Goal: Task Accomplishment & Management: Complete application form

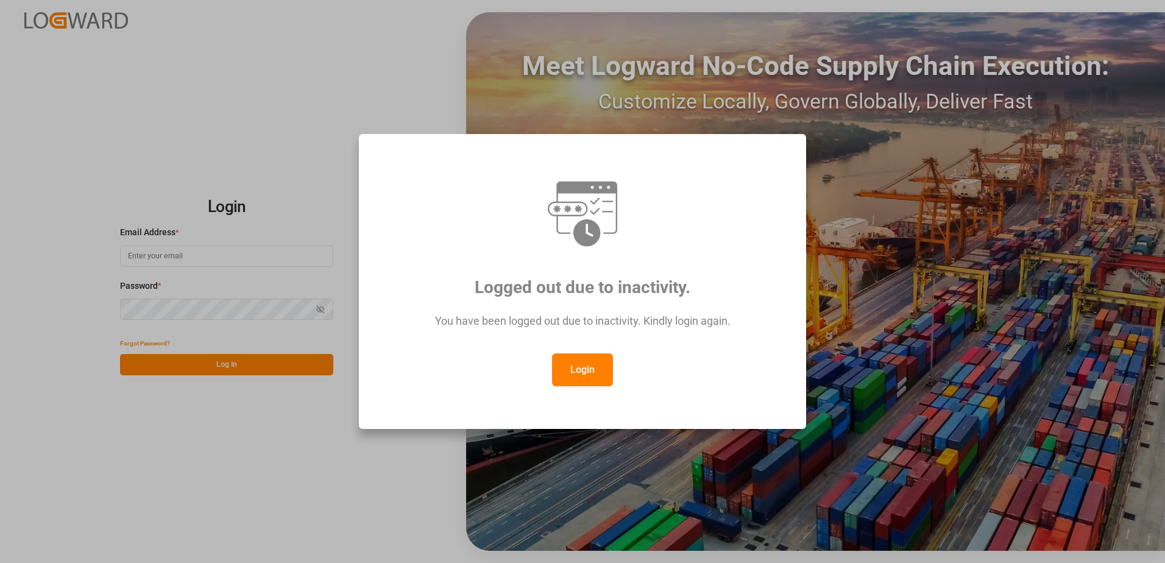
click at [569, 369] on button "Login" at bounding box center [582, 369] width 61 height 33
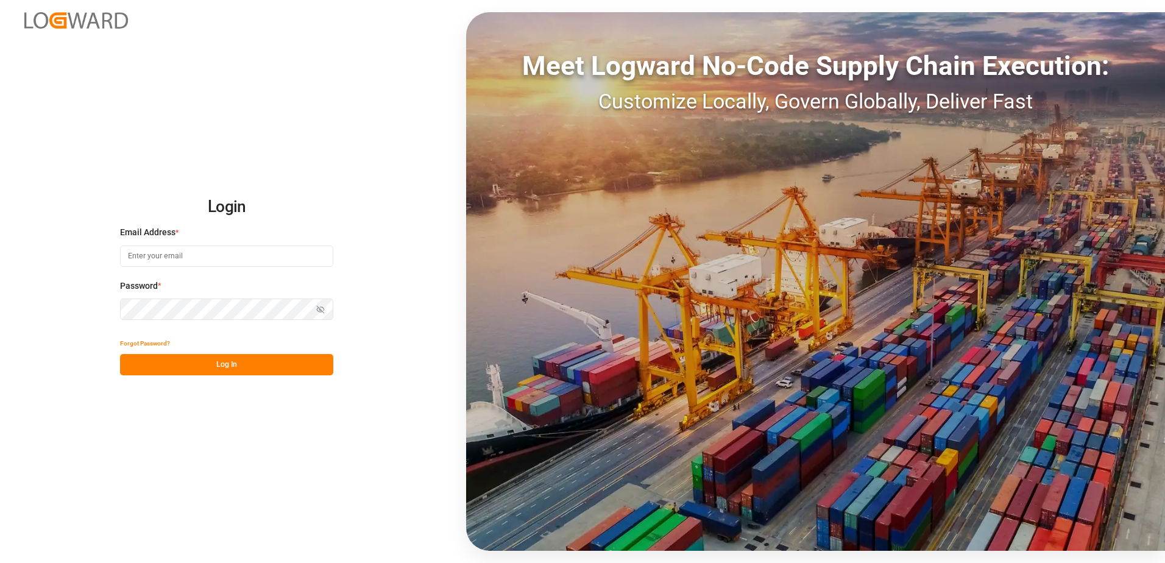
click at [176, 257] on input at bounding box center [226, 256] width 213 height 21
type input "[PERSON_NAME][EMAIL_ADDRESS][DOMAIN_NAME]"
click at [102, 311] on div "Login Email Address * [EMAIL_ADDRESS][DOMAIN_NAME] Password * Show password For…" at bounding box center [582, 281] width 1165 height 563
click at [127, 362] on button "Log In" at bounding box center [226, 364] width 213 height 21
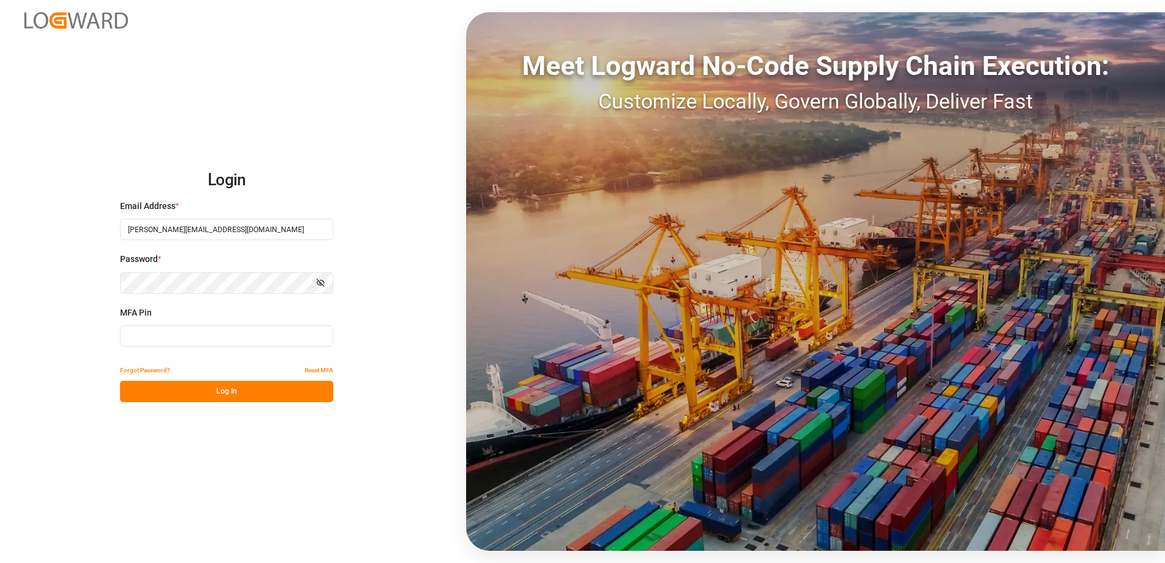
click at [180, 338] on input at bounding box center [226, 335] width 213 height 21
type input "472479"
click at [180, 394] on button "Log In" at bounding box center [226, 391] width 213 height 21
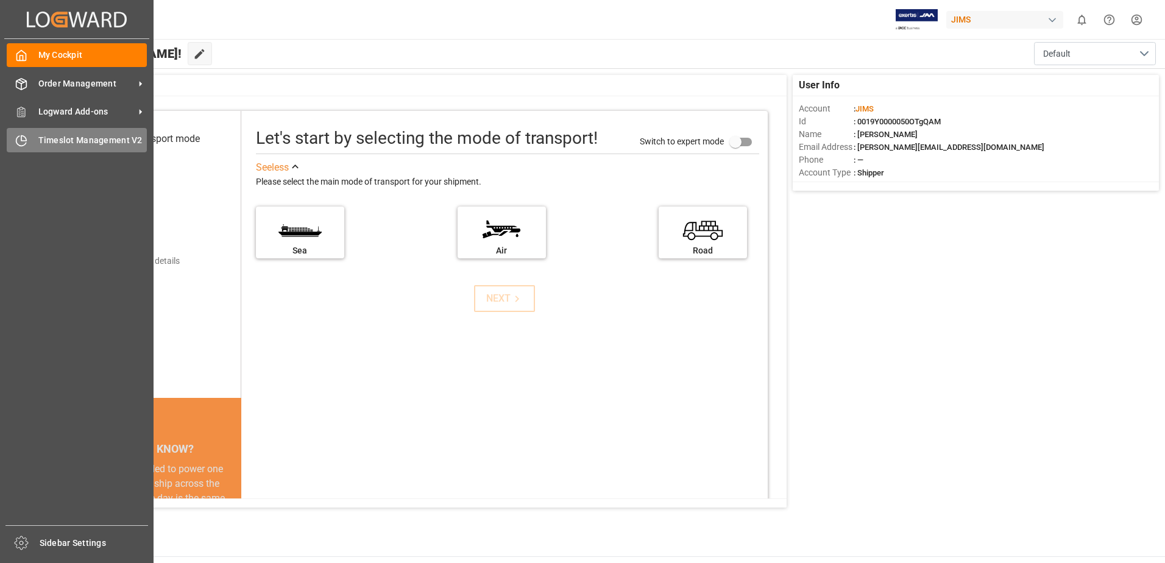
click at [75, 141] on span "Timeslot Management V2" at bounding box center [92, 140] width 109 height 13
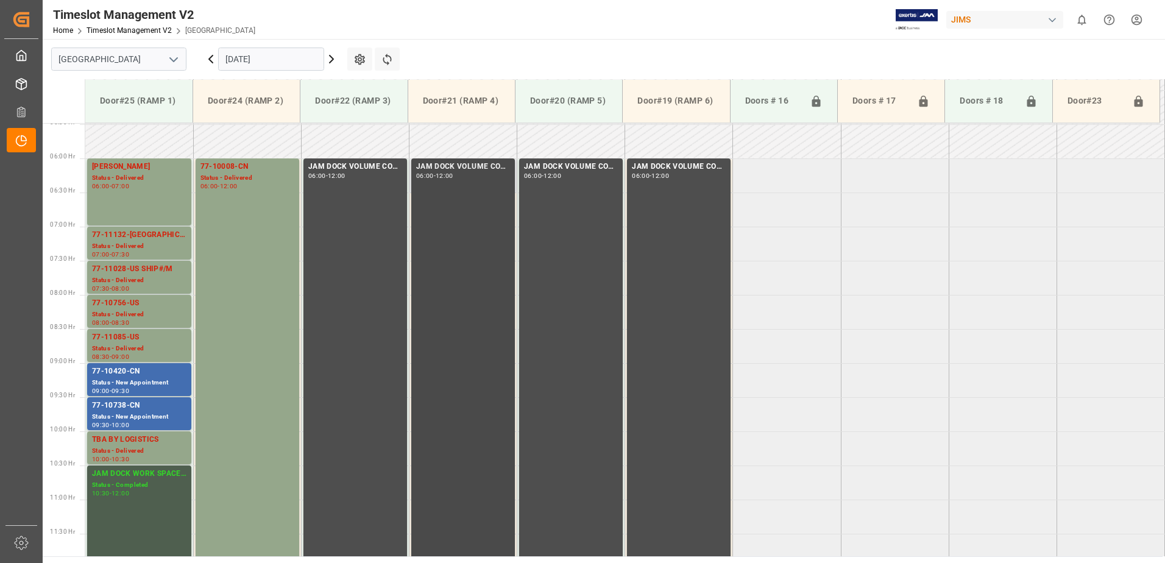
scroll to position [356, 0]
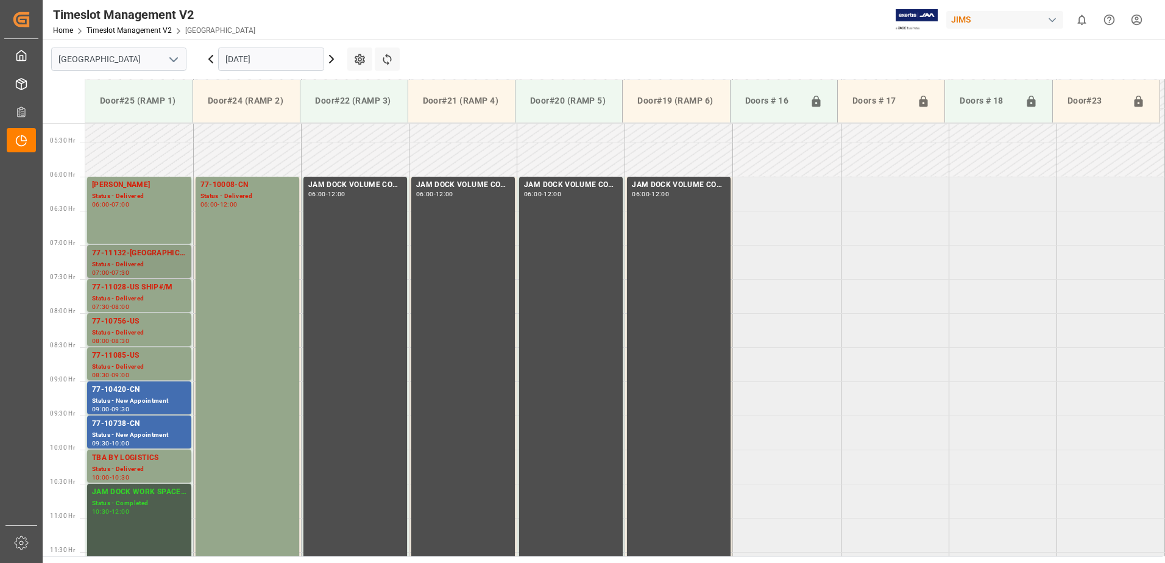
click at [148, 257] on div "77-11132-[GEOGRAPHIC_DATA]" at bounding box center [139, 253] width 94 height 12
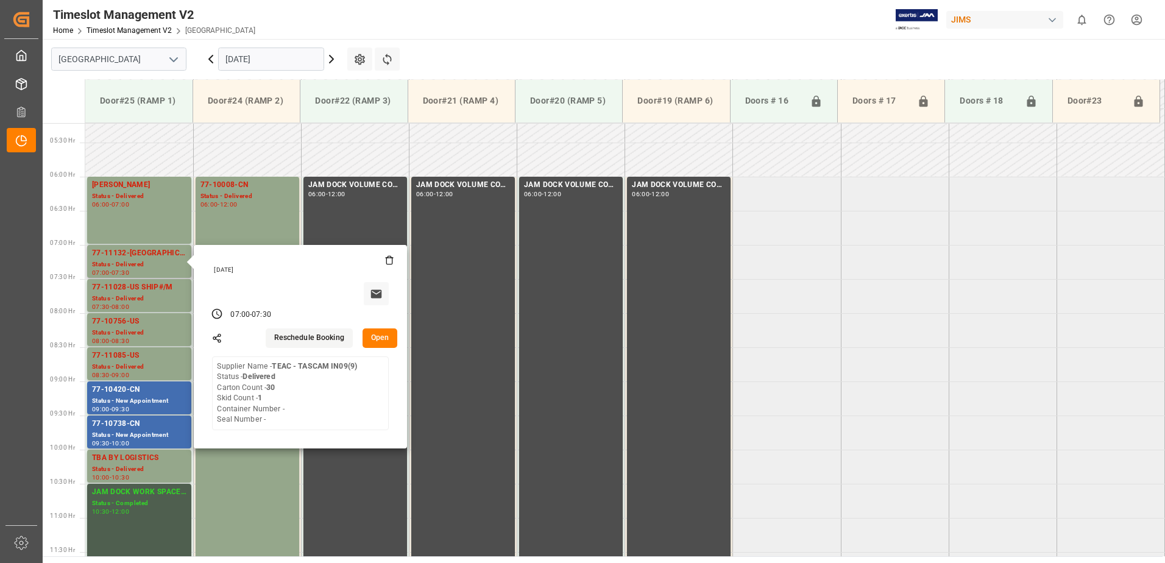
click at [382, 339] on button "Open" at bounding box center [380, 338] width 35 height 20
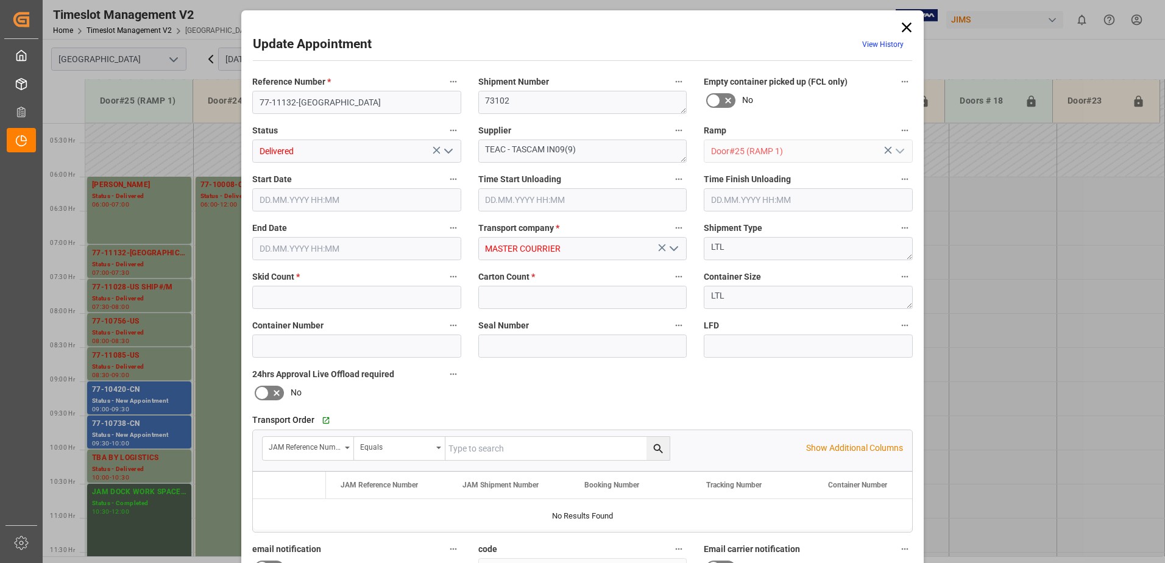
type input "1"
type input "30"
type input "[DATE] 07:00"
type input "[DATE] 08:00"
type input "[DATE] 07:30"
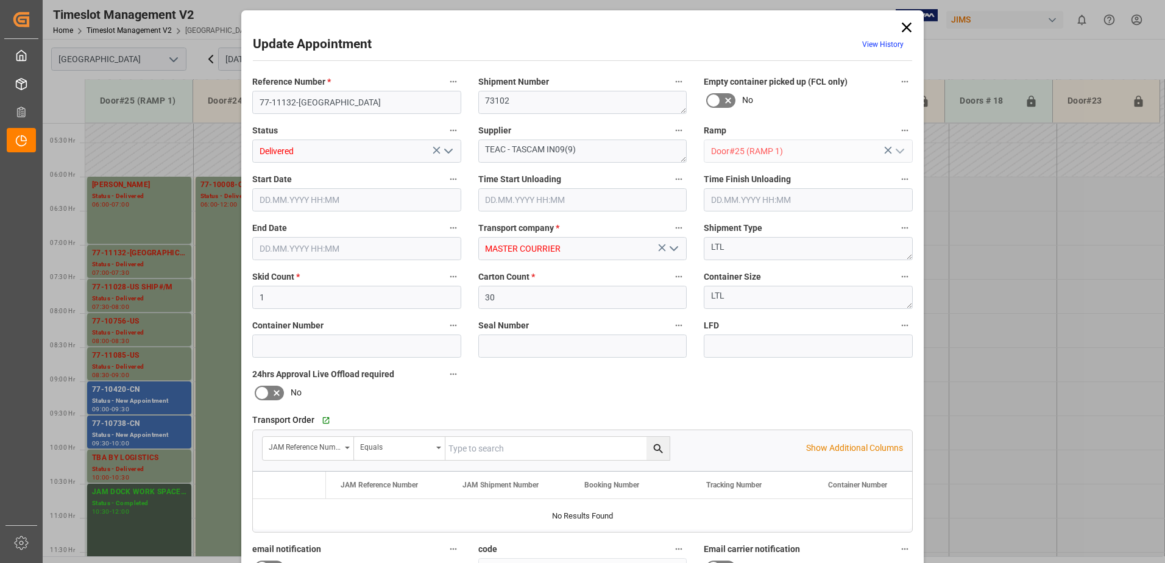
type input "[DATE] 13:07"
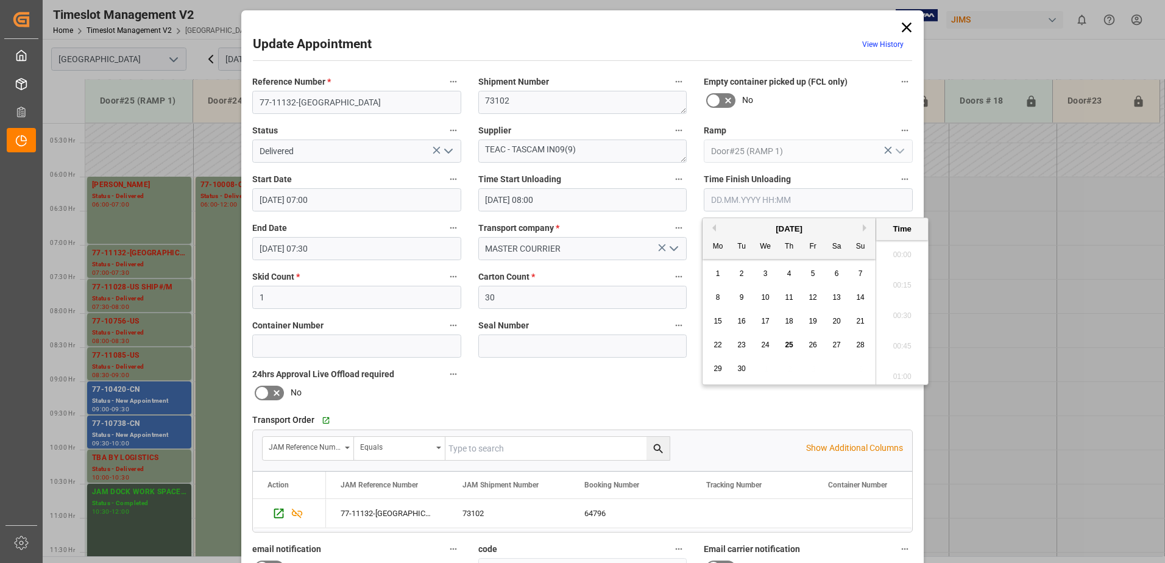
click at [770, 200] on input "text" at bounding box center [808, 199] width 209 height 23
click at [792, 346] on span "25" at bounding box center [789, 345] width 8 height 9
click at [903, 342] on li "08:30" at bounding box center [902, 342] width 52 height 30
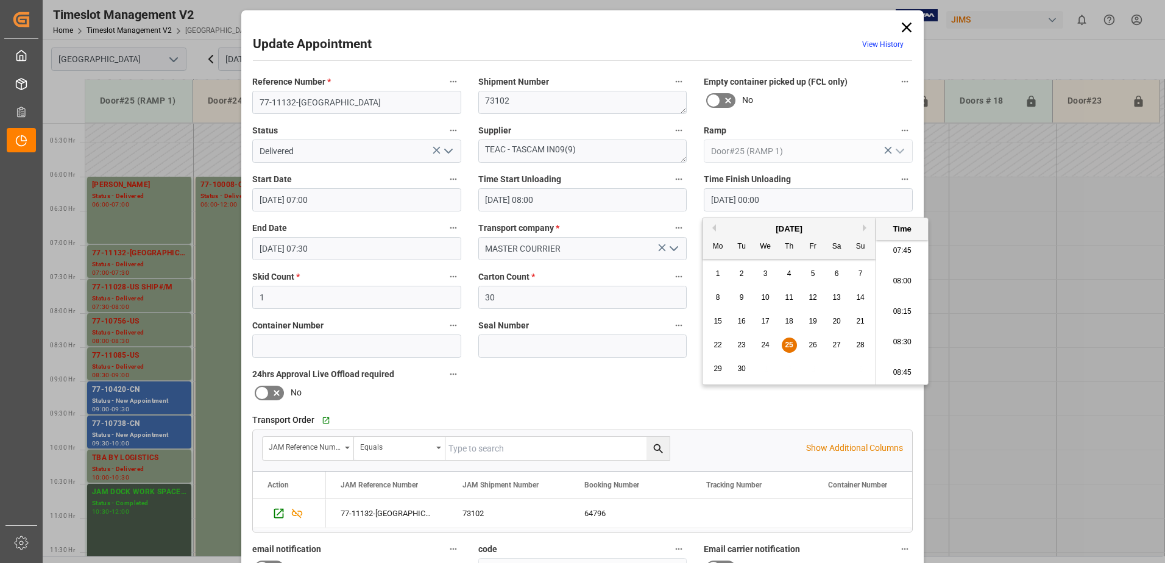
type input "[DATE] 08:30"
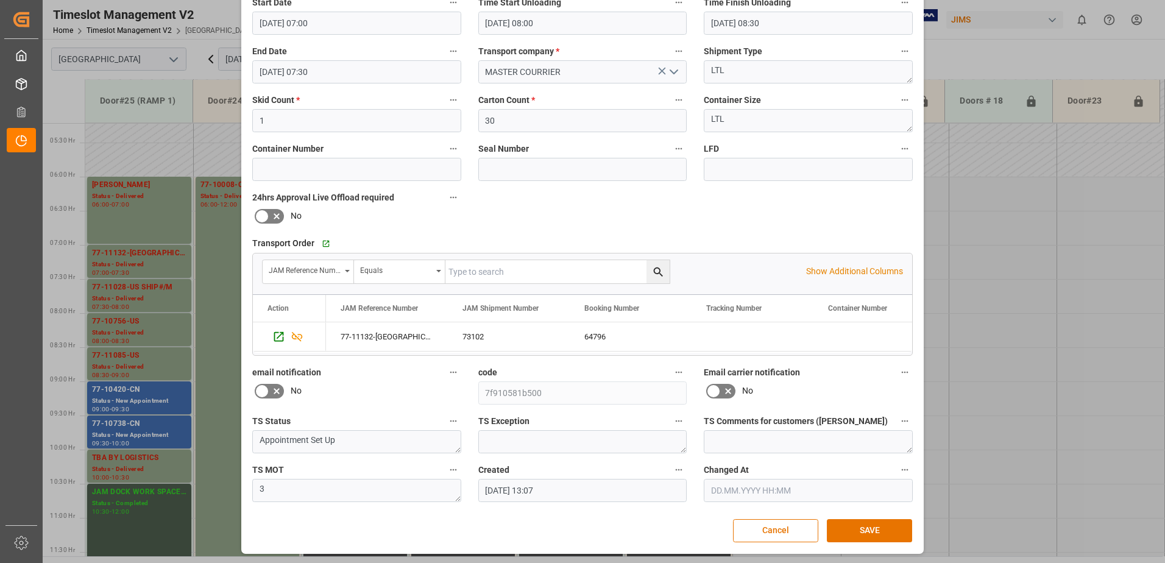
scroll to position [178, 0]
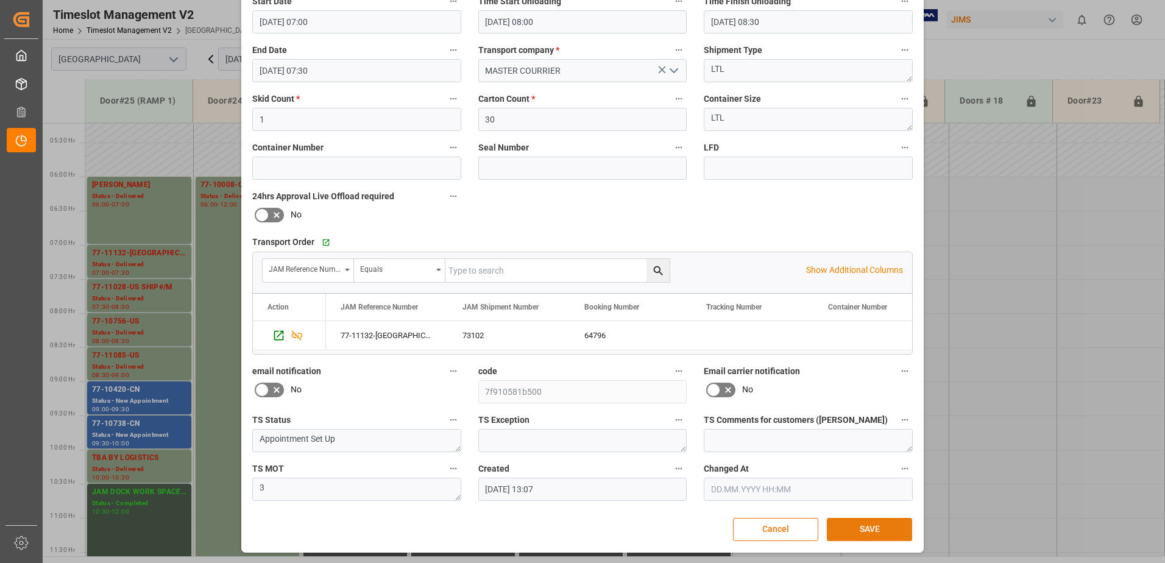
click at [871, 527] on button "SAVE" at bounding box center [869, 529] width 85 height 23
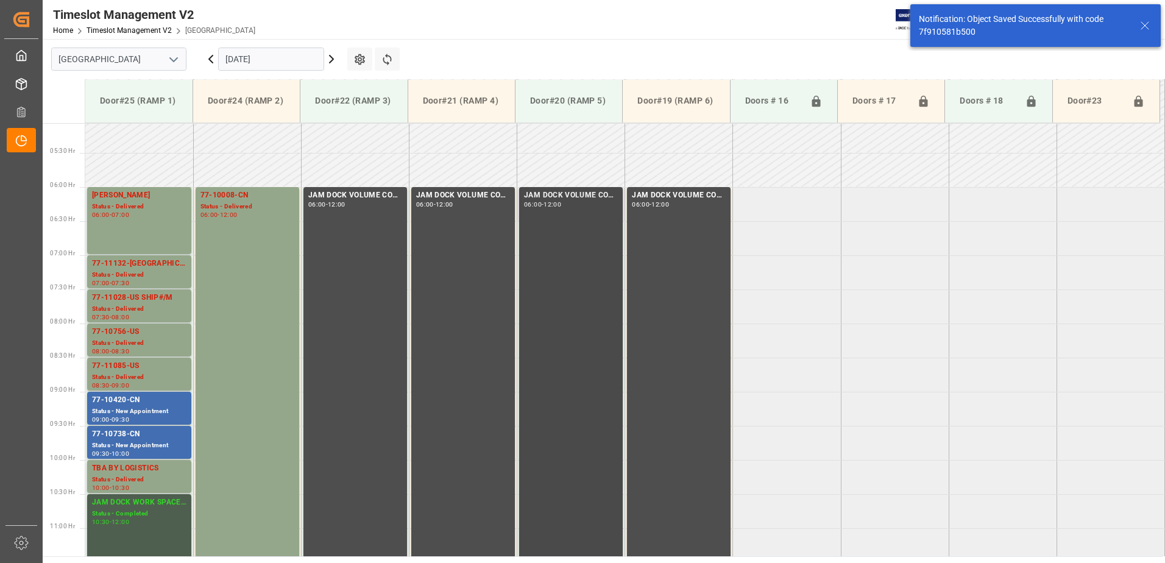
scroll to position [402, 0]
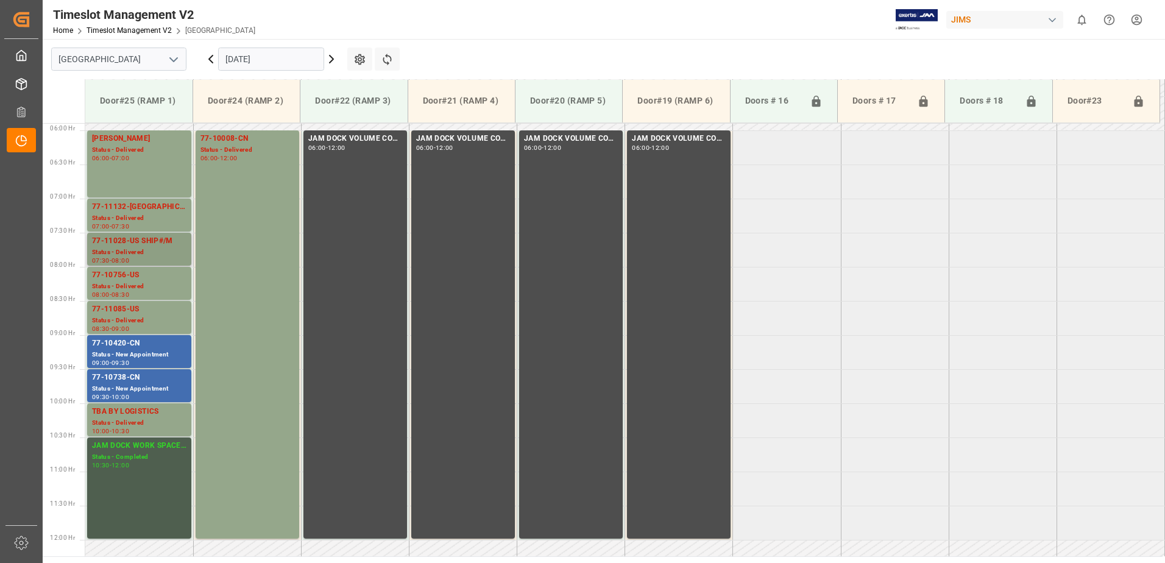
click at [133, 248] on div "Status - Delivered" at bounding box center [139, 252] width 94 height 10
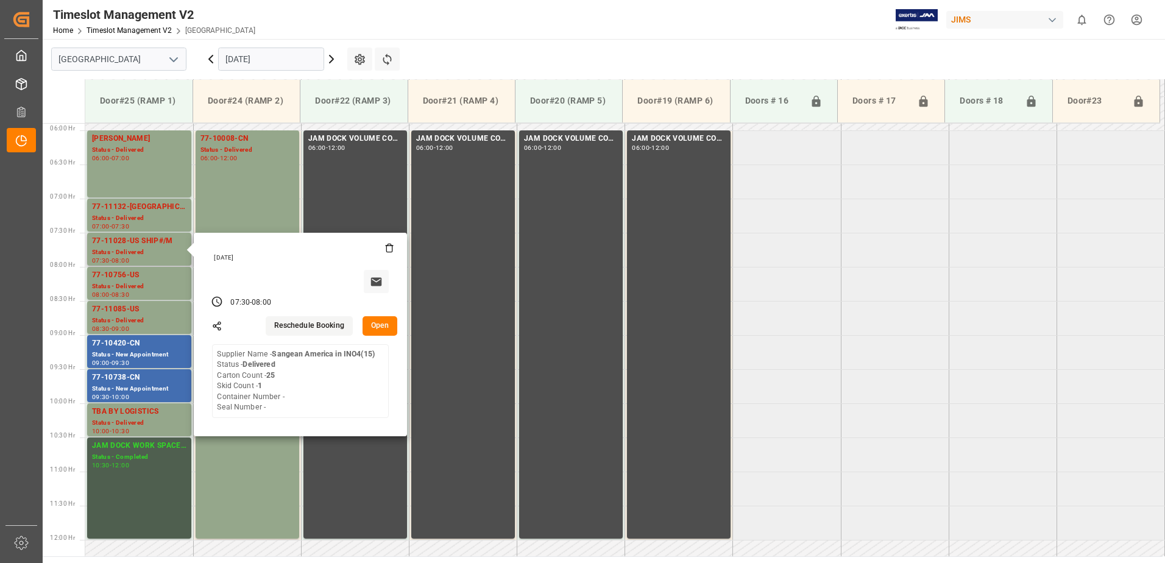
click at [378, 324] on button "Open" at bounding box center [380, 326] width 35 height 20
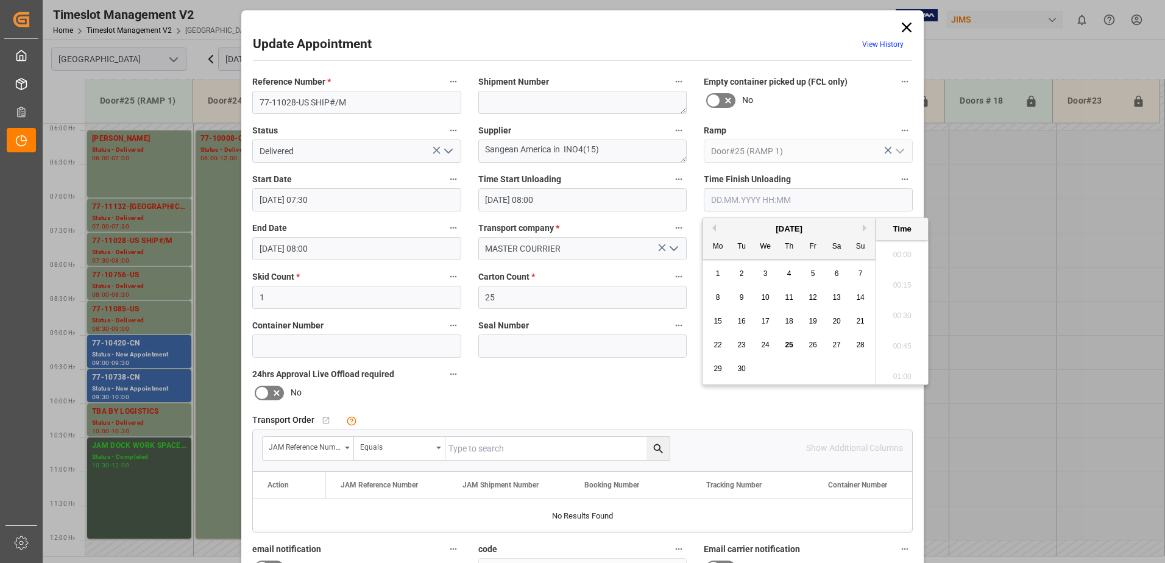
click at [729, 196] on input "text" at bounding box center [808, 199] width 209 height 23
click at [787, 346] on span "25" at bounding box center [789, 345] width 8 height 9
click at [898, 284] on li "08:30" at bounding box center [902, 281] width 52 height 30
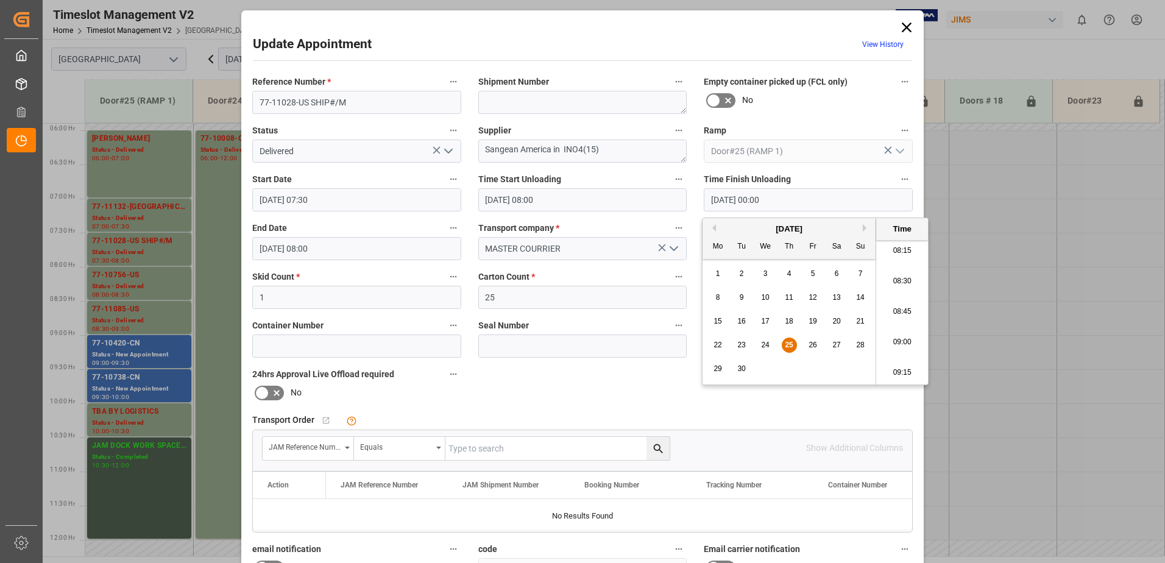
type input "[DATE] 08:30"
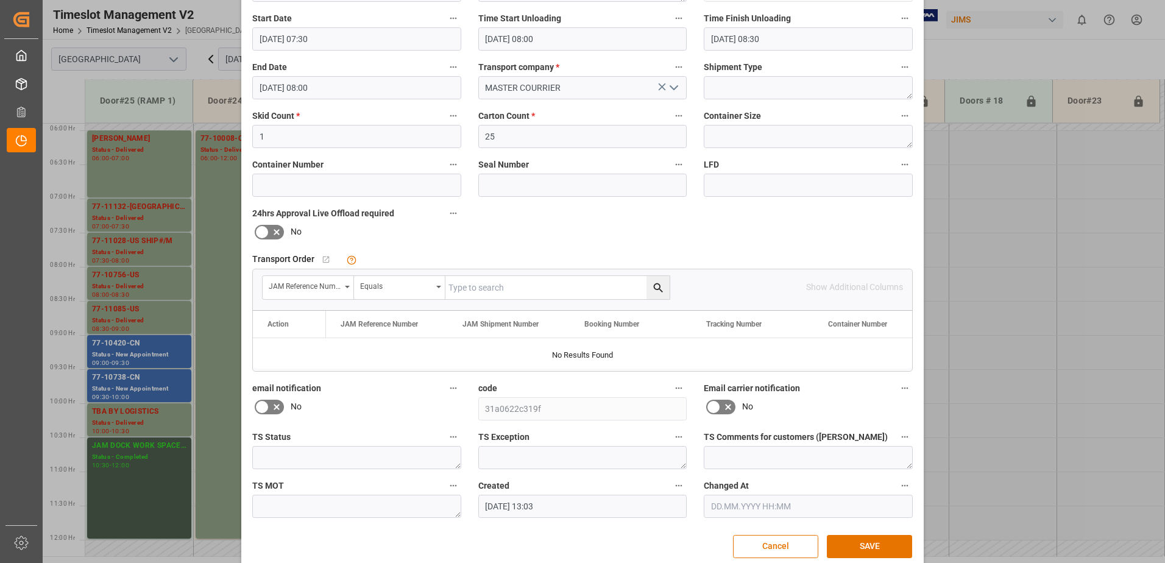
scroll to position [178, 0]
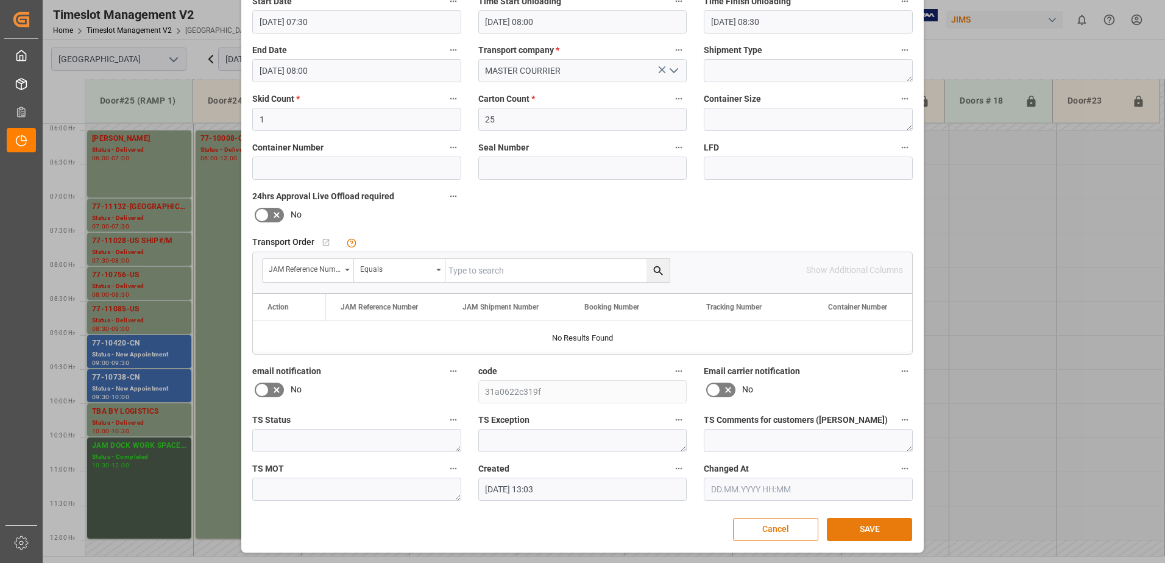
click at [864, 531] on button "SAVE" at bounding box center [869, 529] width 85 height 23
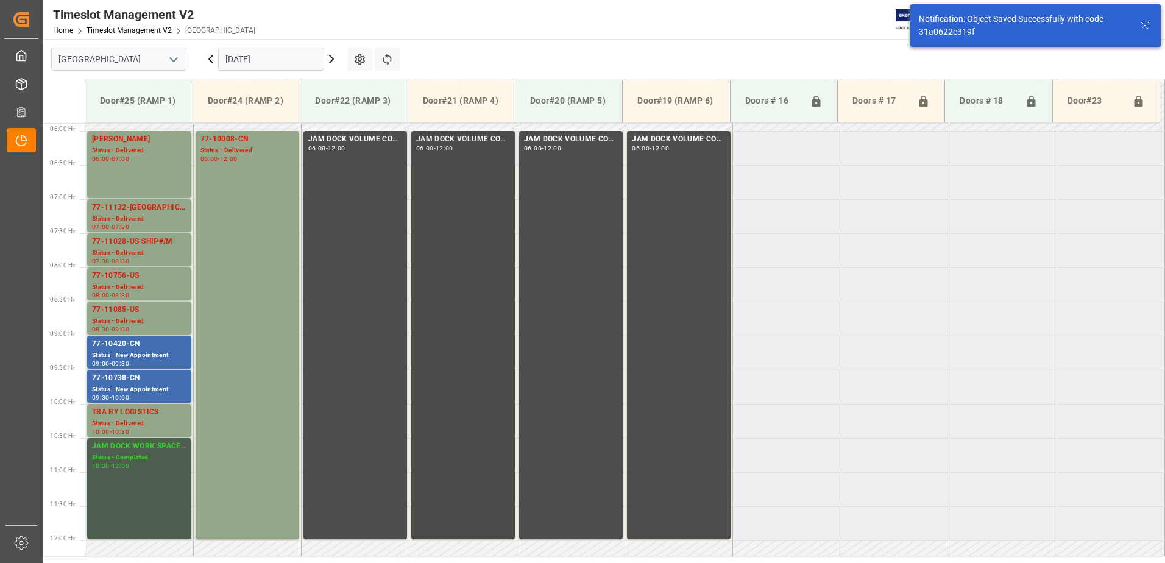
scroll to position [402, 0]
click at [143, 274] on div "77-10756-US" at bounding box center [139, 275] width 94 height 12
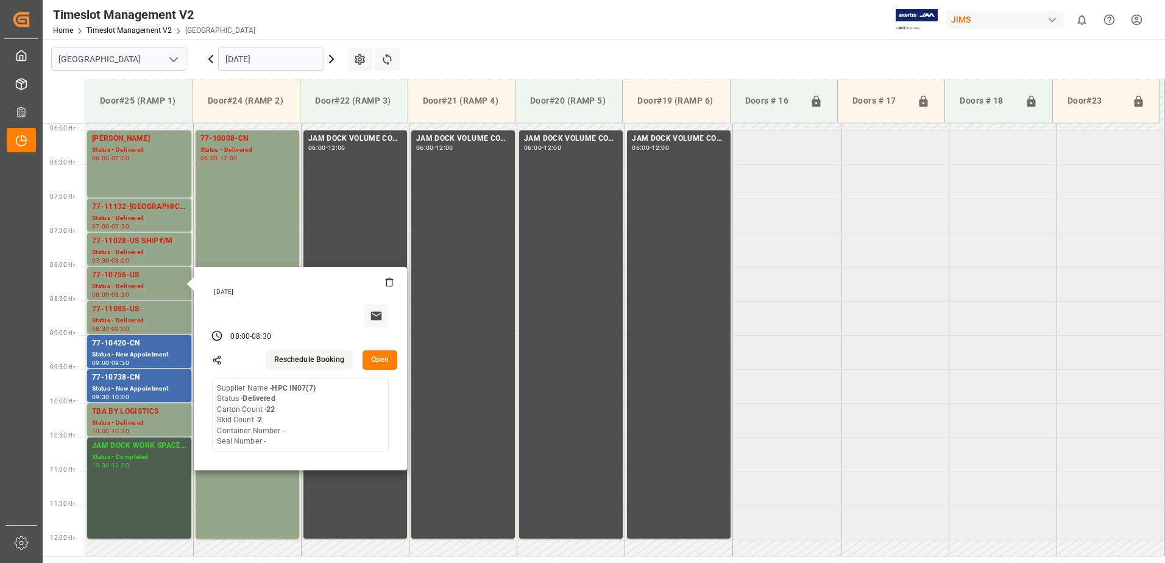
click at [382, 358] on button "Open" at bounding box center [380, 360] width 35 height 20
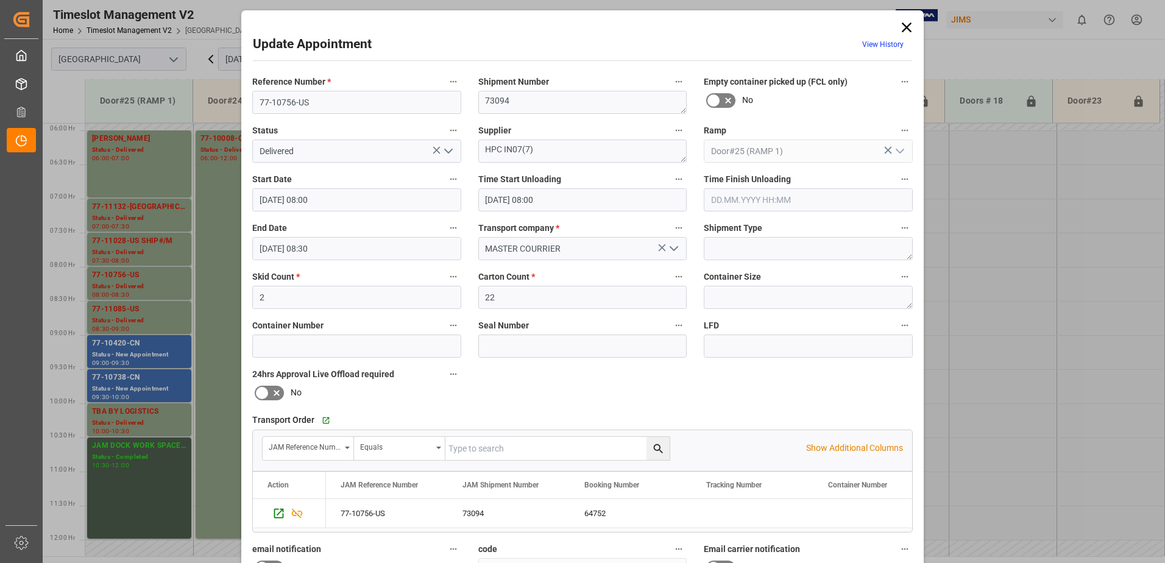
click at [722, 202] on input "text" at bounding box center [808, 199] width 209 height 23
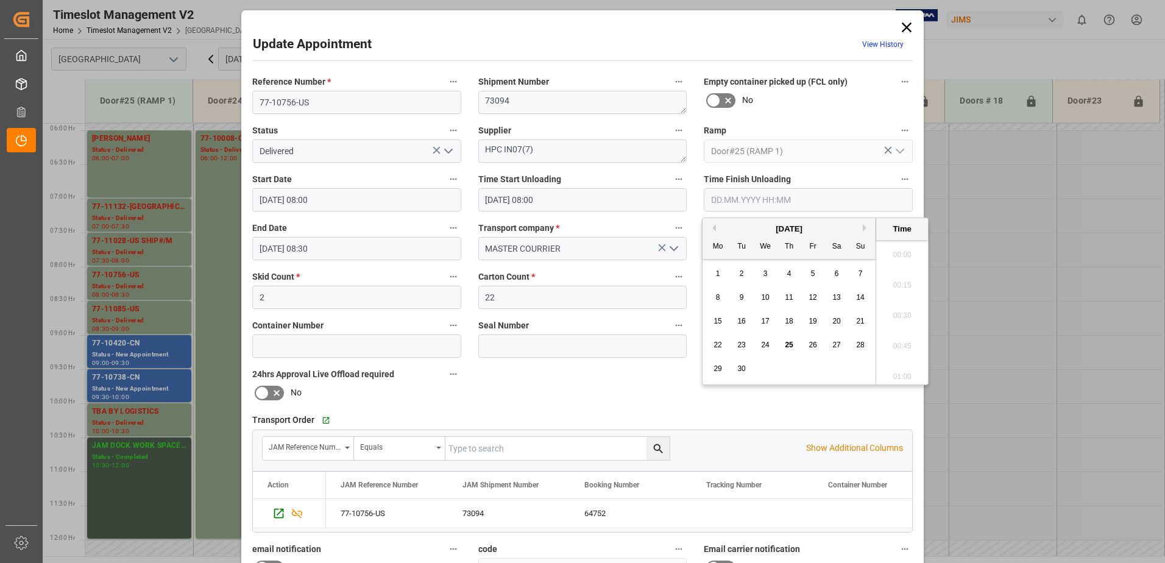
scroll to position [1071, 0]
click at [793, 345] on span "25" at bounding box center [789, 345] width 8 height 9
click at [904, 252] on li "08:45" at bounding box center [902, 251] width 52 height 30
type input "[DATE] 08:45"
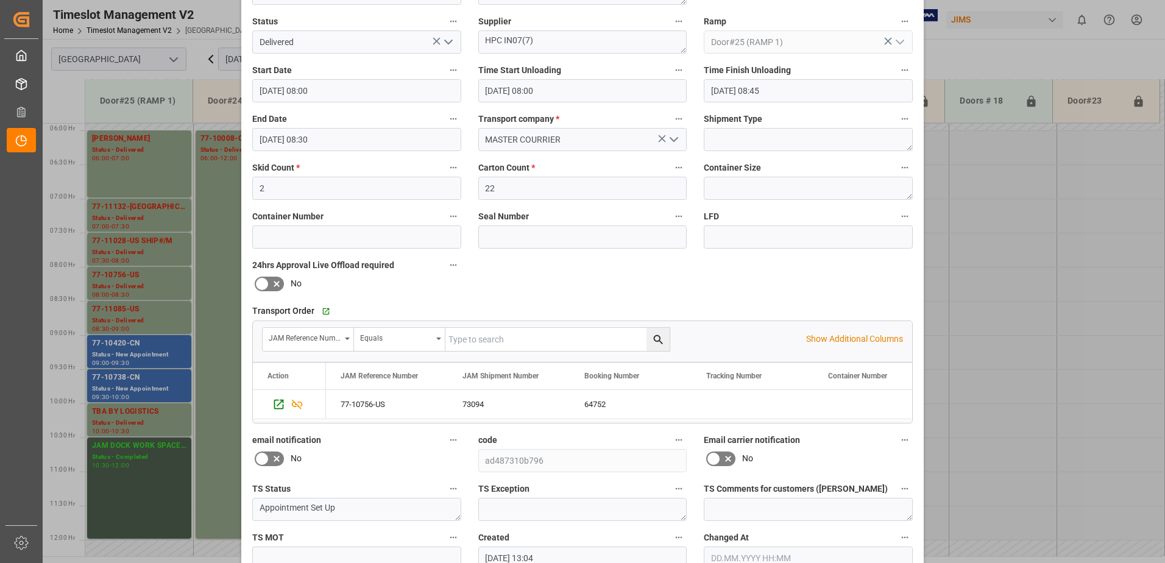
scroll to position [178, 0]
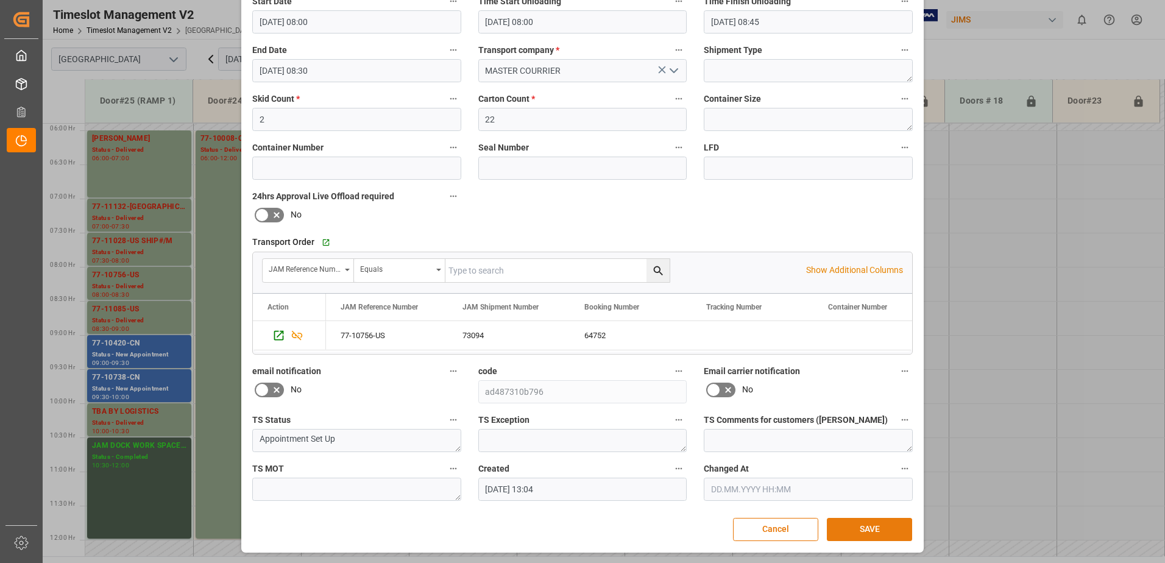
click at [873, 530] on button "SAVE" at bounding box center [869, 529] width 85 height 23
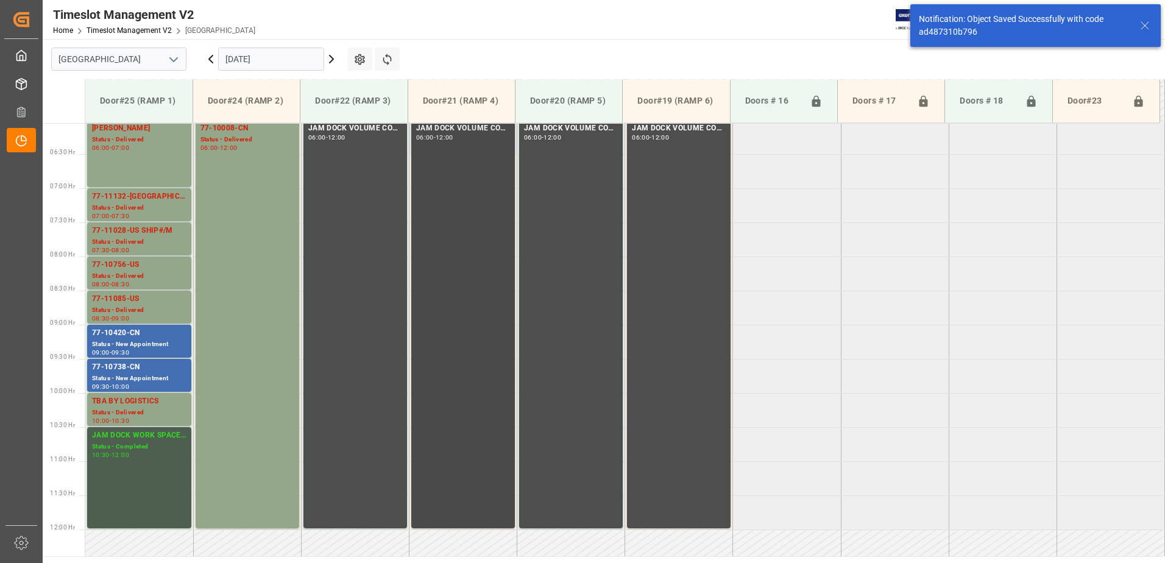
scroll to position [470, 0]
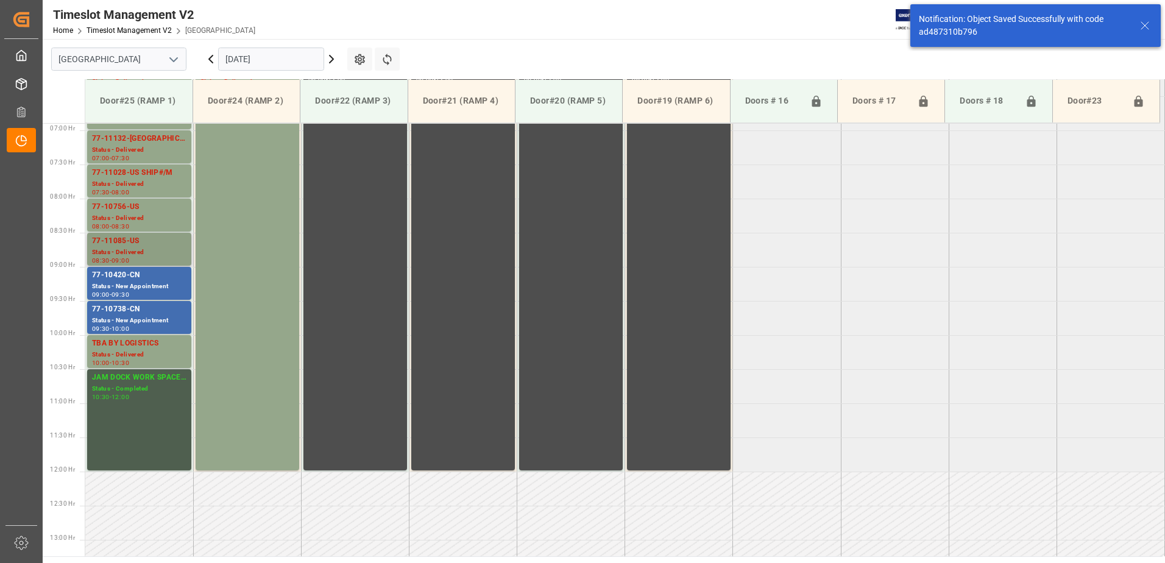
click at [113, 249] on div "Status - Delivered" at bounding box center [139, 252] width 94 height 10
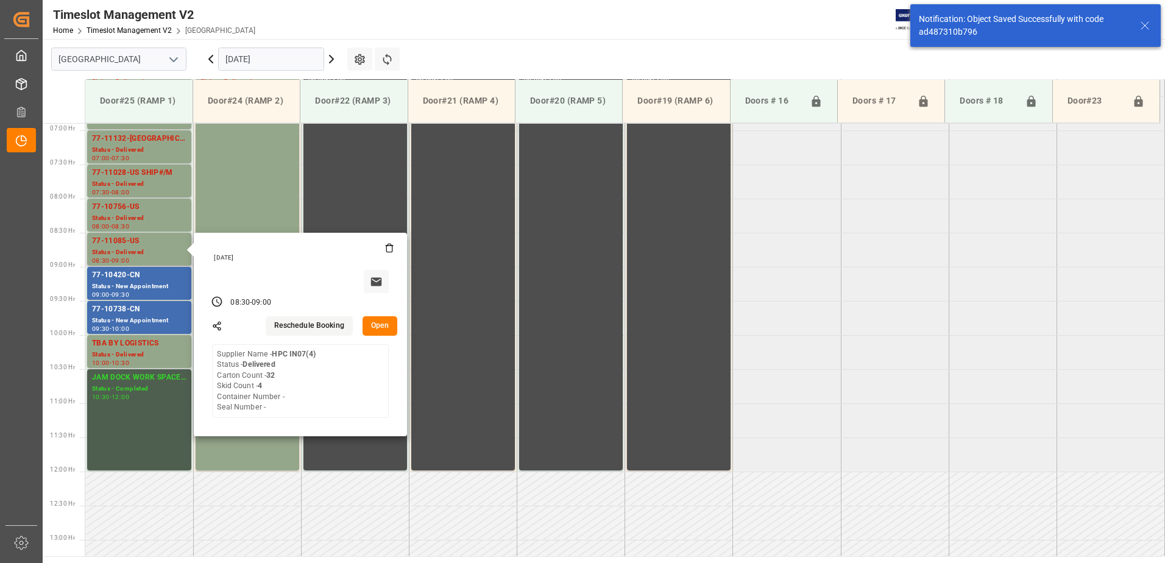
click at [380, 325] on button "Open" at bounding box center [380, 326] width 35 height 20
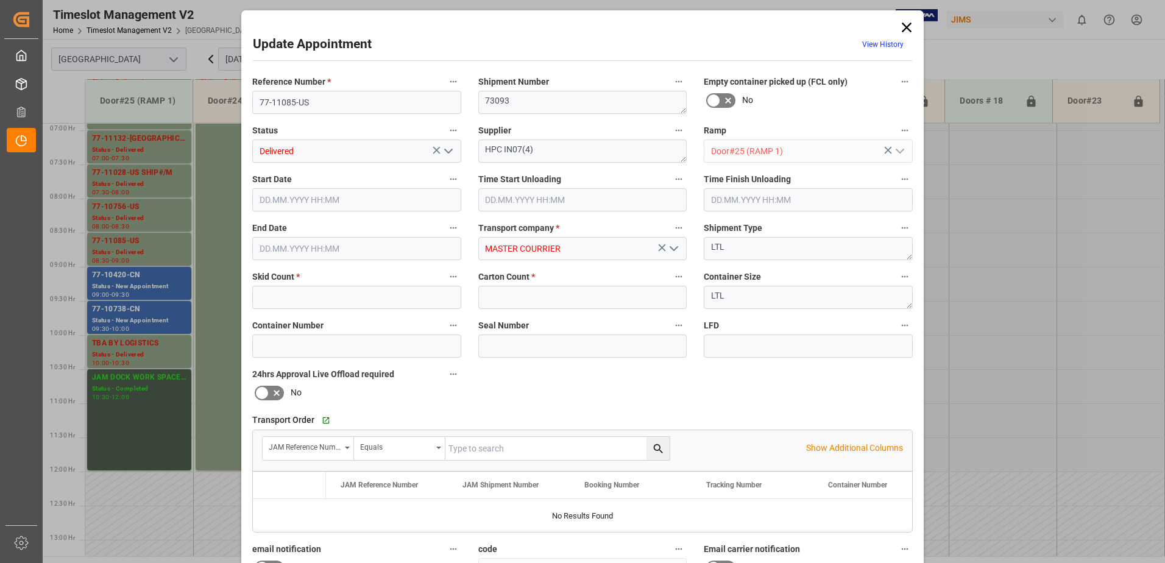
type input "4"
type input "32"
type input "[DATE] 08:30"
type input "[DATE] 08:00"
type input "[DATE] 09:00"
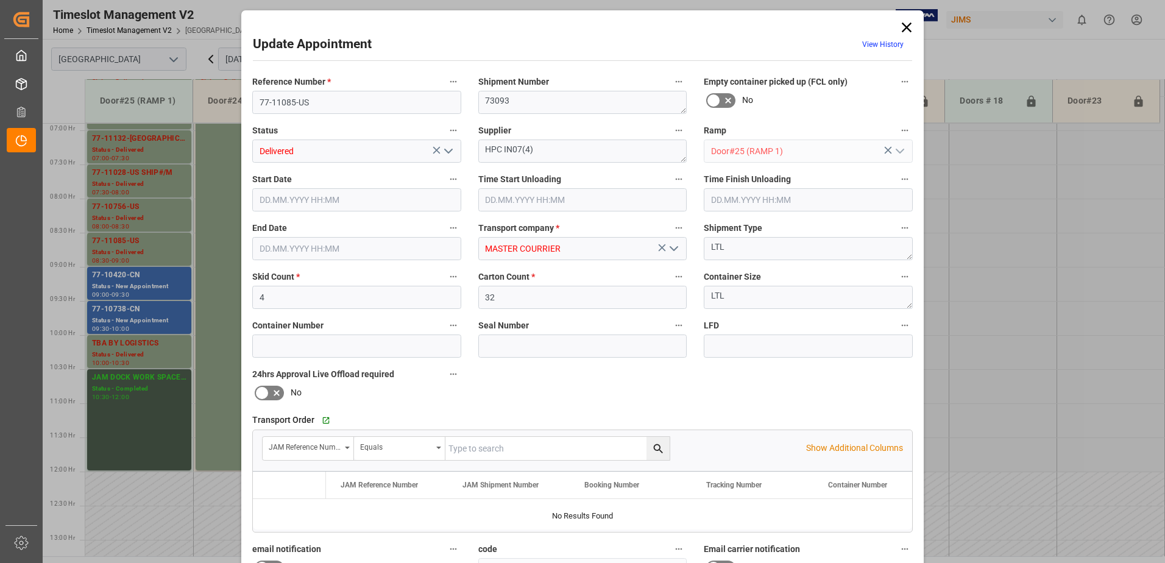
type input "[DATE] 13:06"
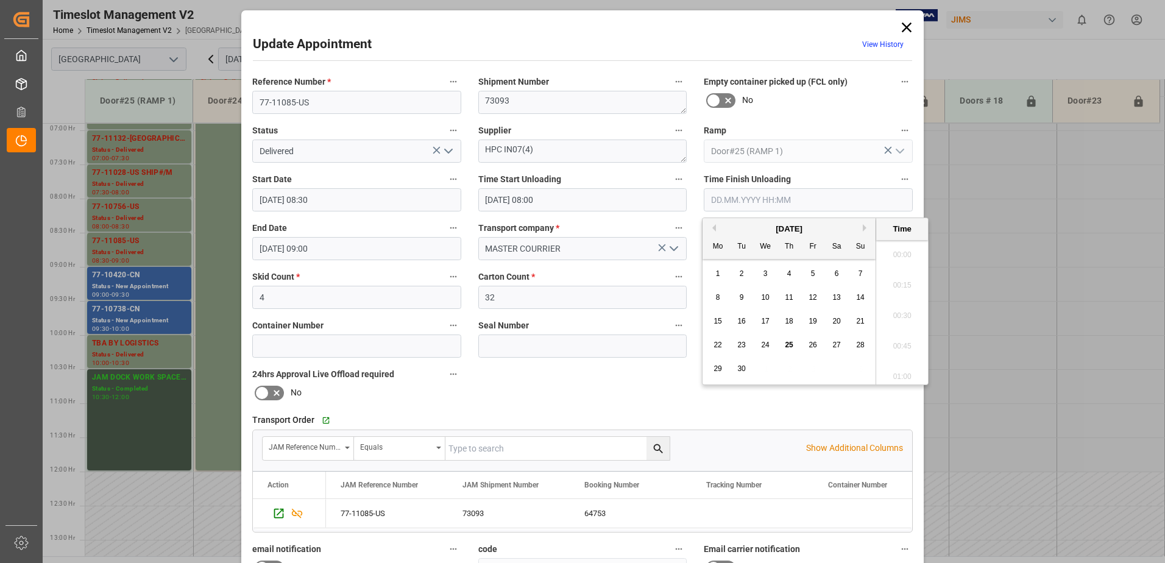
click at [740, 198] on input "text" at bounding box center [808, 199] width 209 height 23
click at [789, 345] on span "25" at bounding box center [789, 345] width 8 height 9
click at [901, 254] on li "08:45" at bounding box center [902, 251] width 52 height 30
type input "[DATE] 08:45"
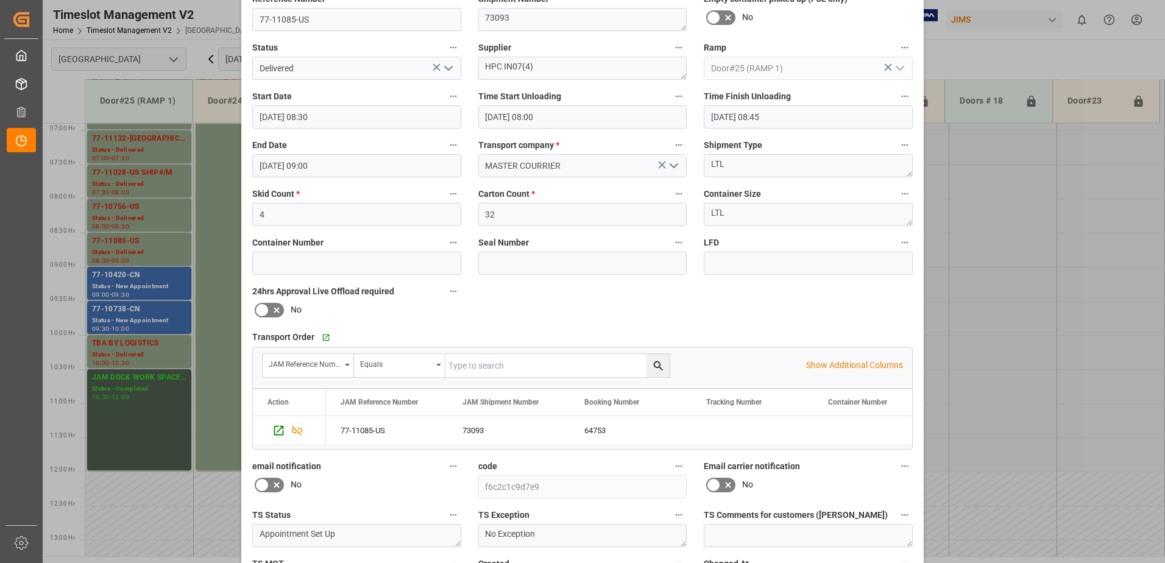
scroll to position [178, 0]
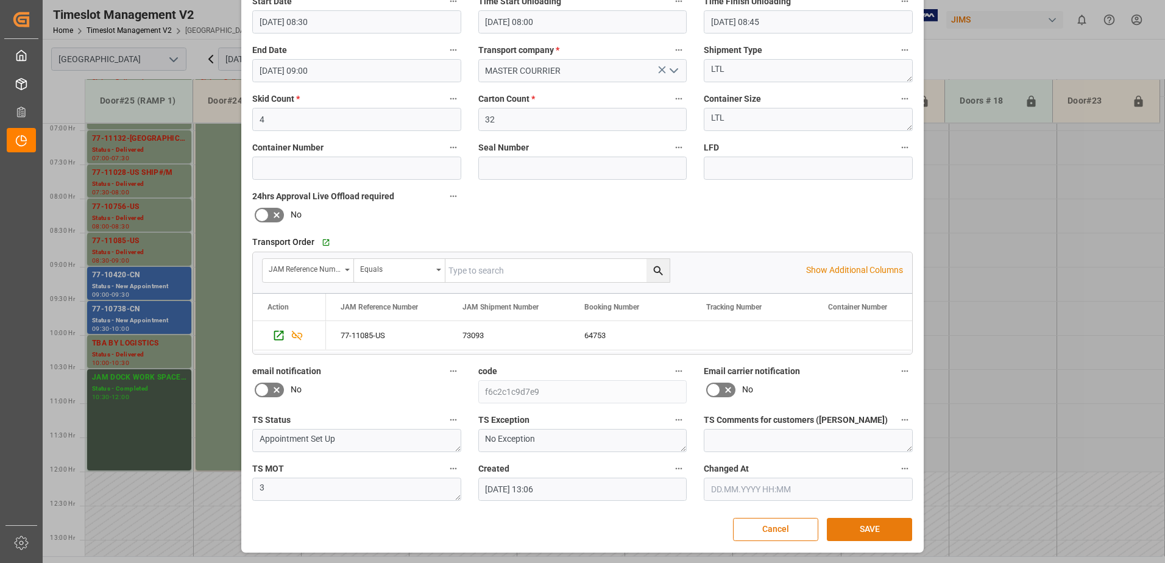
click at [865, 527] on button "SAVE" at bounding box center [869, 529] width 85 height 23
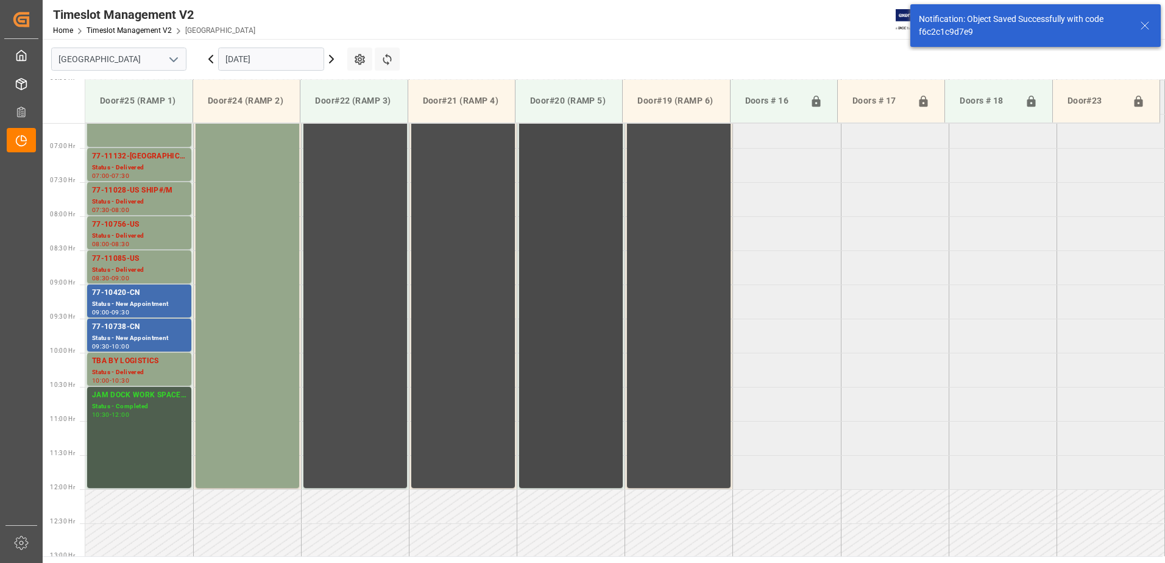
scroll to position [470, 0]
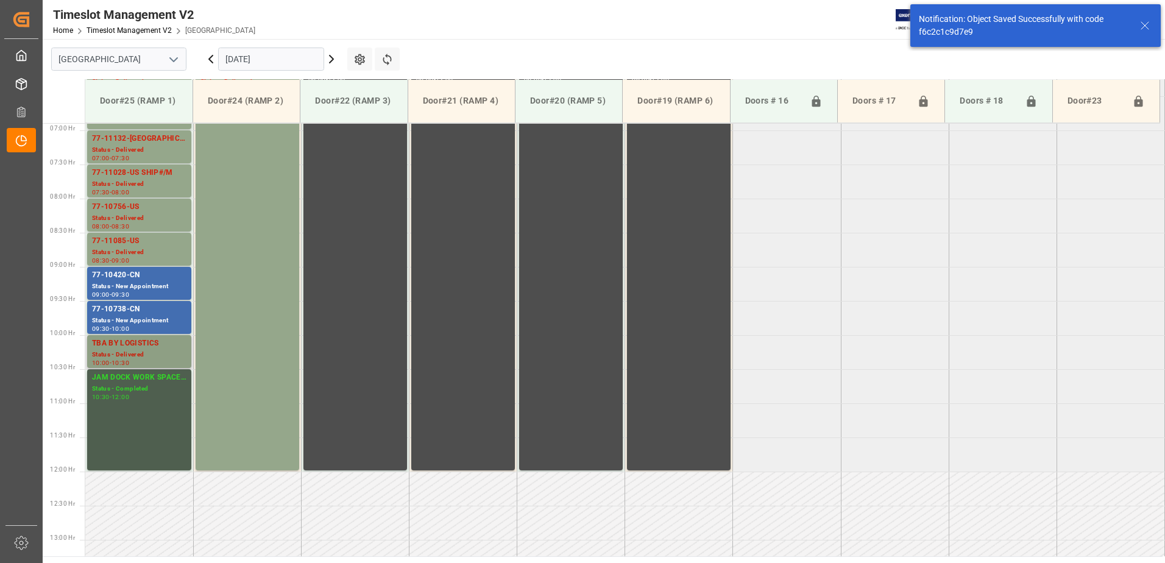
click at [136, 350] on div "Status - Delivered" at bounding box center [139, 355] width 94 height 10
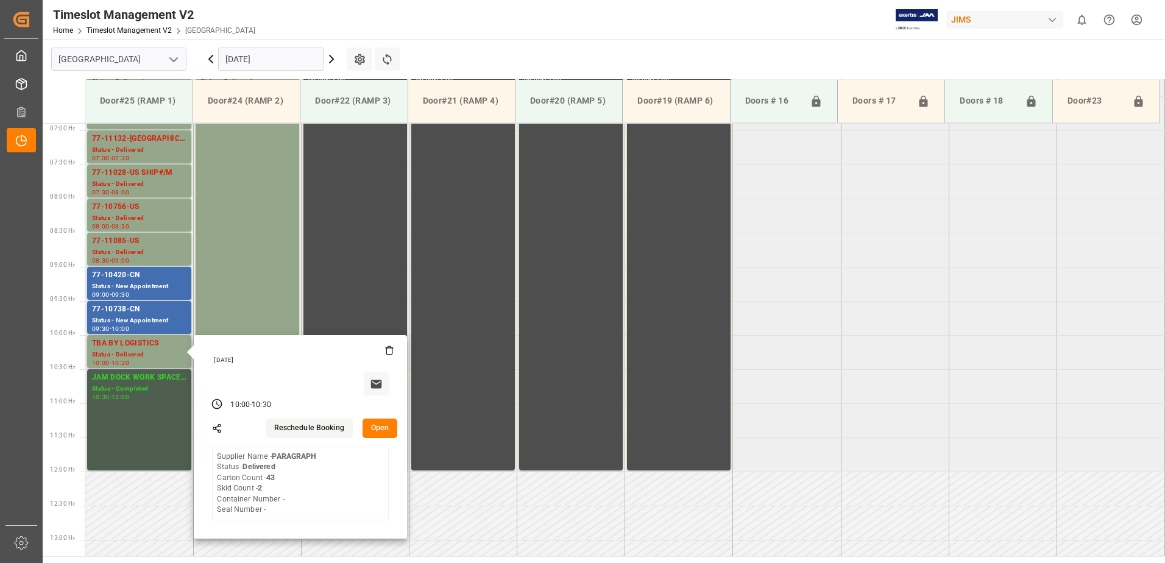
click at [379, 427] on button "Open" at bounding box center [380, 429] width 35 height 20
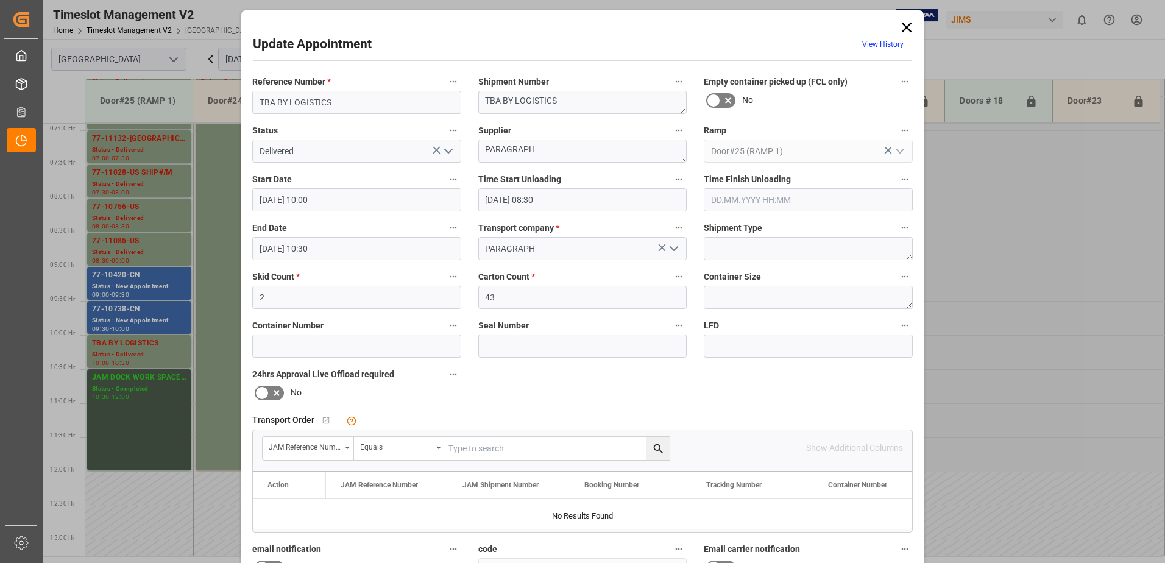
click at [744, 199] on input "text" at bounding box center [808, 199] width 209 height 23
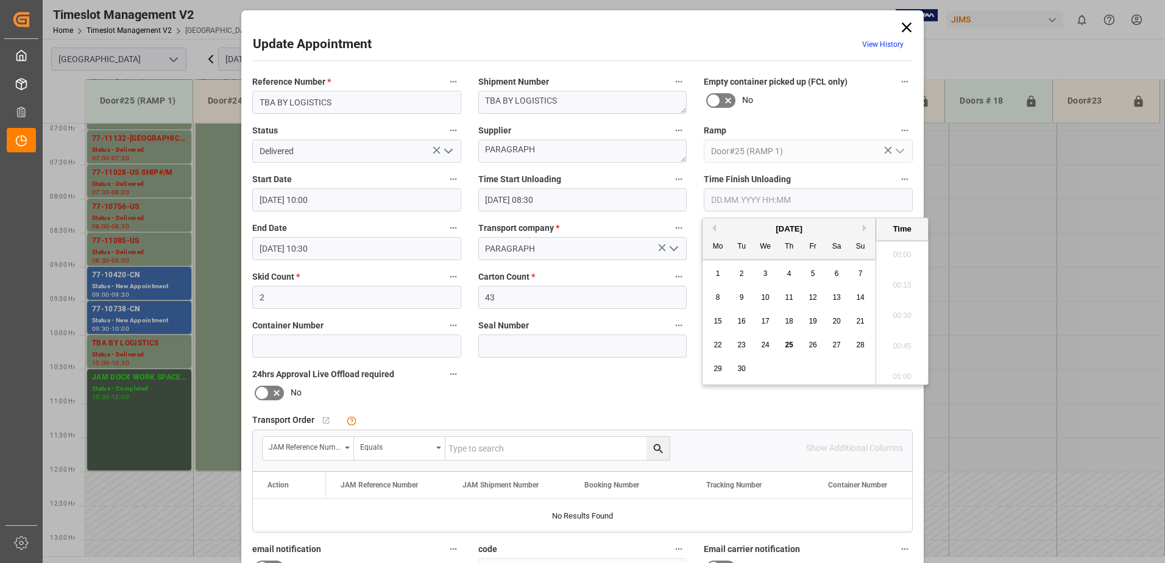
scroll to position [1071, 0]
click at [789, 346] on span "25" at bounding box center [789, 345] width 8 height 9
click at [900, 249] on li "08:45" at bounding box center [902, 251] width 52 height 30
type input "[DATE] 08:45"
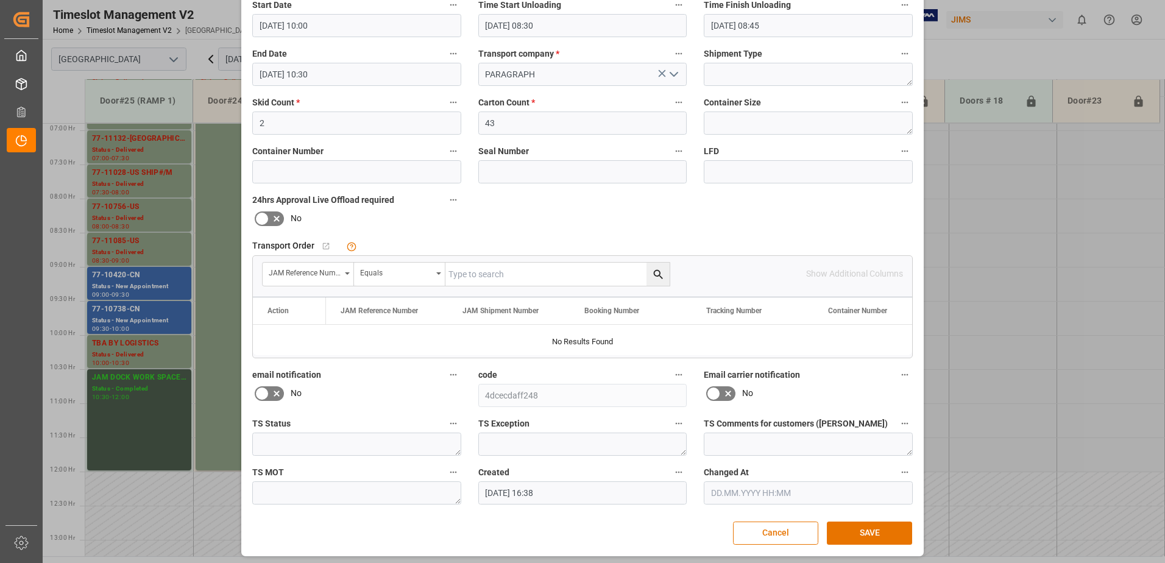
scroll to position [178, 0]
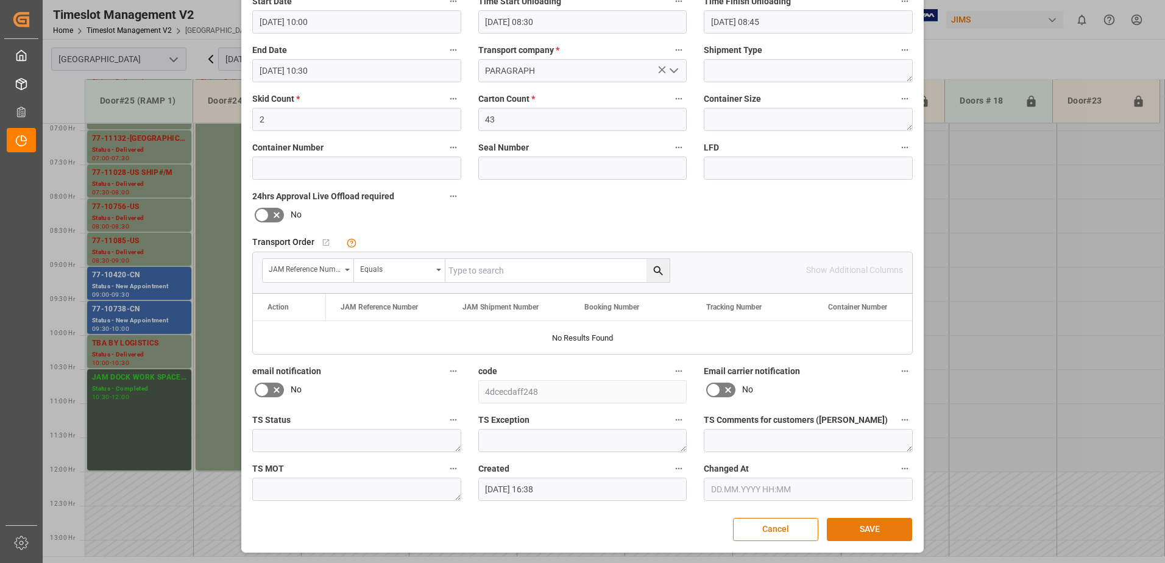
click at [869, 531] on button "SAVE" at bounding box center [869, 529] width 85 height 23
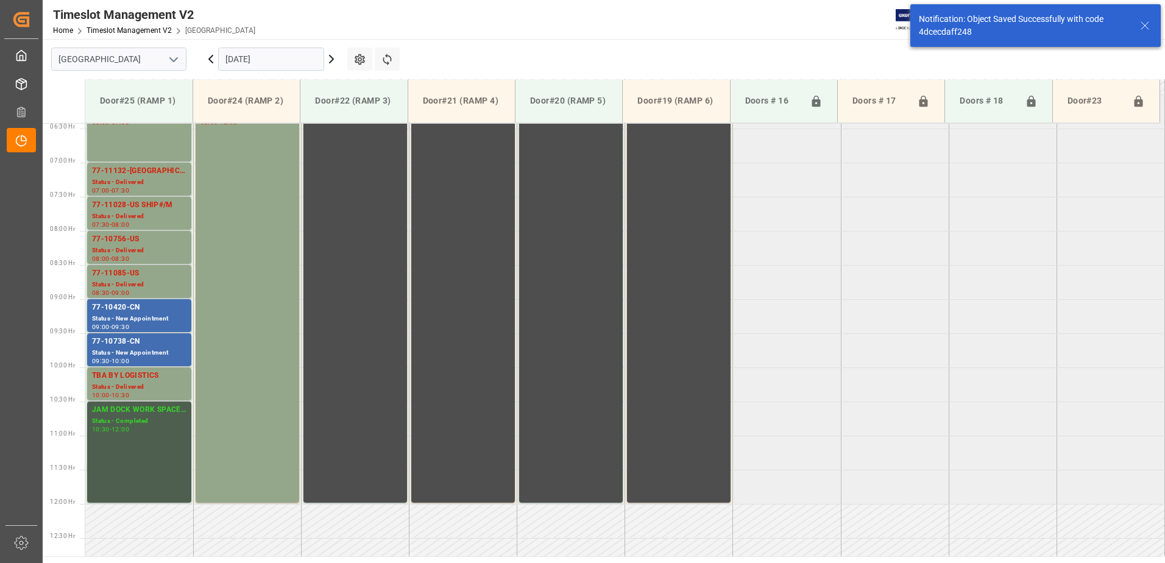
scroll to position [424, 0]
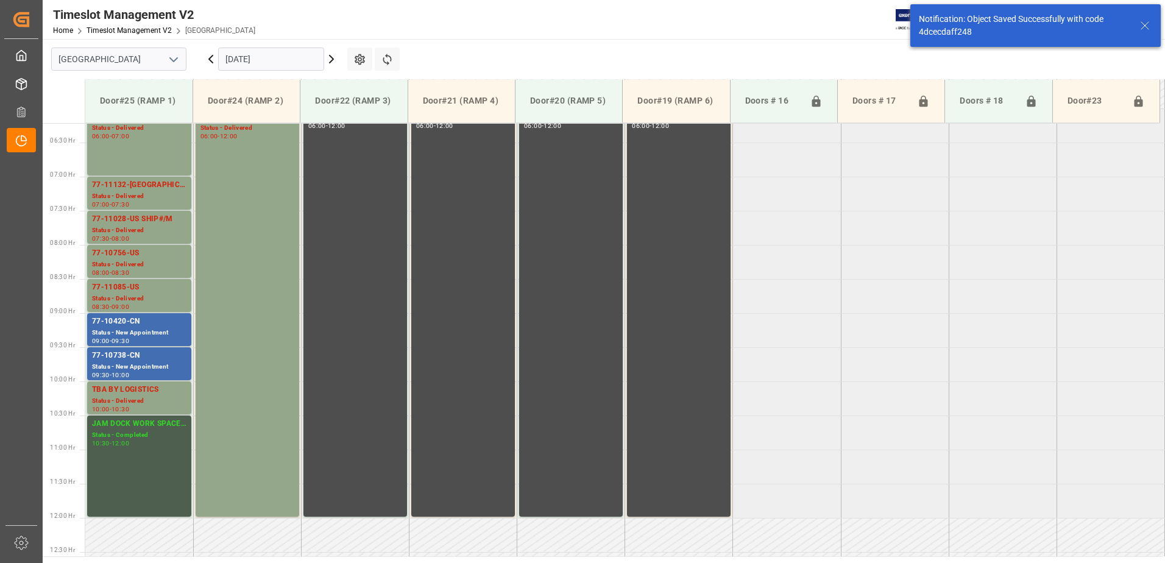
click at [280, 59] on input "[DATE]" at bounding box center [271, 59] width 106 height 23
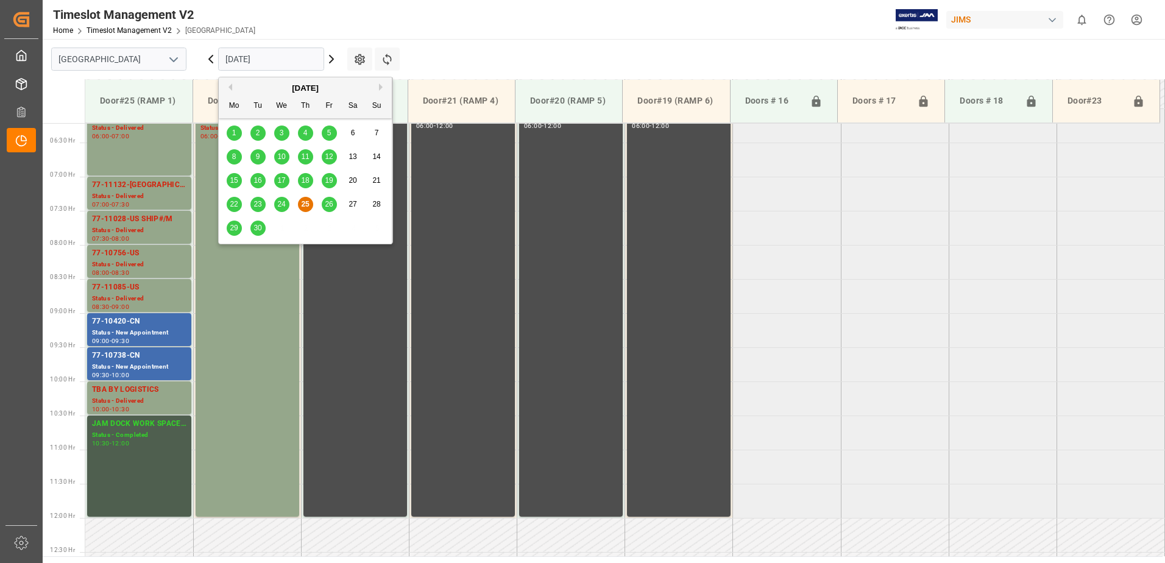
click at [330, 205] on span "26" at bounding box center [329, 204] width 8 height 9
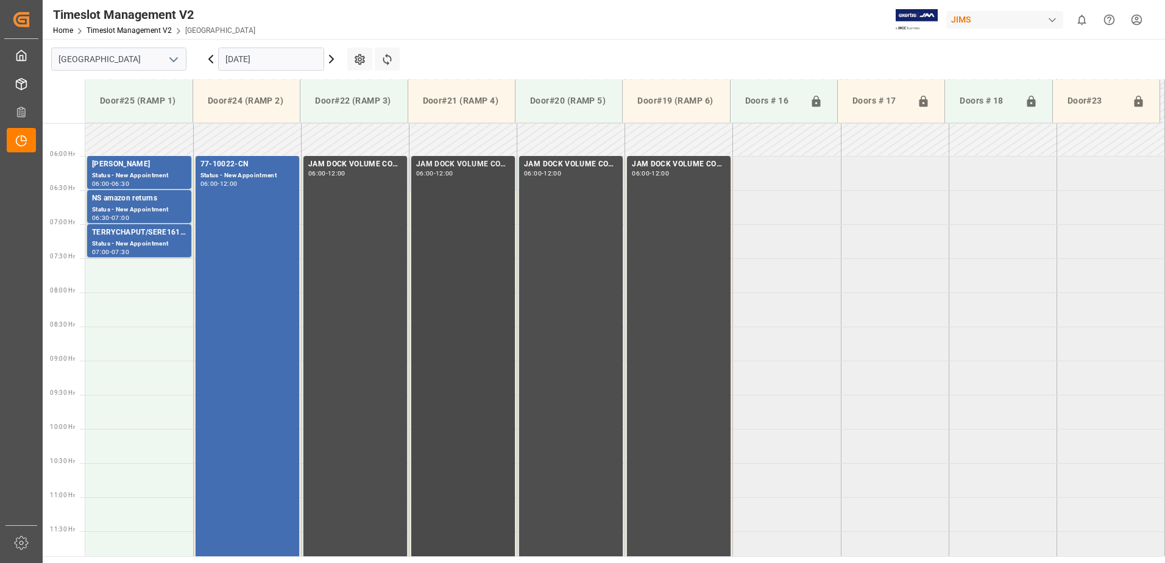
scroll to position [356, 0]
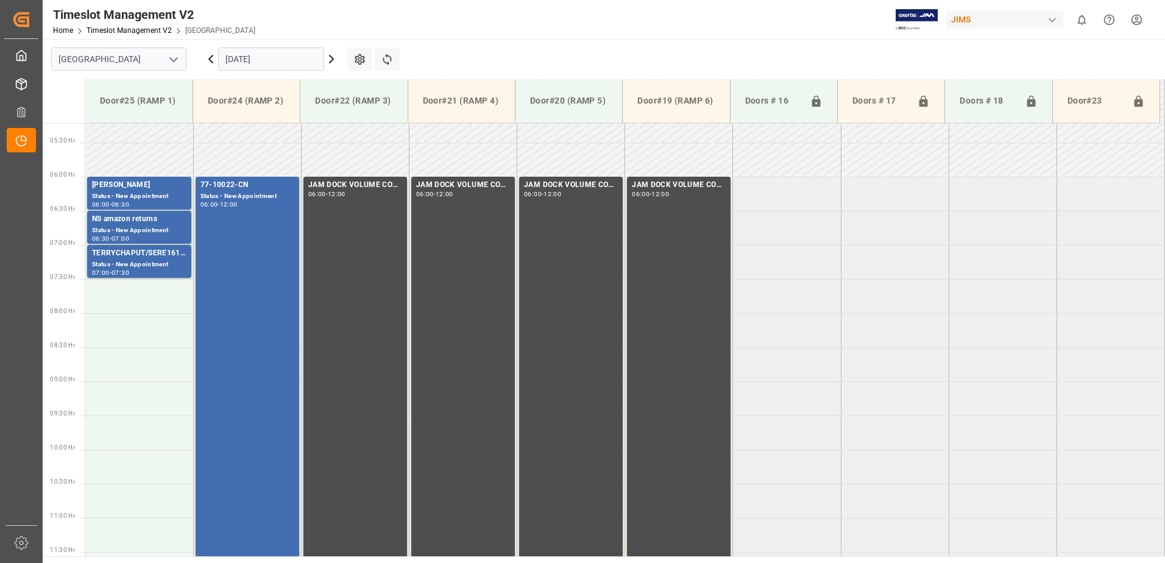
click at [304, 58] on input "[DATE]" at bounding box center [271, 59] width 106 height 23
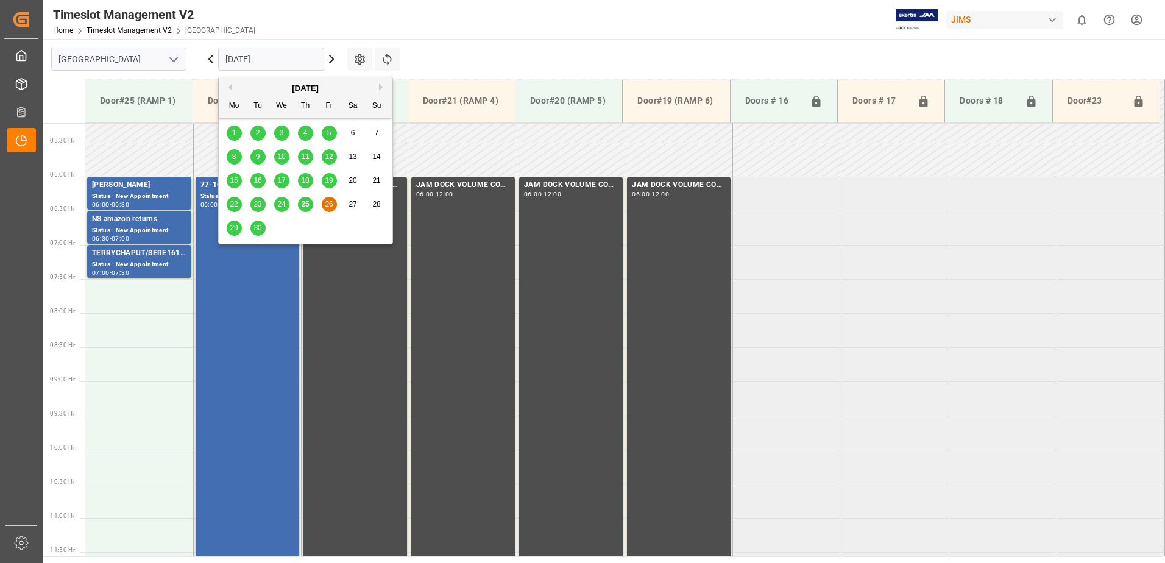
click at [232, 227] on span "29" at bounding box center [234, 228] width 8 height 9
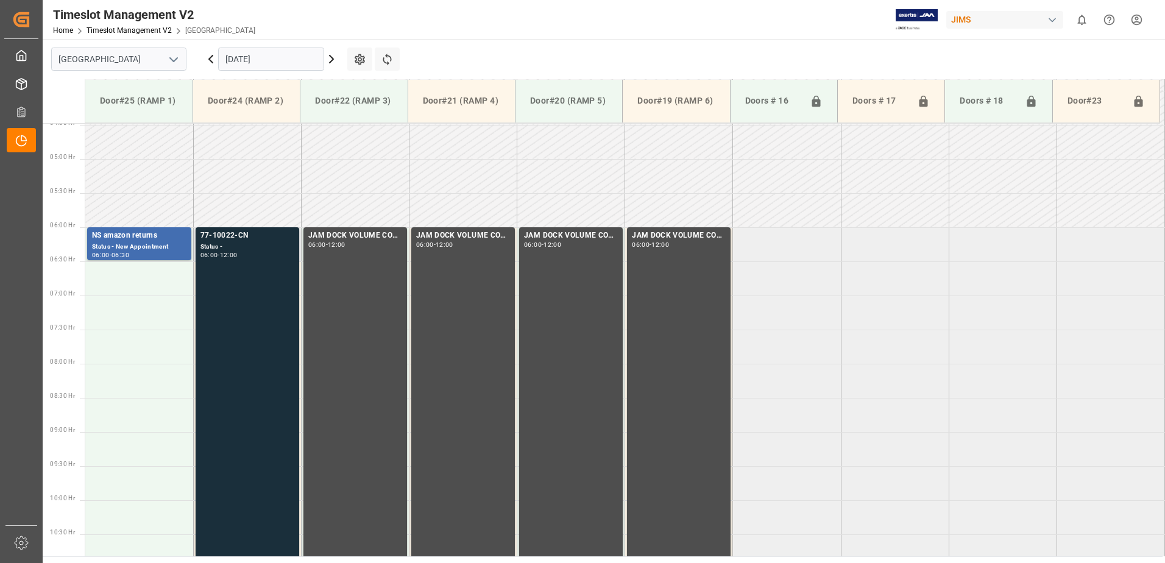
scroll to position [295, 0]
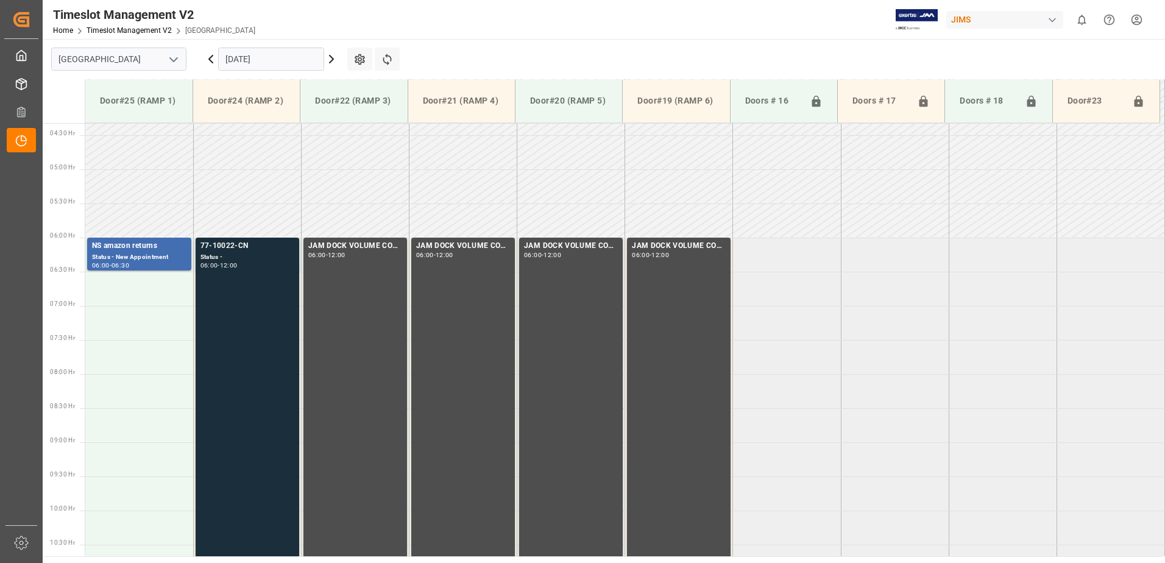
click at [261, 276] on div "77-10022-CN Status - 06:00 - 12:00" at bounding box center [248, 441] width 94 height 403
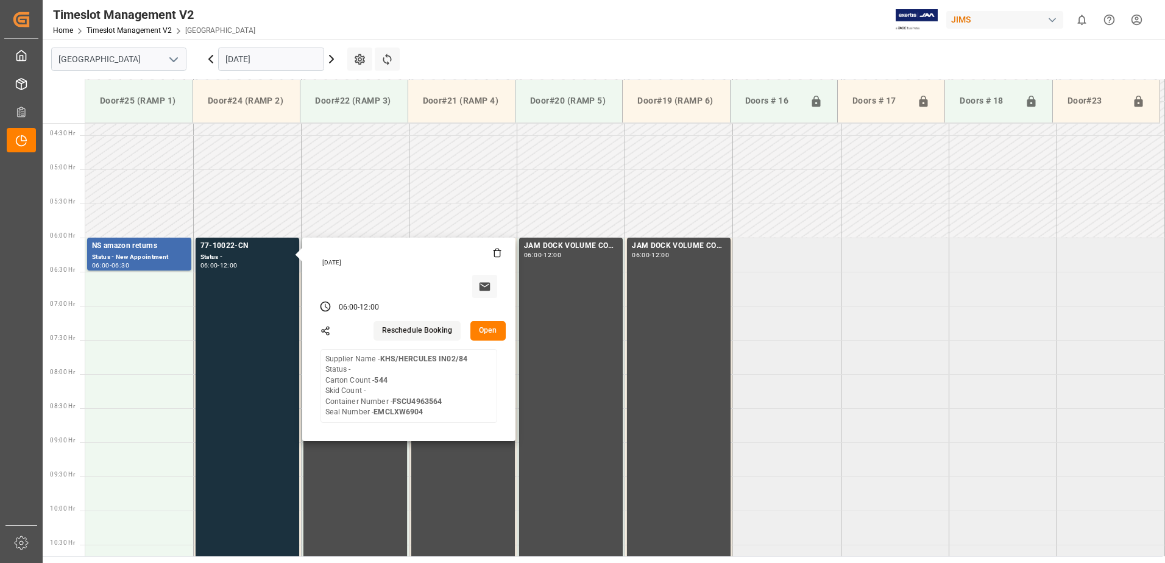
click at [489, 330] on button "Open" at bounding box center [487, 331] width 35 height 20
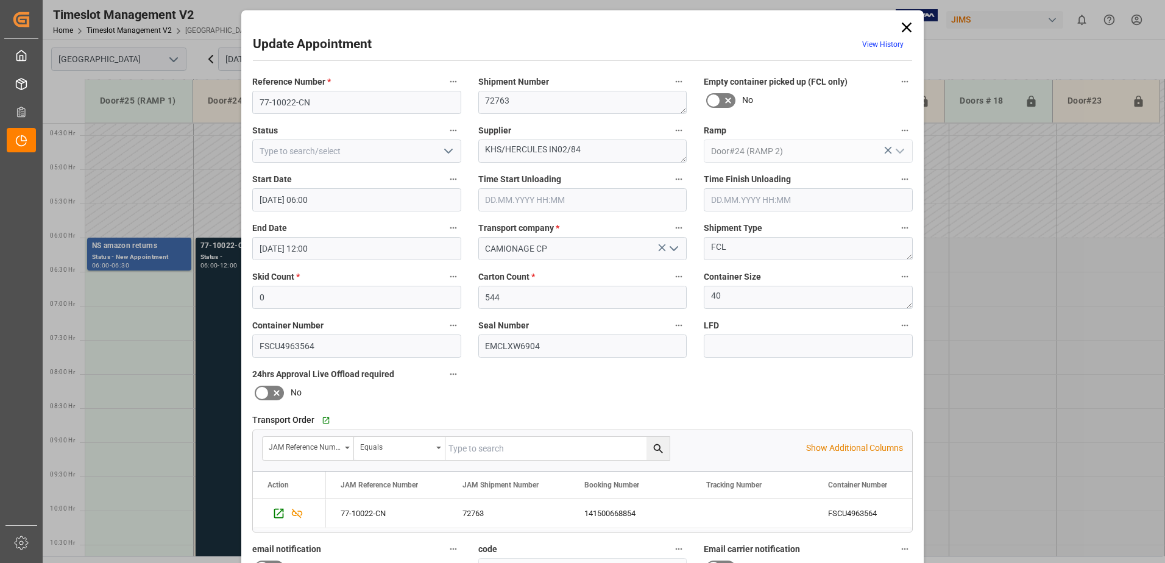
click at [904, 26] on icon at bounding box center [907, 28] width 10 height 10
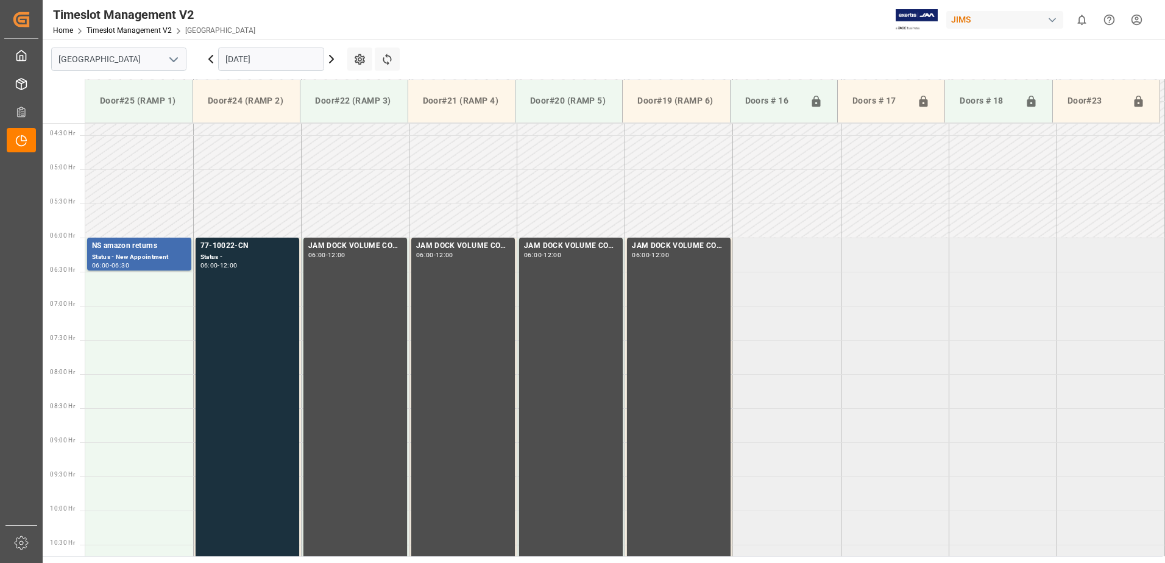
click at [306, 63] on input "[DATE]" at bounding box center [271, 59] width 106 height 23
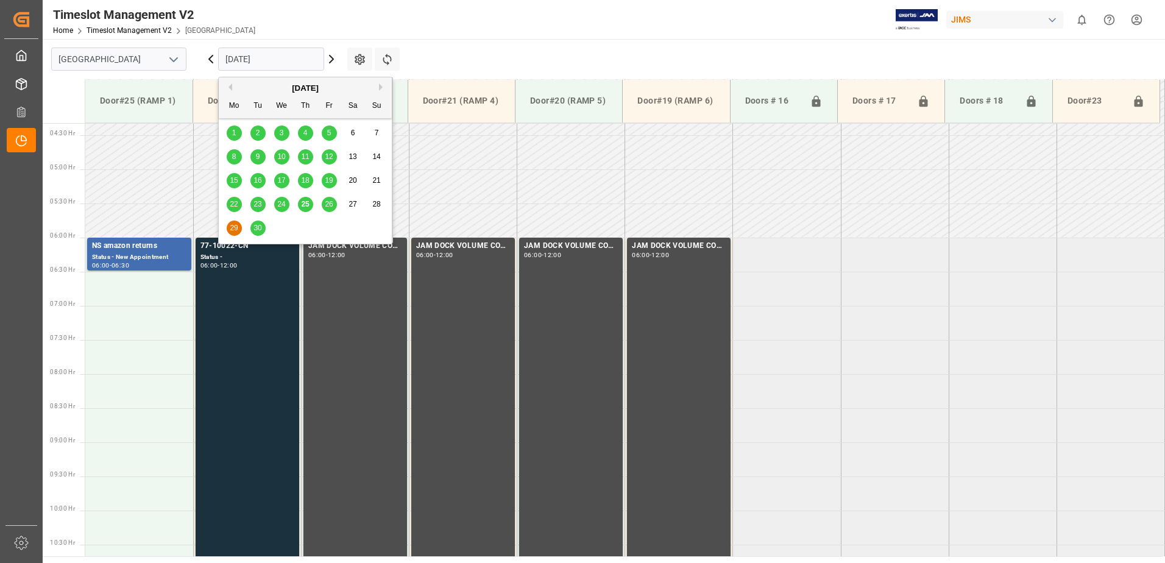
click at [328, 205] on span "26" at bounding box center [329, 204] width 8 height 9
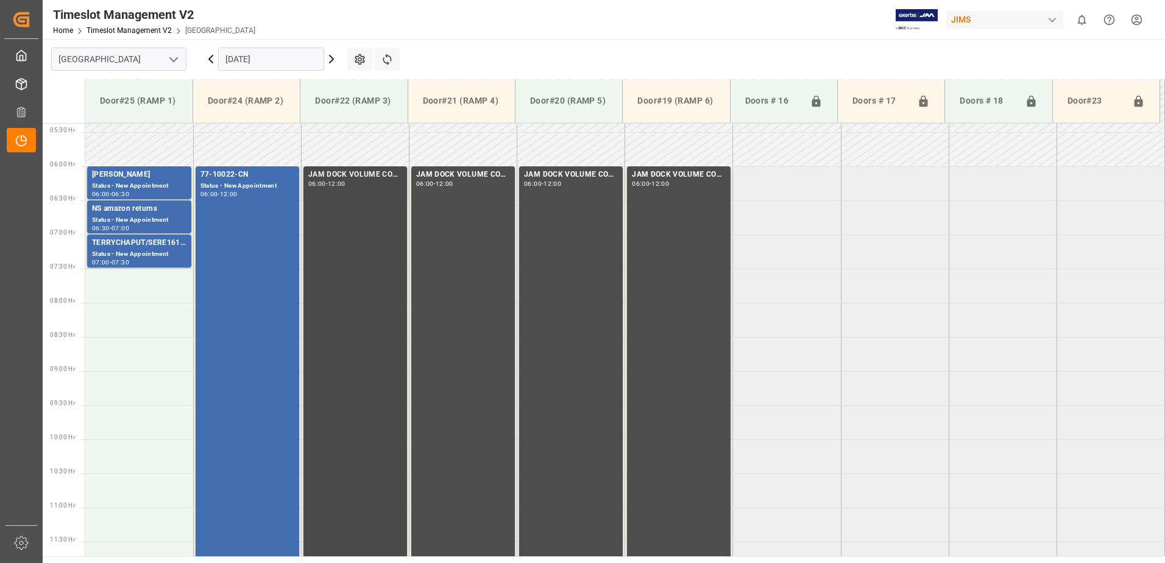
scroll to position [356, 0]
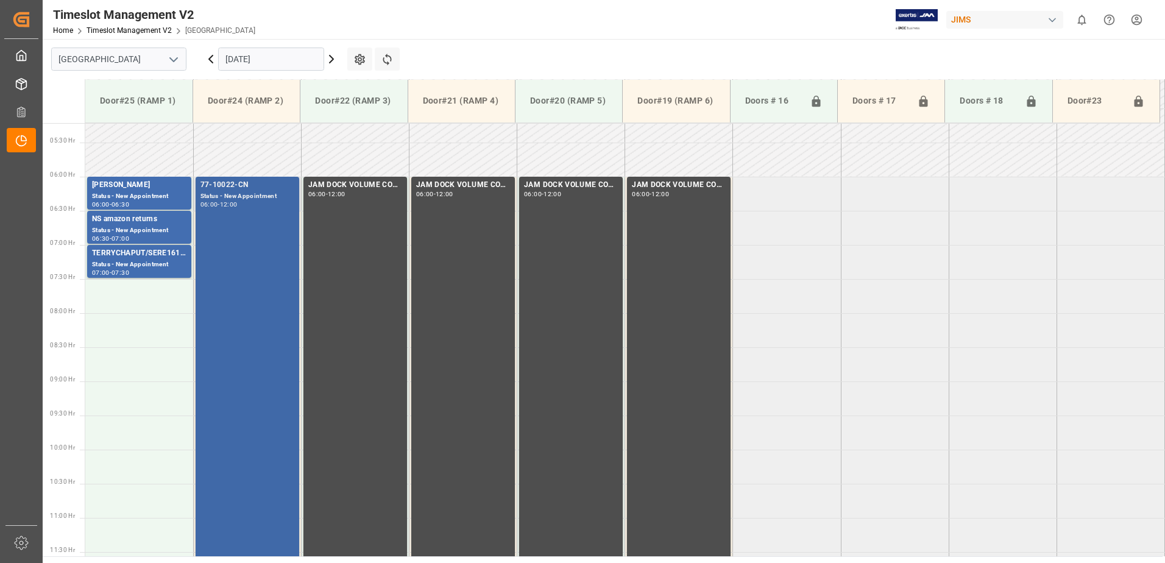
click at [244, 263] on div "77-10022-CN Status - New Appointment 06:00 - 12:00" at bounding box center [248, 380] width 94 height 403
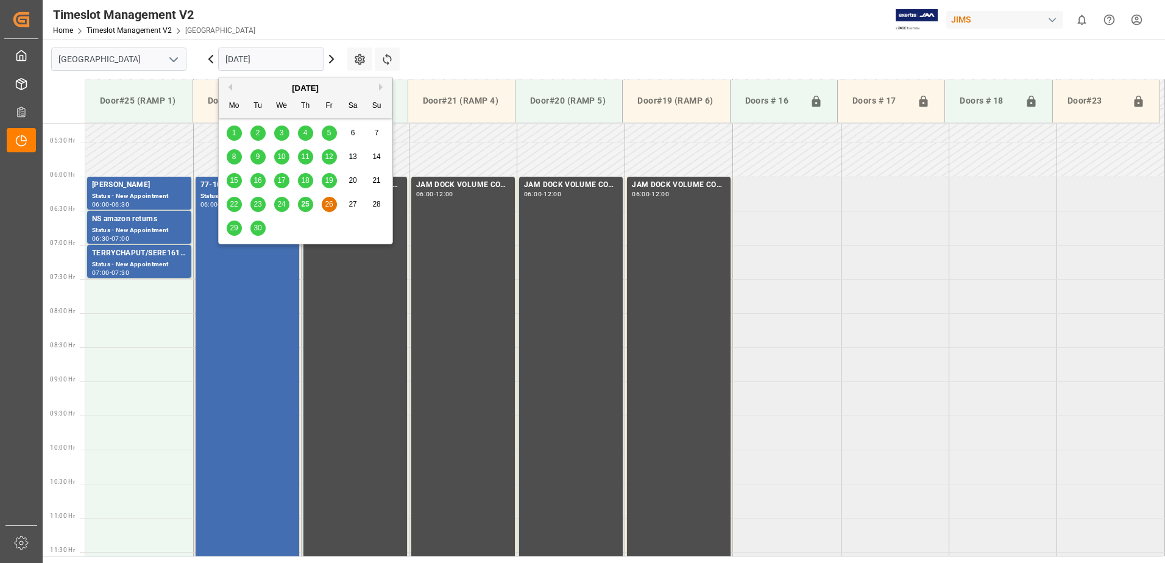
click at [296, 55] on input "[DATE]" at bounding box center [271, 59] width 106 height 23
click at [235, 230] on span "29" at bounding box center [234, 228] width 8 height 9
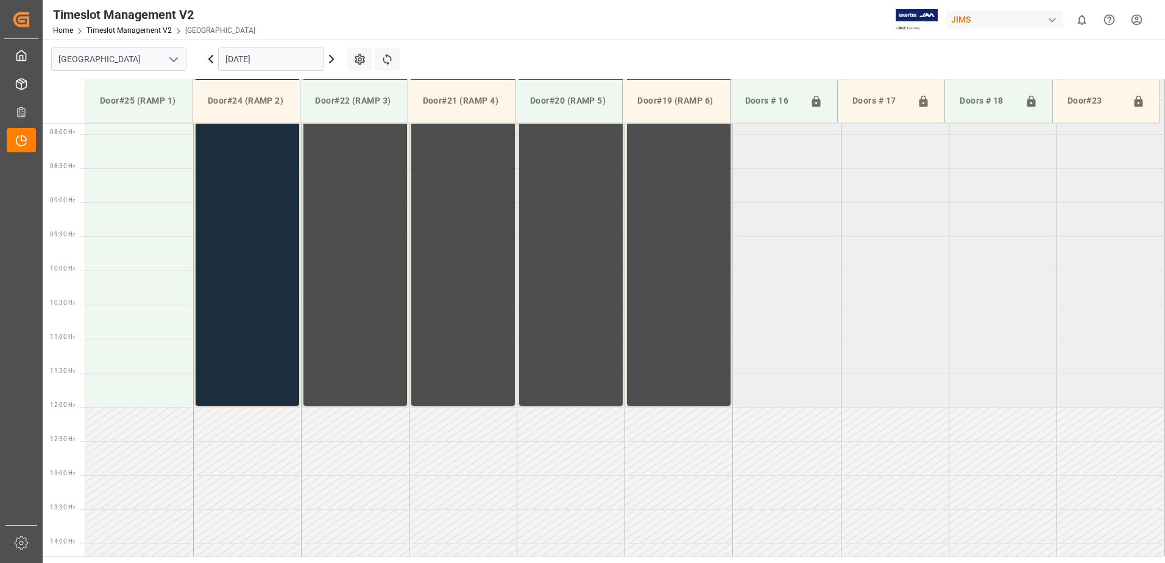
scroll to position [539, 0]
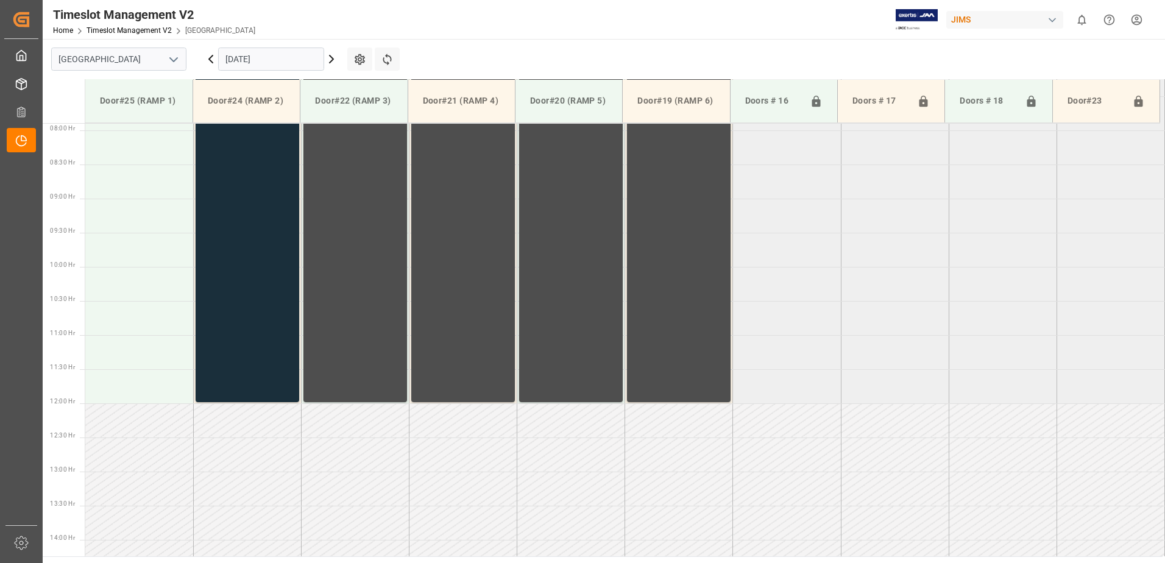
click at [264, 216] on div "77-10022-CN Status - 06:00 - 12:00" at bounding box center [248, 197] width 94 height 403
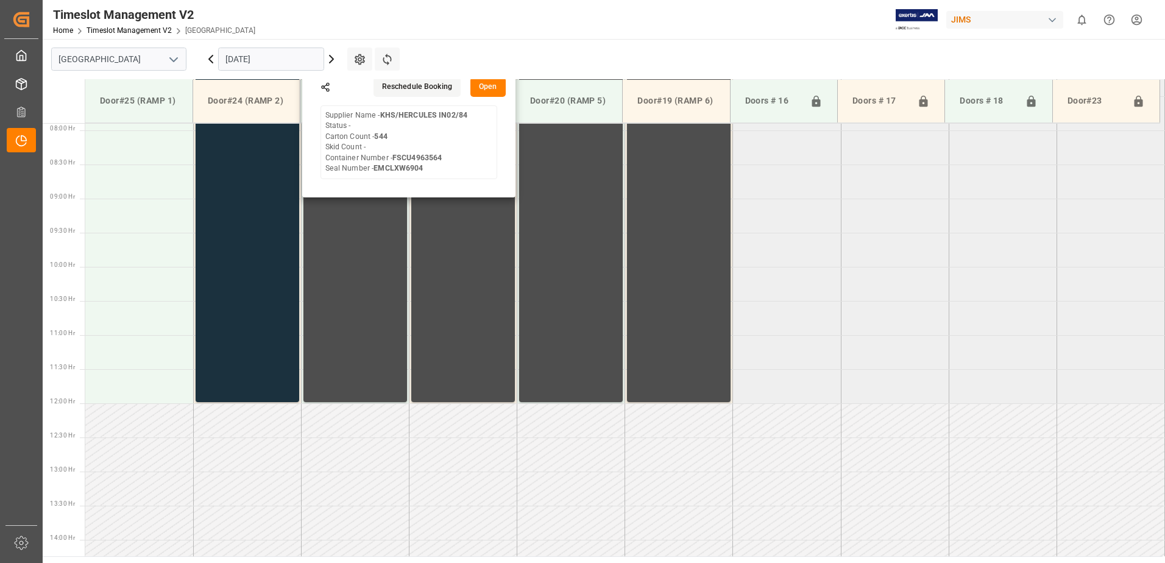
click at [489, 90] on button "Open" at bounding box center [487, 87] width 35 height 20
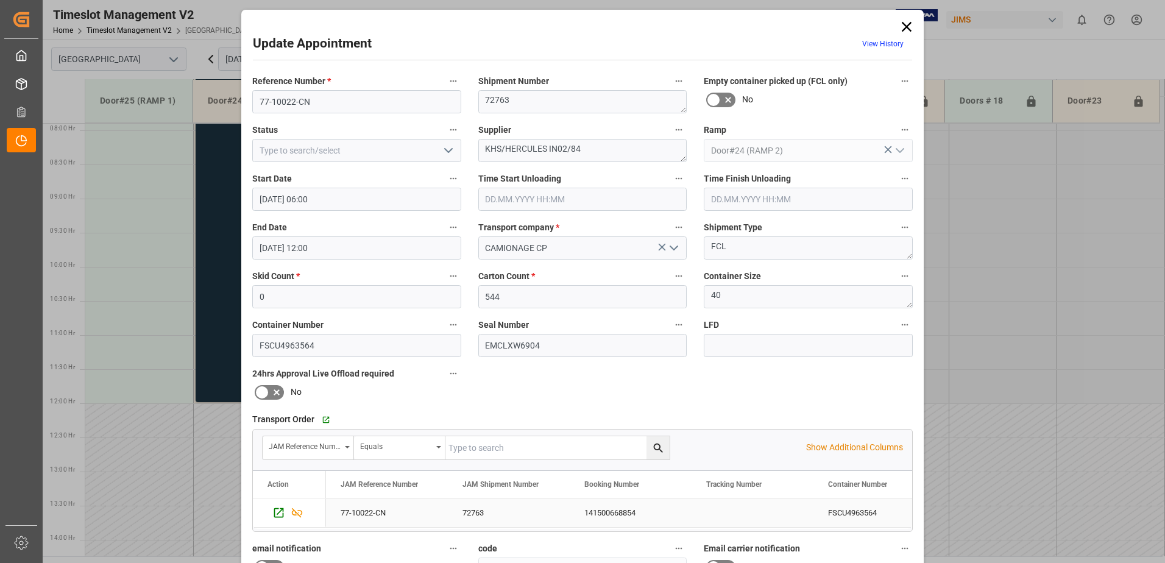
scroll to position [0, 0]
click at [442, 147] on icon "open menu" at bounding box center [448, 151] width 15 height 15
click at [385, 258] on div "New Appointment" at bounding box center [357, 260] width 208 height 27
type input "New Appointment"
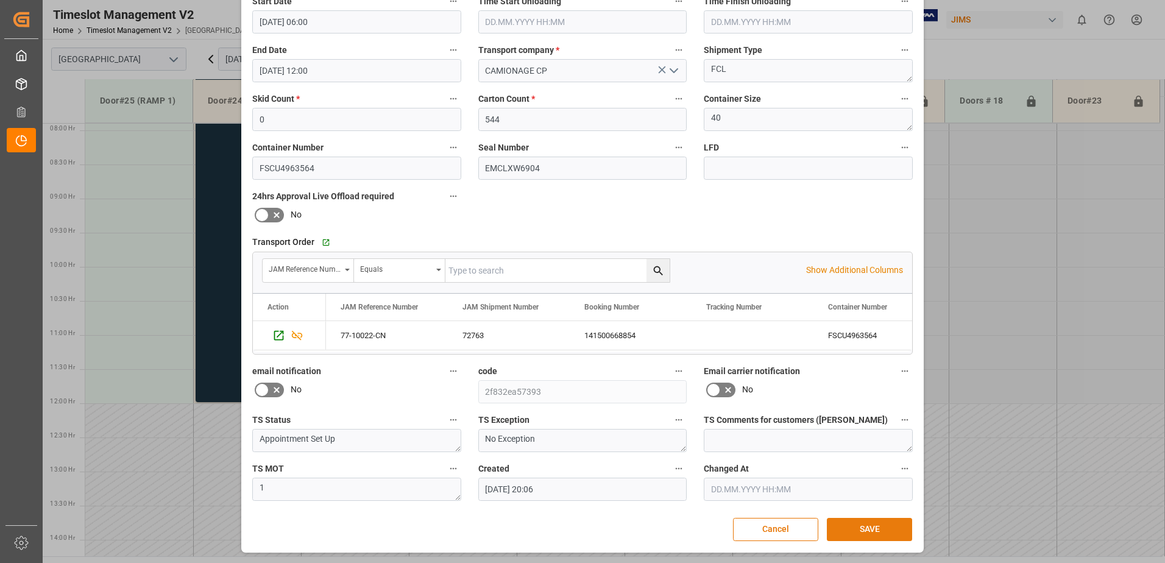
click at [865, 531] on button "SAVE" at bounding box center [869, 529] width 85 height 23
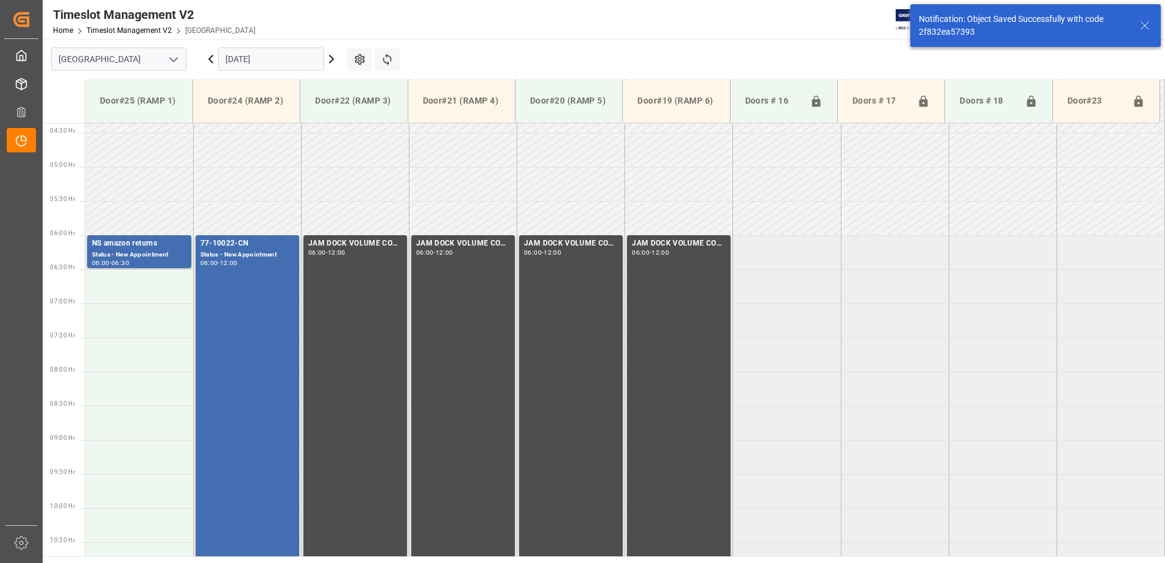
scroll to position [334, 0]
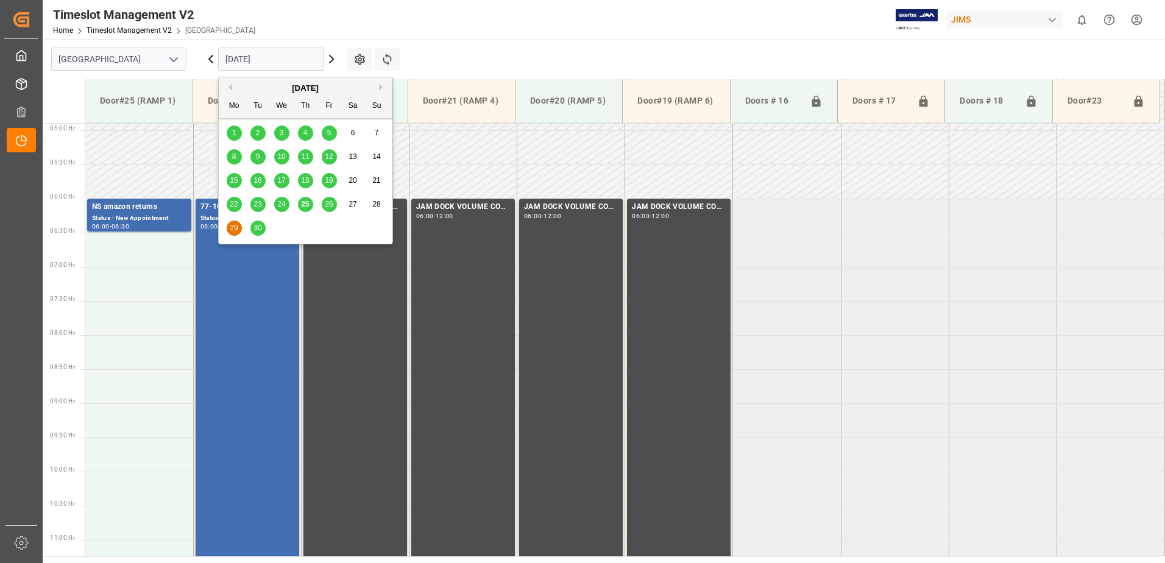
click at [268, 66] on input "[DATE]" at bounding box center [271, 59] width 106 height 23
click at [308, 204] on span "25" at bounding box center [305, 204] width 8 height 9
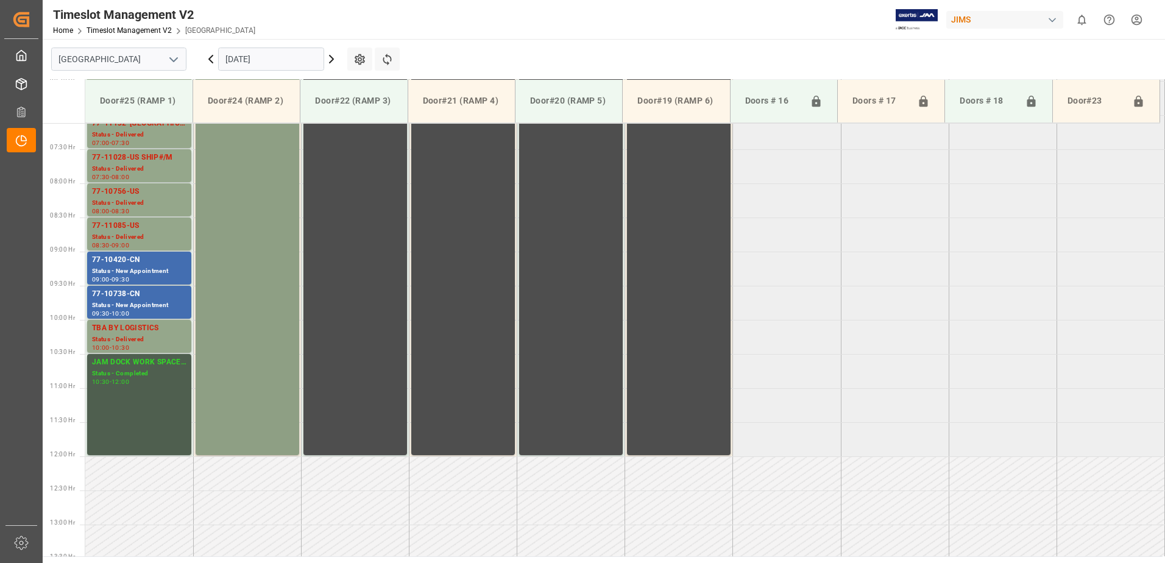
scroll to position [485, 0]
click at [123, 269] on div "Status - New Appointment" at bounding box center [139, 272] width 94 height 10
click at [129, 299] on div "77-10738-CN" at bounding box center [139, 295] width 94 height 12
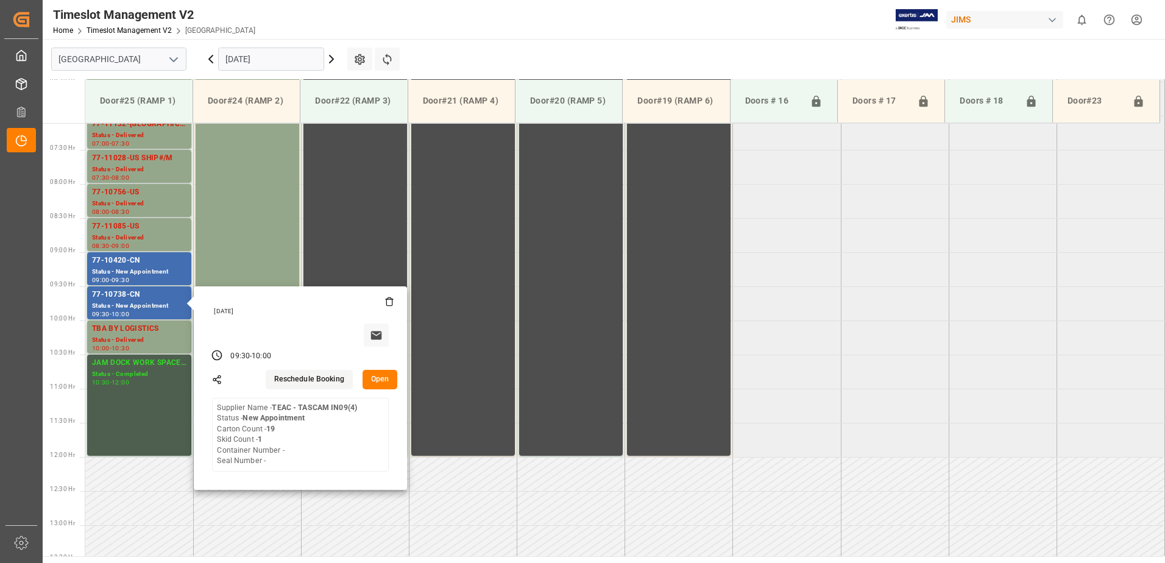
click at [286, 21] on div "Timeslot Management V2 Home Timeslot Management V2 Montreal JIMS 0 Notification…" at bounding box center [599, 19] width 1131 height 39
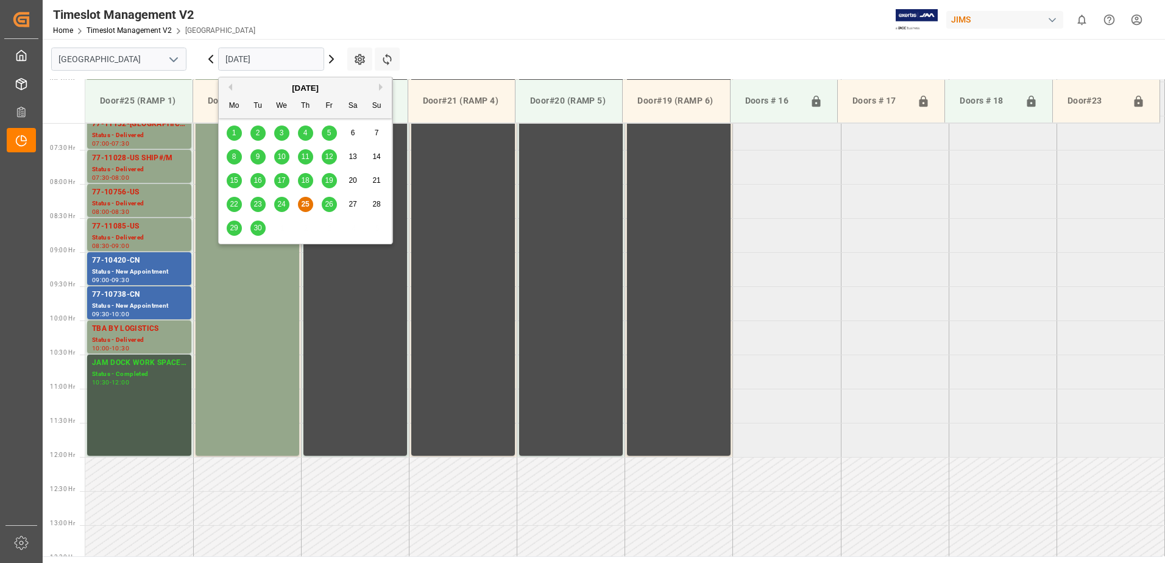
click at [283, 61] on input "[DATE]" at bounding box center [271, 59] width 106 height 23
click at [256, 224] on span "30" at bounding box center [258, 228] width 8 height 9
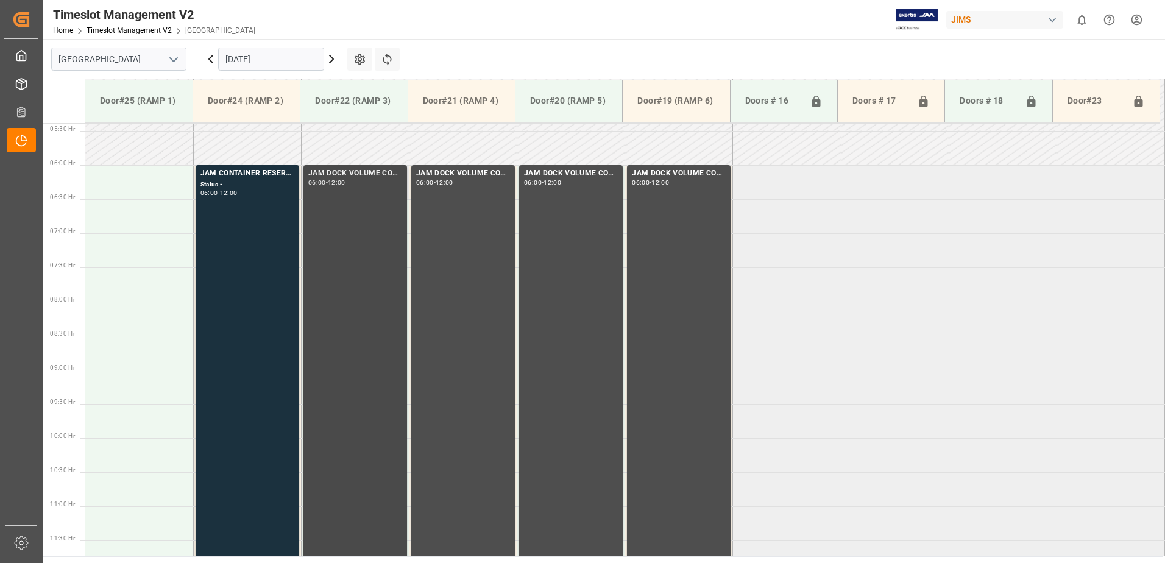
scroll to position [363, 0]
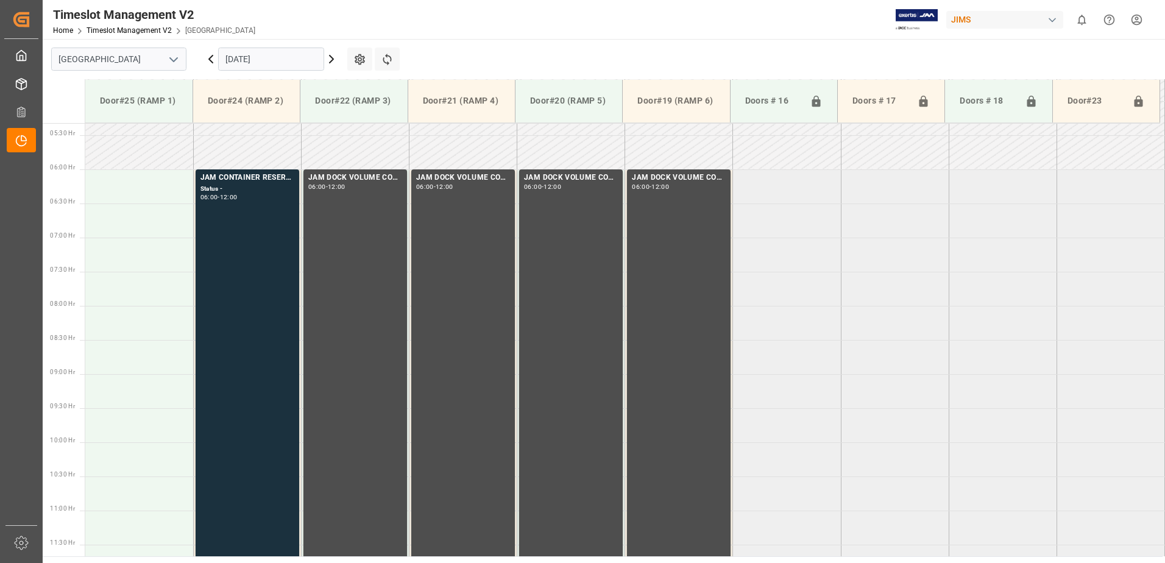
click at [291, 61] on input "[DATE]" at bounding box center [271, 59] width 106 height 23
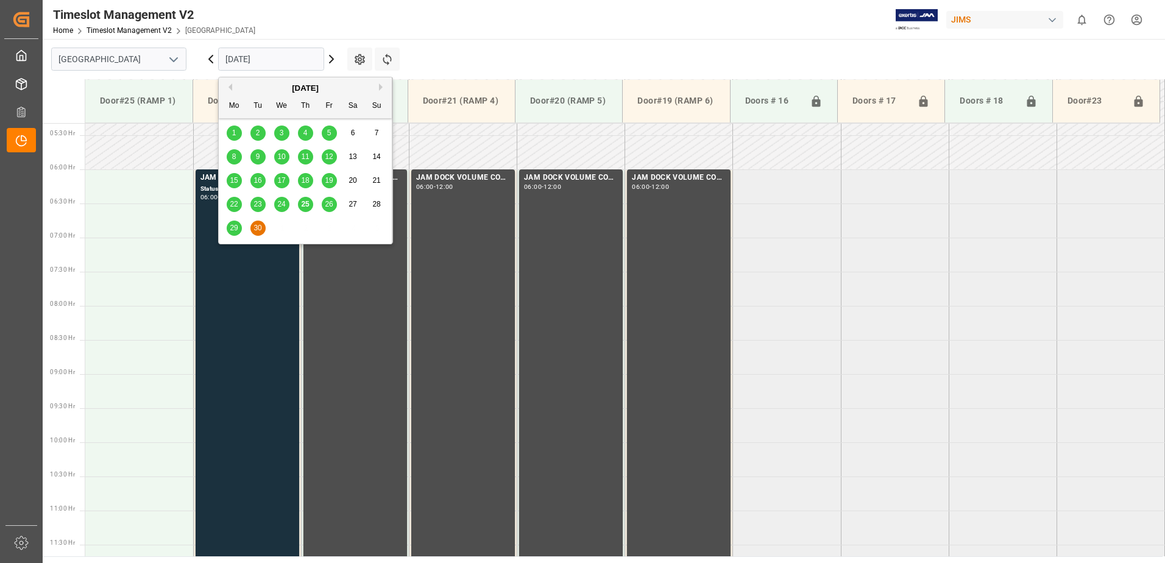
click at [382, 87] on button "Next Month" at bounding box center [382, 86] width 7 height 7
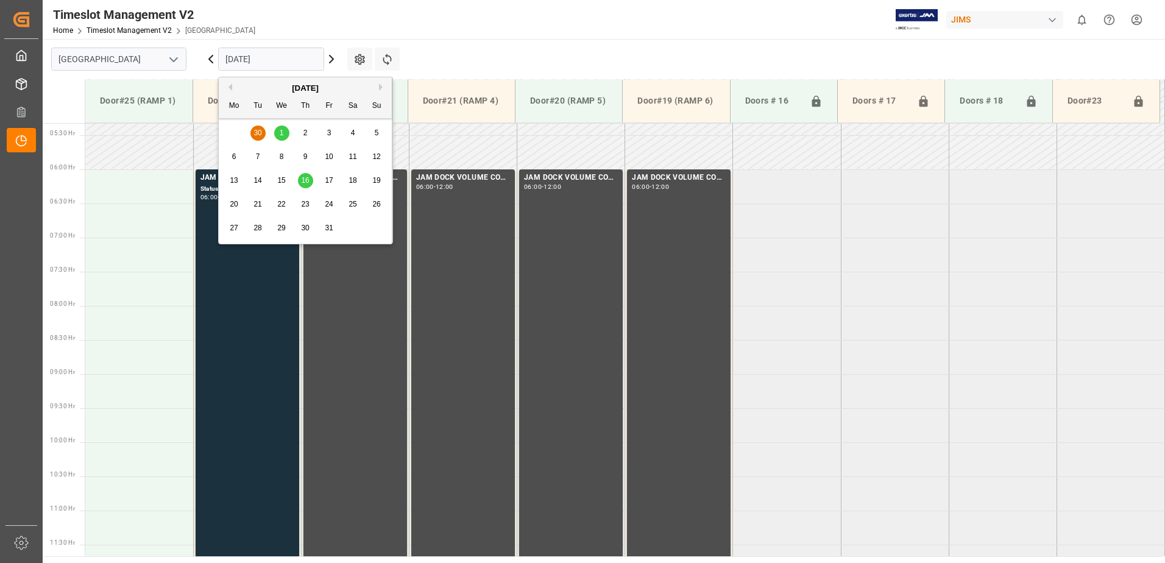
click at [285, 133] on div "1" at bounding box center [281, 133] width 15 height 15
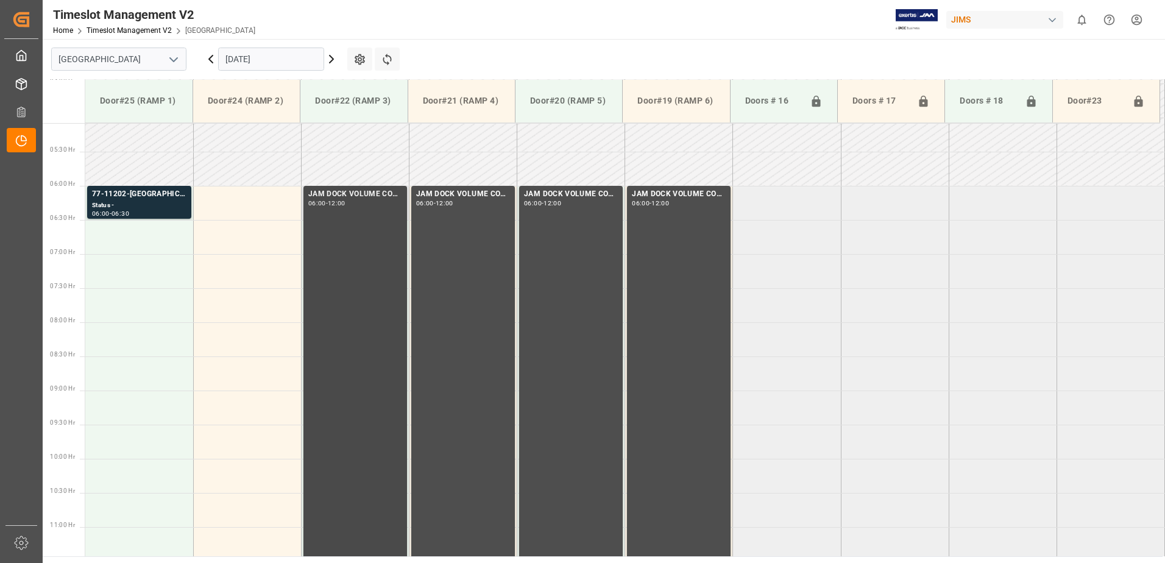
scroll to position [247, 0]
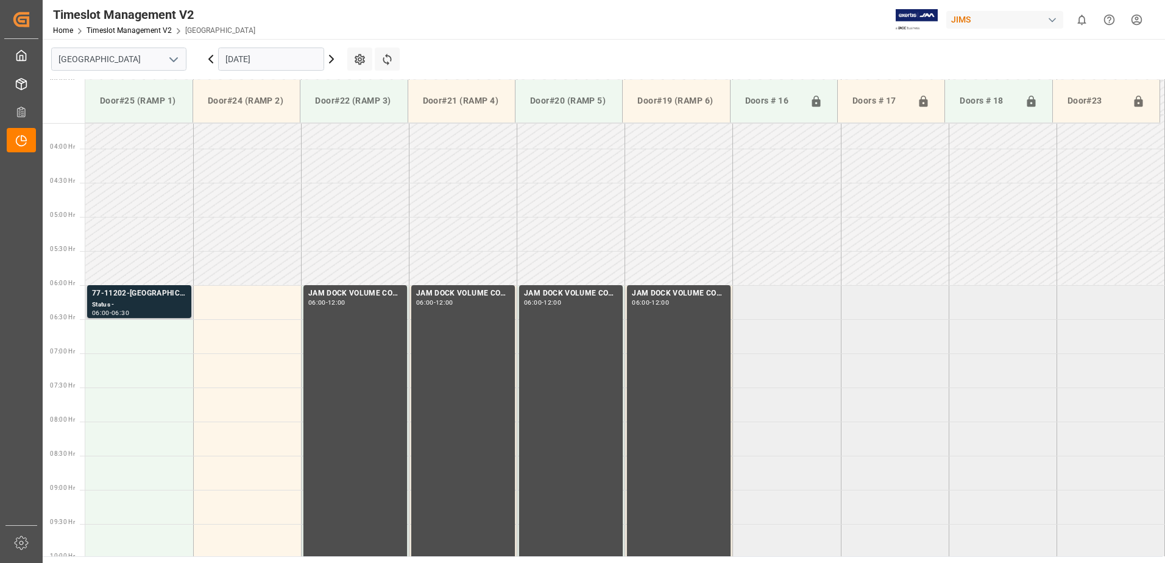
click at [122, 299] on div "77-11202-[GEOGRAPHIC_DATA]" at bounding box center [139, 294] width 94 height 12
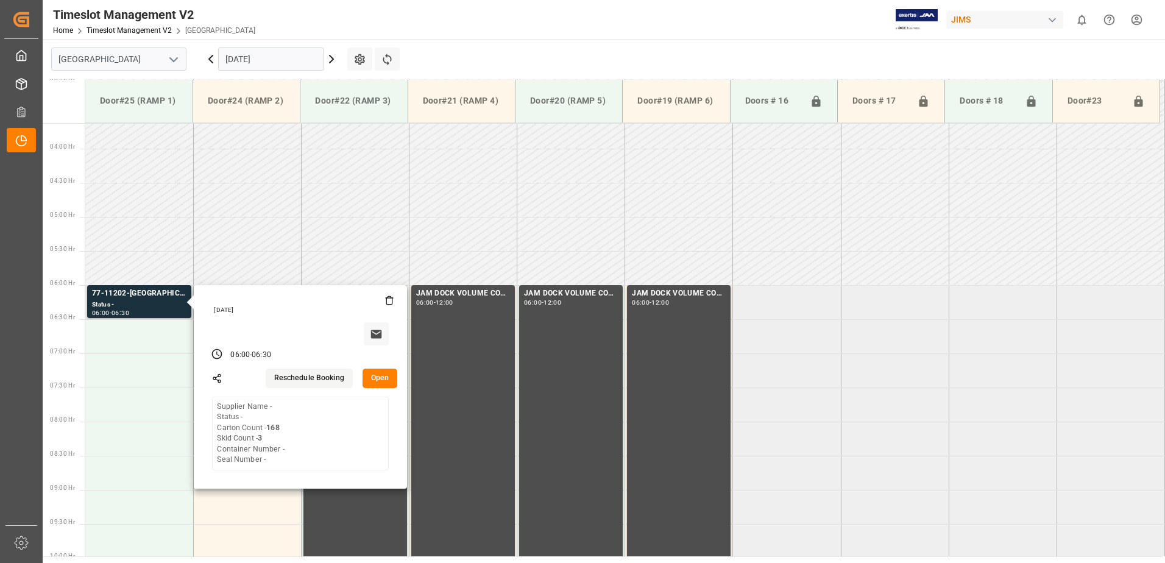
click at [377, 378] on button "Open" at bounding box center [380, 379] width 35 height 20
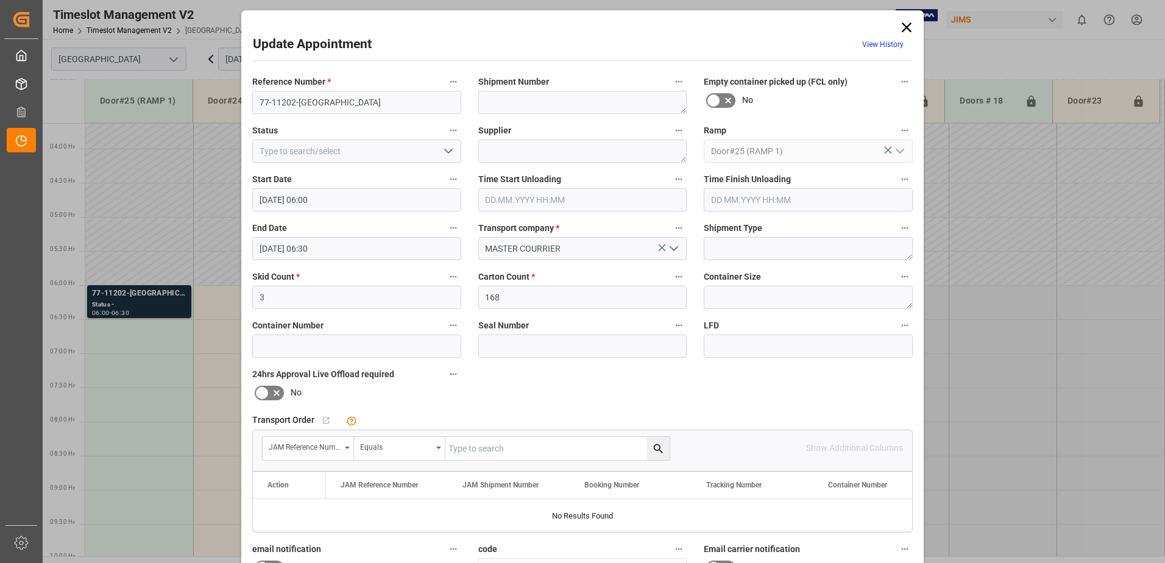
click at [484, 447] on input "text" at bounding box center [558, 448] width 224 height 23
type input "77-11202-us"
click at [657, 450] on icon "search button" at bounding box center [657, 448] width 9 height 9
click at [319, 100] on input "77-11202-[GEOGRAPHIC_DATA]" at bounding box center [356, 102] width 209 height 23
click at [324, 102] on input "77-11202-US ship#/M" at bounding box center [356, 102] width 209 height 23
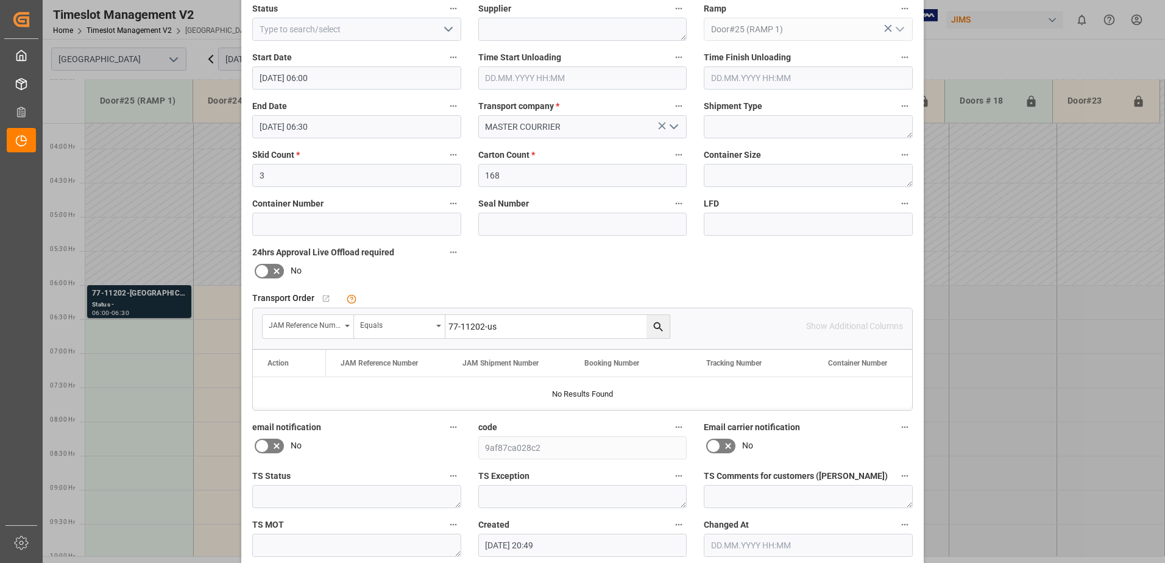
scroll to position [178, 0]
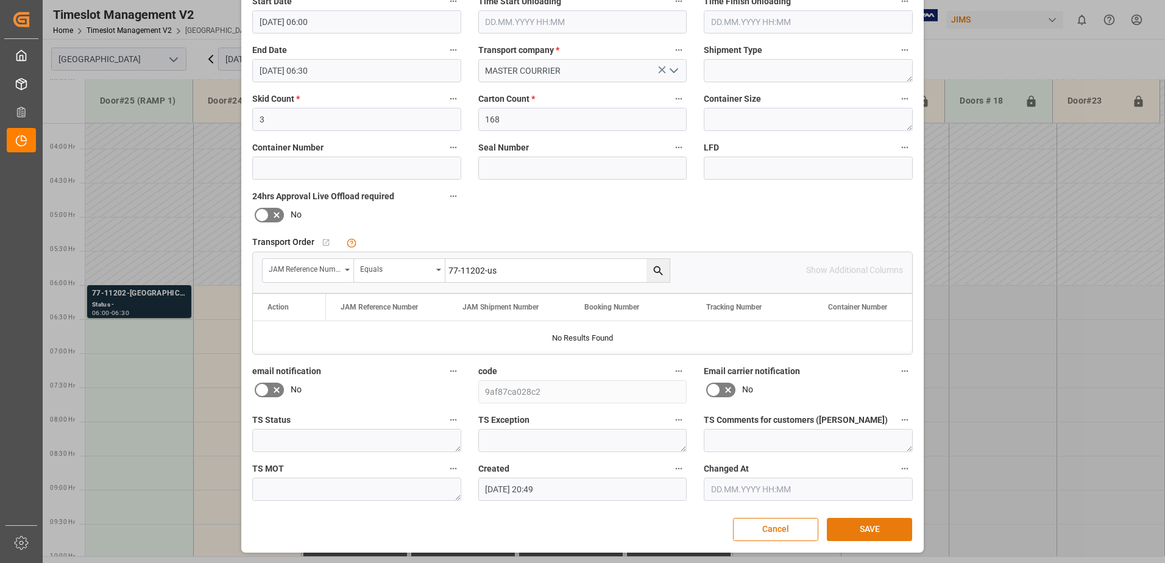
type input "77-11202-US SHIP#/M"
click at [870, 530] on button "SAVE" at bounding box center [869, 529] width 85 height 23
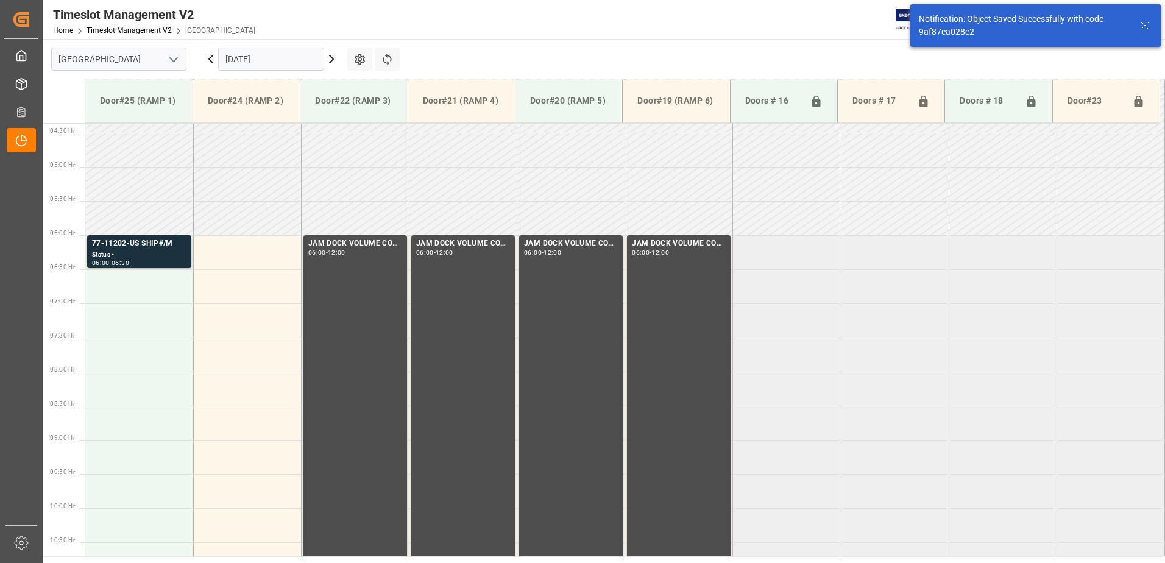
scroll to position [334, 0]
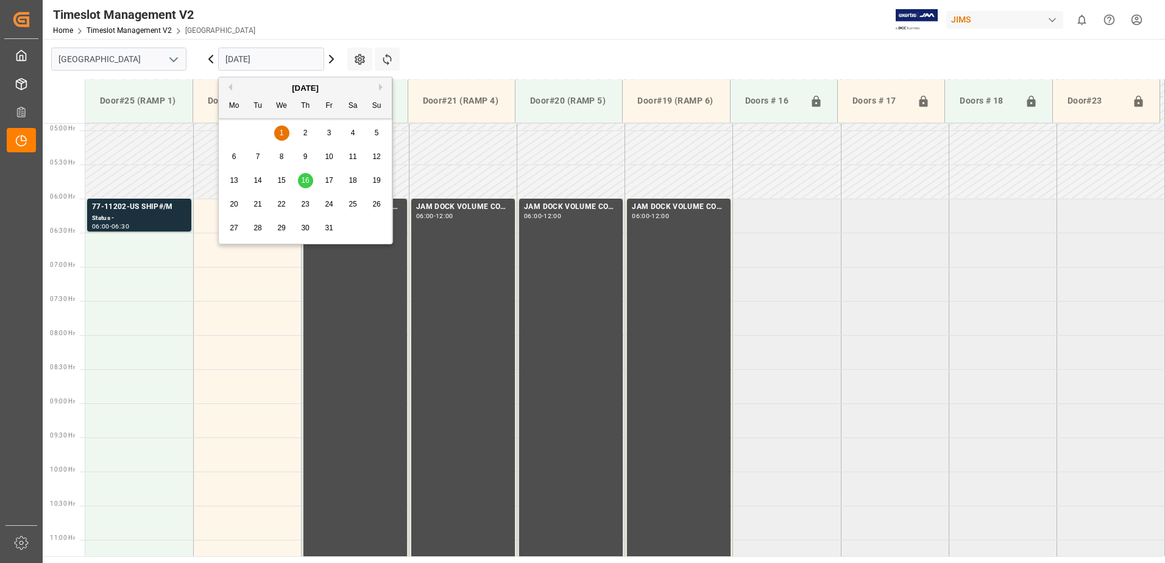
click at [293, 59] on input "[DATE]" at bounding box center [271, 59] width 106 height 23
click at [230, 85] on button "Previous Month" at bounding box center [228, 86] width 7 height 7
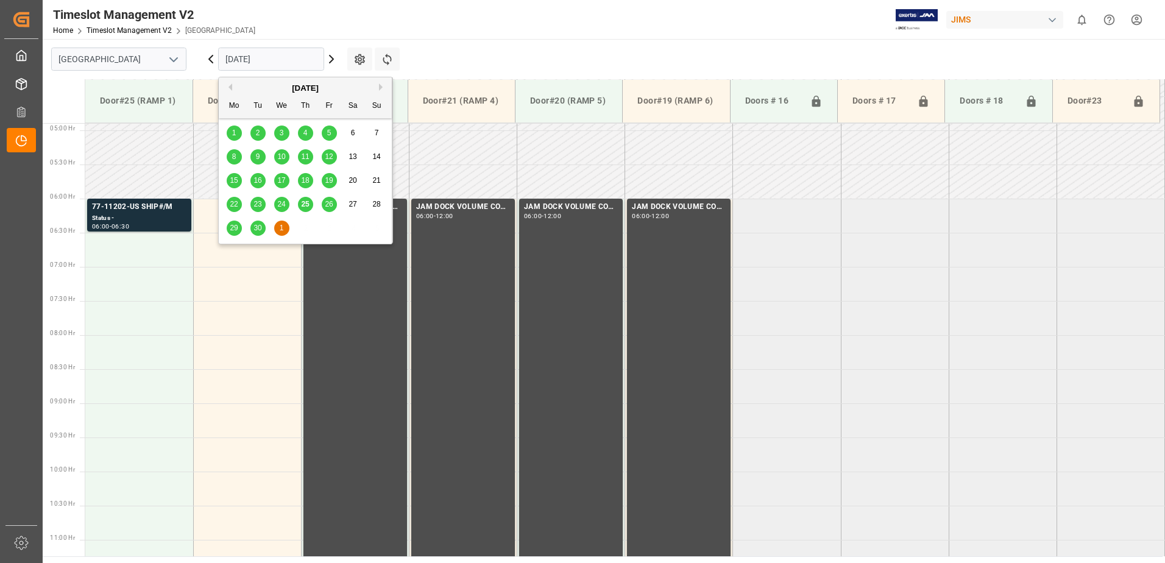
click at [330, 205] on span "26" at bounding box center [329, 204] width 8 height 9
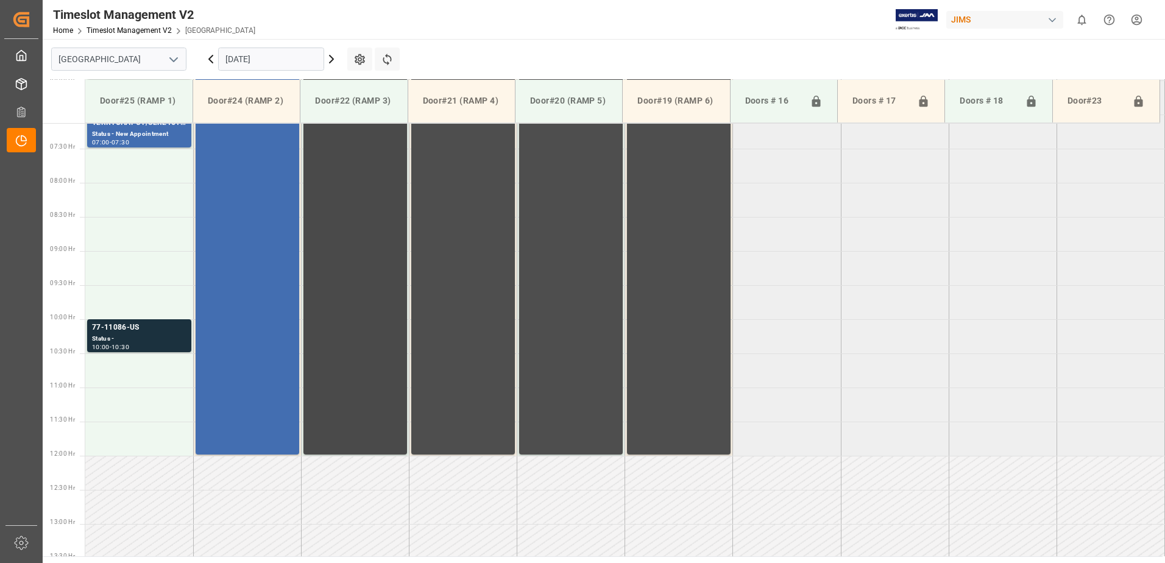
scroll to position [485, 0]
click at [131, 337] on div "Status -" at bounding box center [139, 340] width 94 height 10
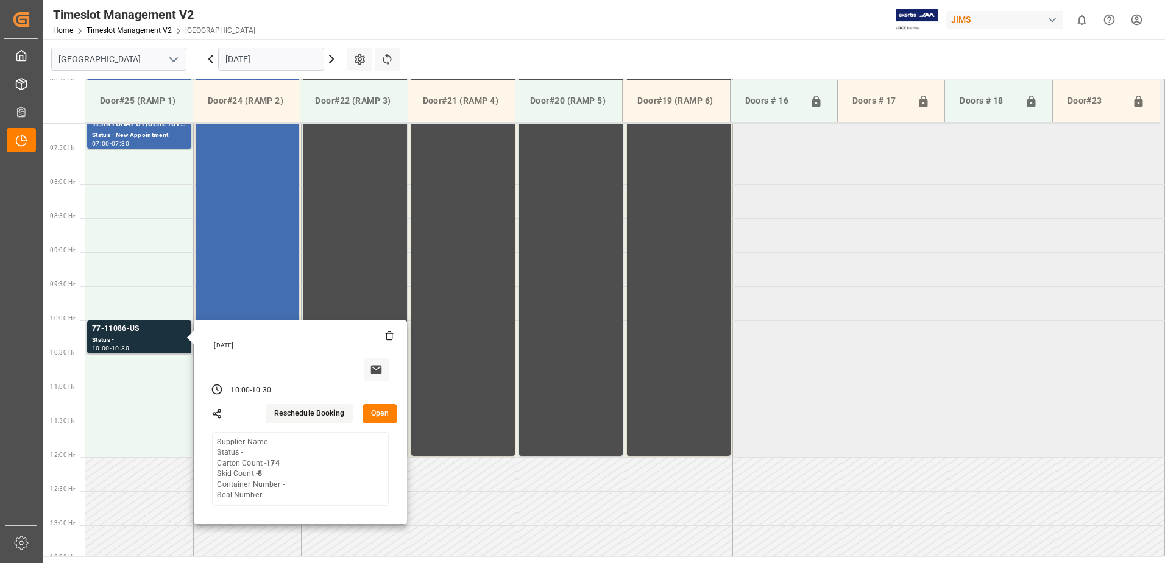
click at [388, 412] on button "Open" at bounding box center [380, 414] width 35 height 20
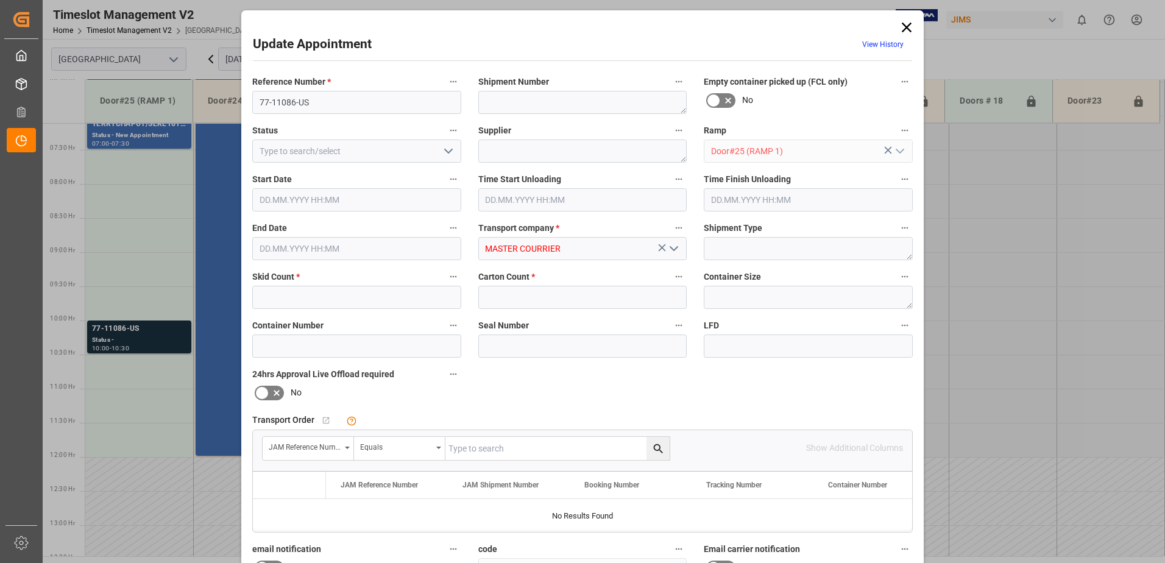
type input "8"
type input "174"
type input "[DATE] 10:00"
type input "[DATE] 10:30"
type input "[DATE] 13:44"
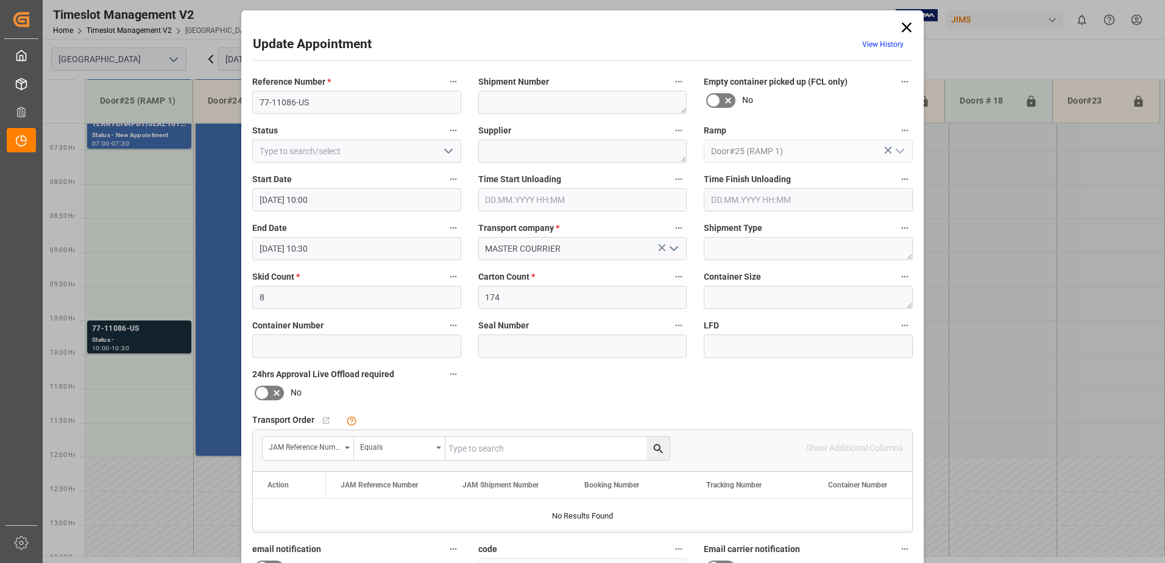
click at [524, 448] on input "text" at bounding box center [558, 448] width 224 height 23
type input "77-11086-US"
click at [661, 450] on icon "search button" at bounding box center [658, 448] width 13 height 13
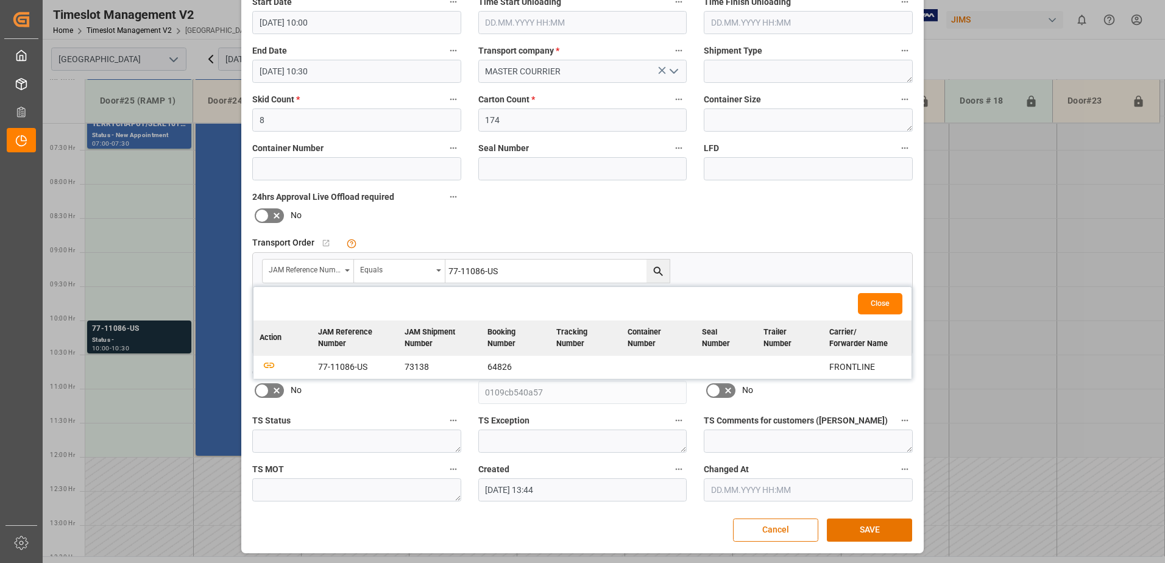
scroll to position [178, 0]
click at [265, 364] on icon "button" at bounding box center [268, 364] width 15 height 15
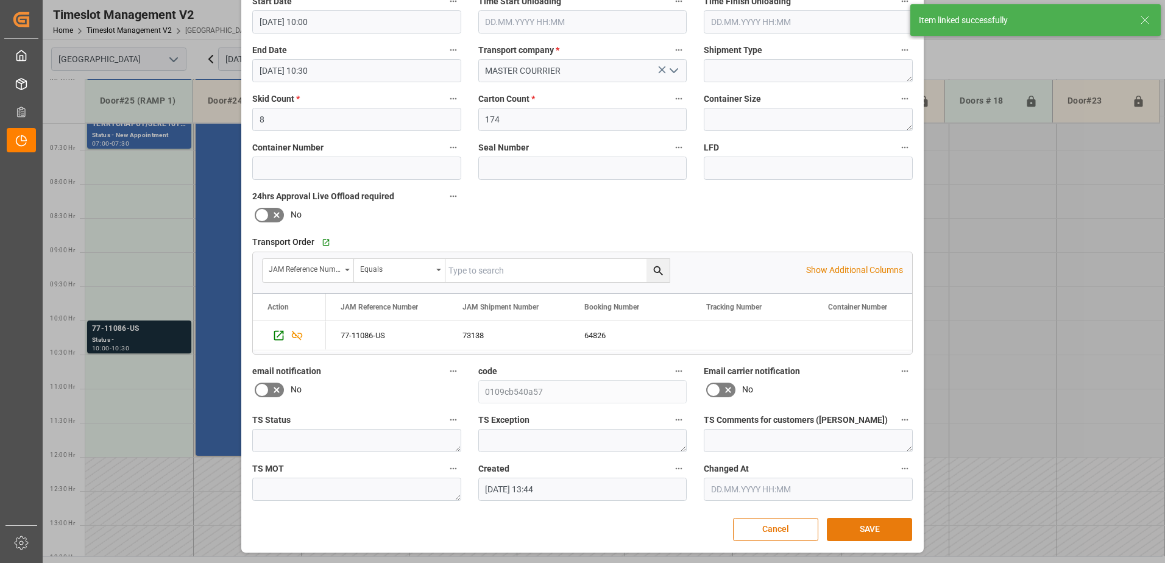
click at [871, 527] on button "SAVE" at bounding box center [869, 529] width 85 height 23
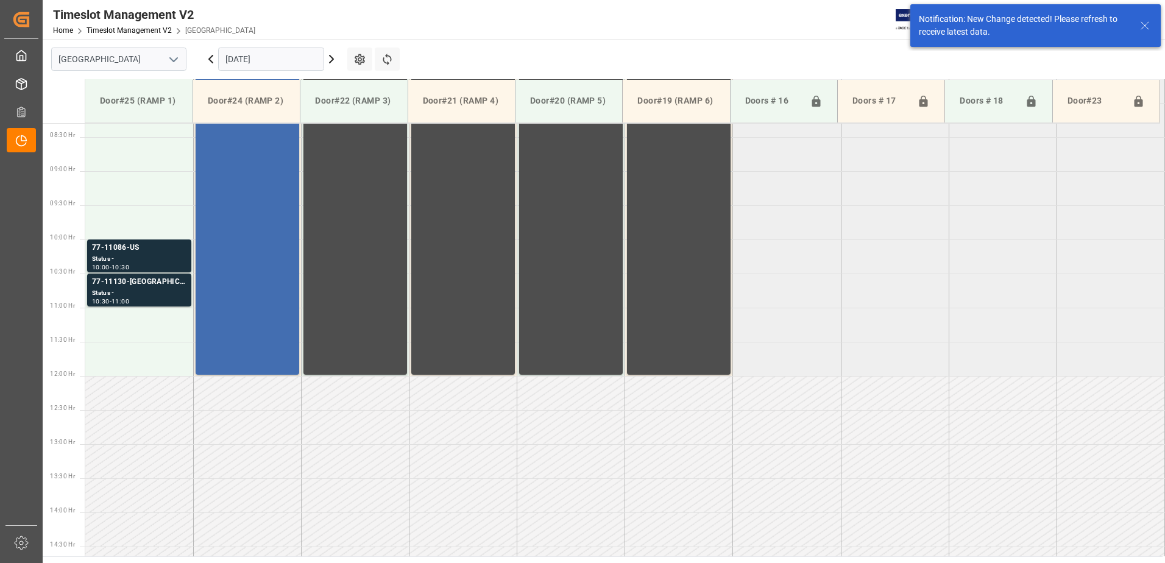
scroll to position [485, 0]
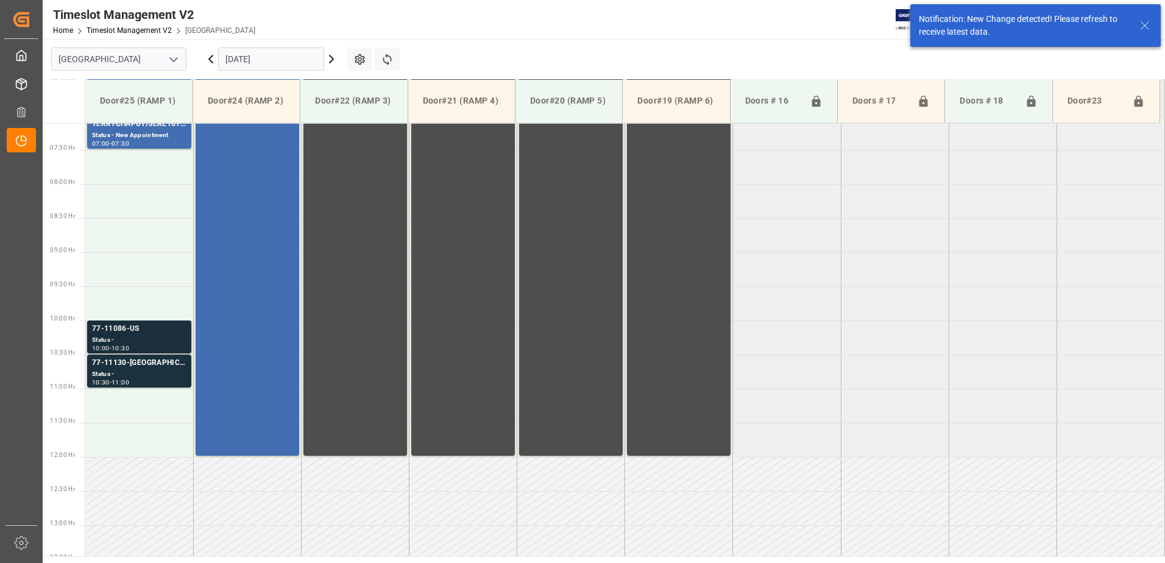
click at [132, 333] on div "77-11086-US" at bounding box center [139, 329] width 94 height 12
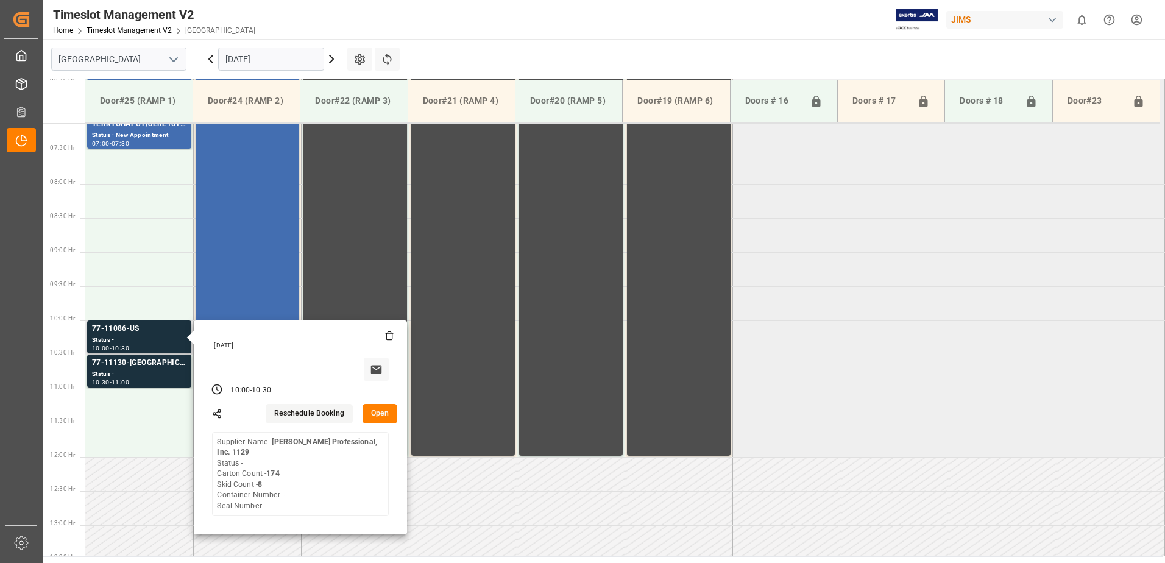
click at [383, 413] on button "Open" at bounding box center [380, 414] width 35 height 20
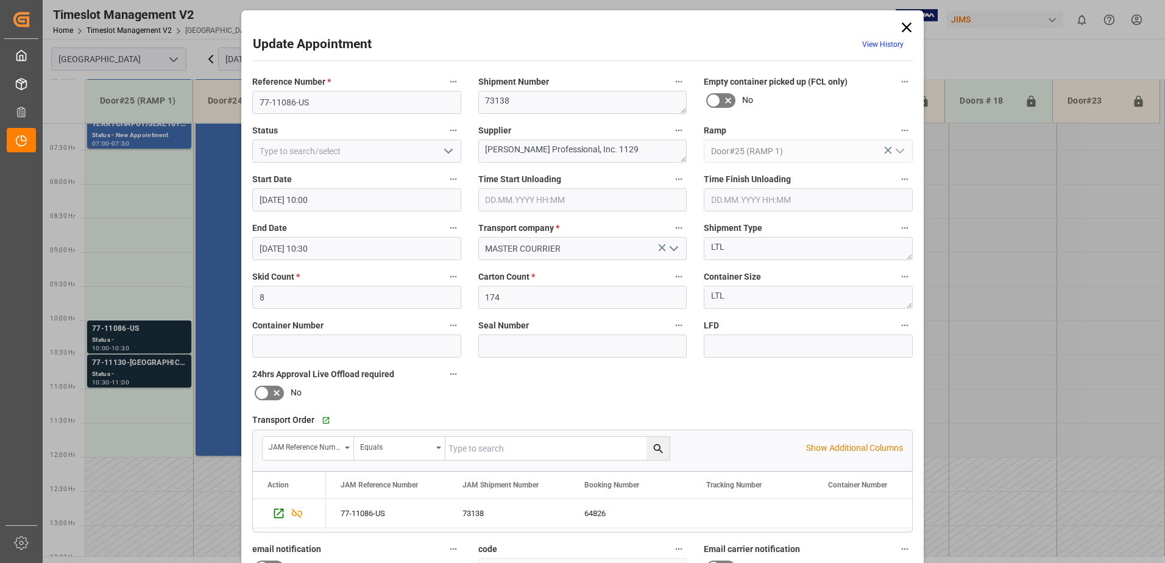
click at [343, 199] on input "[DATE] 10:00" at bounding box center [356, 199] width 209 height 23
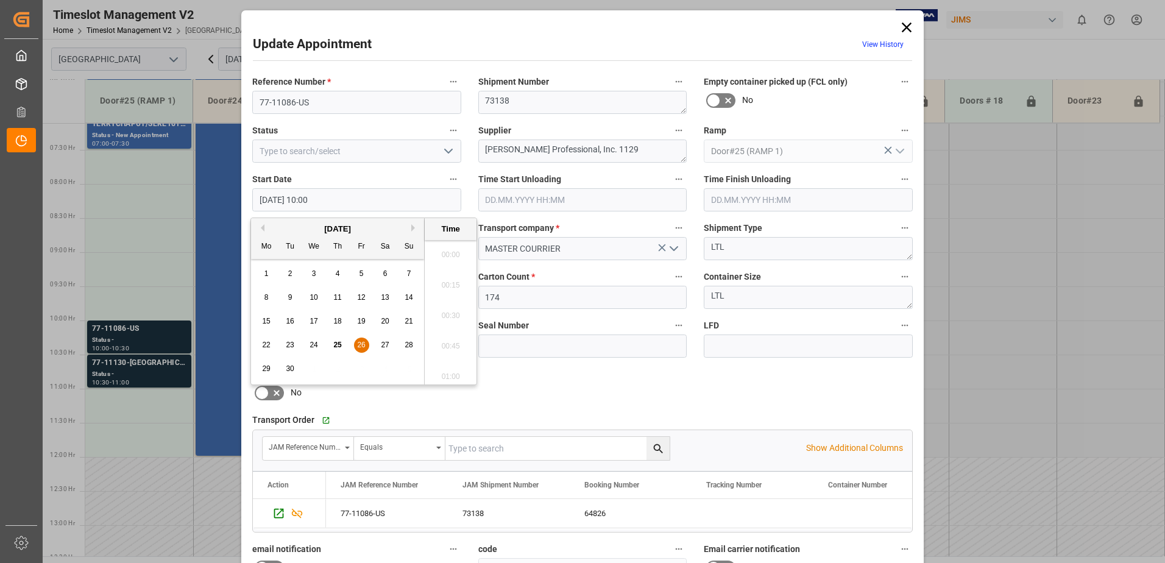
scroll to position [1162, 0]
click at [363, 346] on span "26" at bounding box center [361, 345] width 8 height 9
click at [456, 250] on li "07:30" at bounding box center [451, 251] width 52 height 30
type input "[DATE] 07:30"
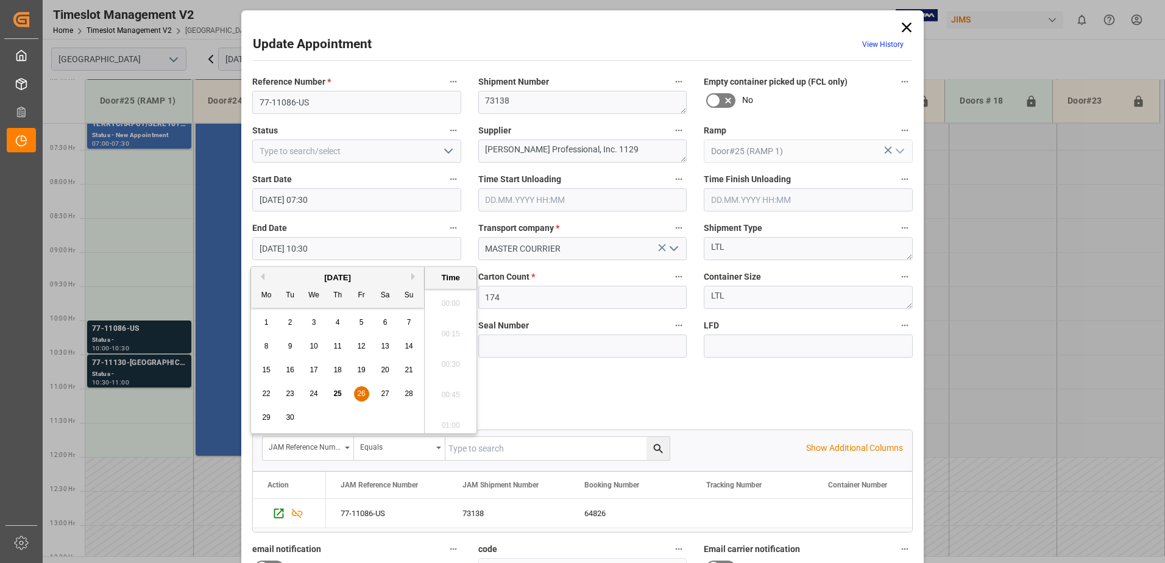
click at [357, 251] on input "[DATE] 10:30" at bounding box center [356, 248] width 209 height 23
click at [359, 394] on span "26" at bounding box center [361, 393] width 8 height 9
click at [450, 299] on li "08:00" at bounding box center [451, 300] width 52 height 30
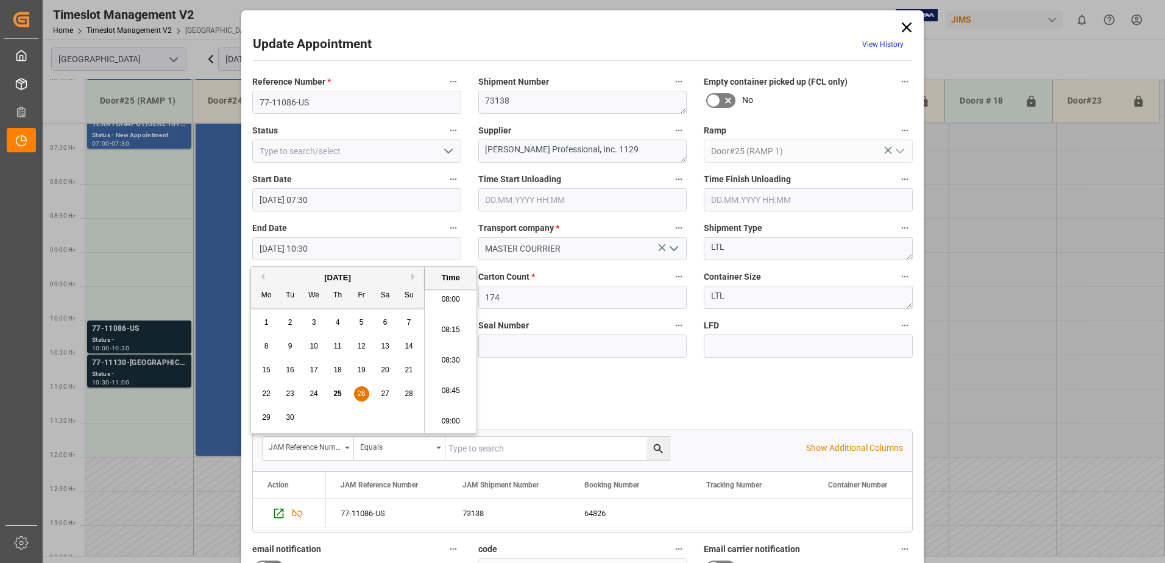
type input "[DATE] 08:00"
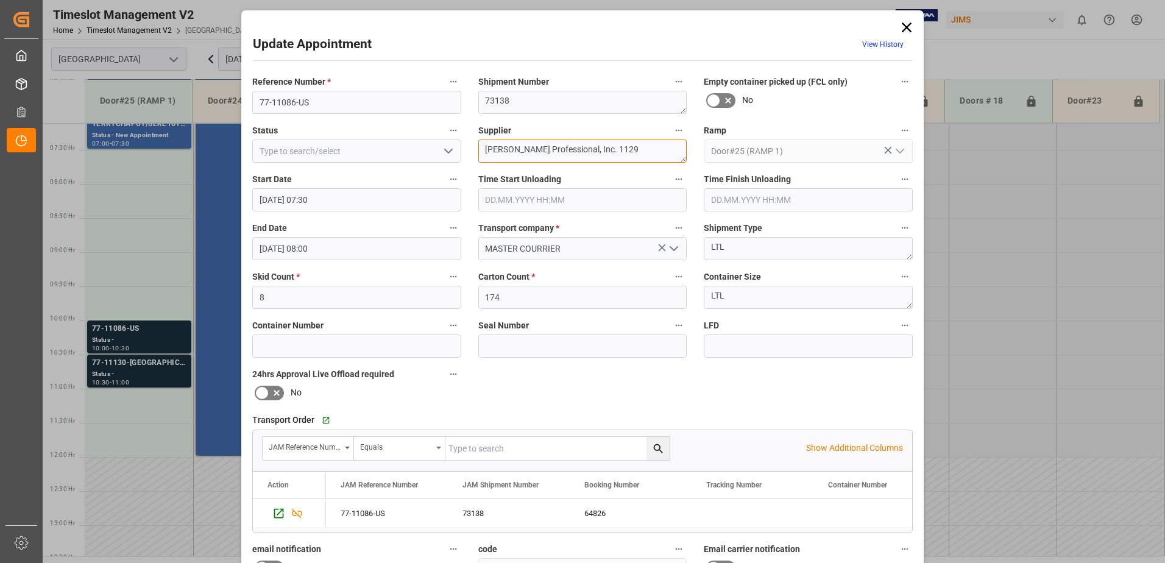
drag, startPoint x: 613, startPoint y: 154, endPoint x: 490, endPoint y: 150, distance: 123.2
click at [490, 150] on textarea "[PERSON_NAME] Professional, Inc. 1129" at bounding box center [582, 151] width 209 height 23
type textarea "HPC"
click at [446, 150] on icon "open menu" at bounding box center [448, 151] width 15 height 15
click at [343, 263] on div "New Appointment" at bounding box center [357, 260] width 208 height 27
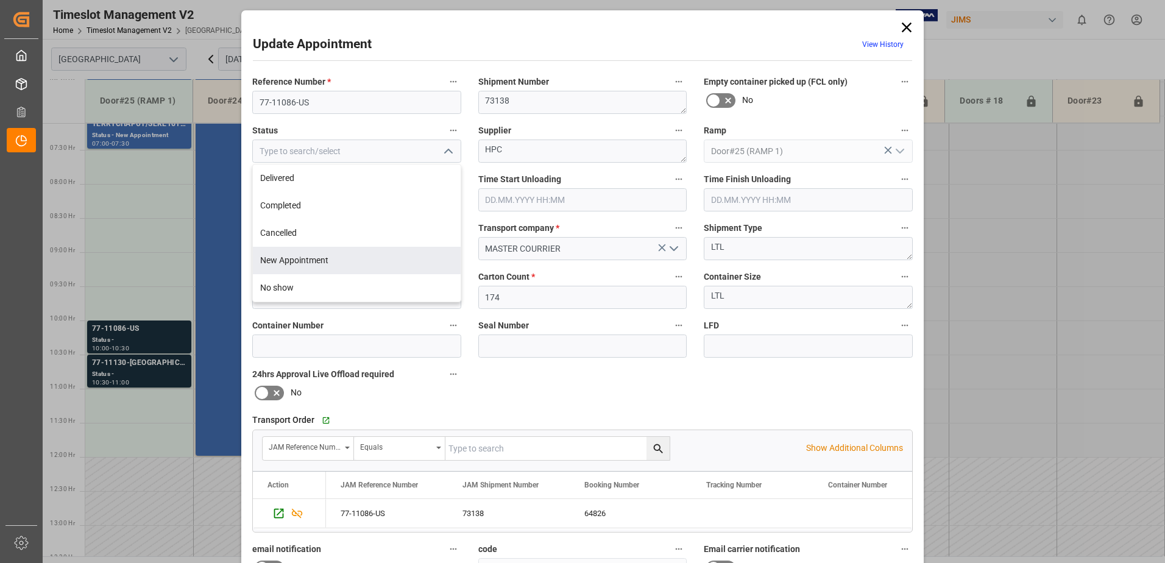
type input "New Appointment"
click at [533, 154] on textarea "HPC" at bounding box center [582, 151] width 209 height 23
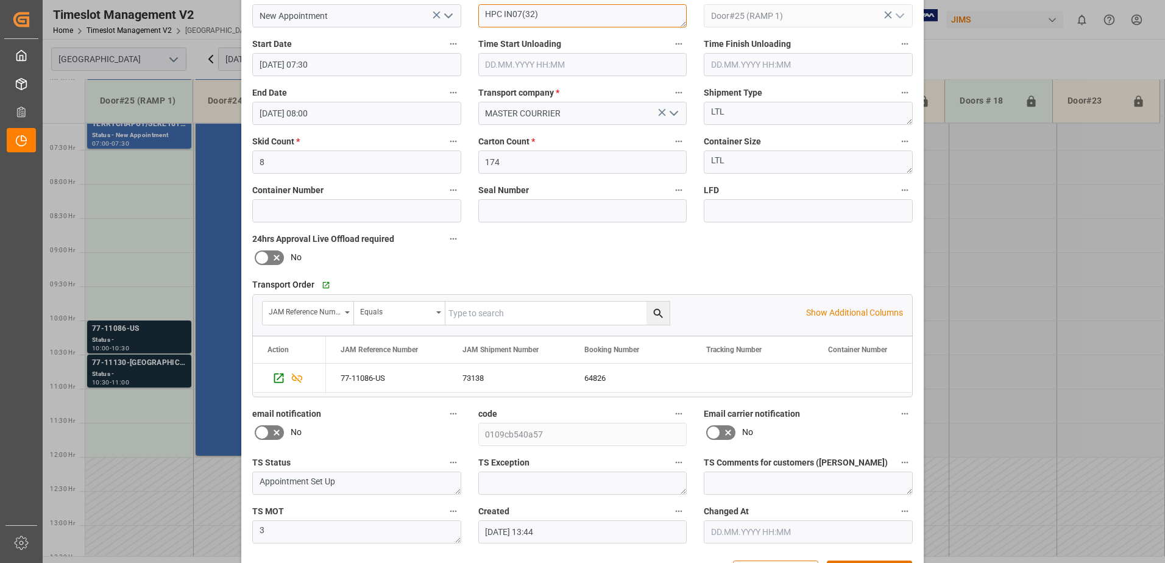
scroll to position [178, 0]
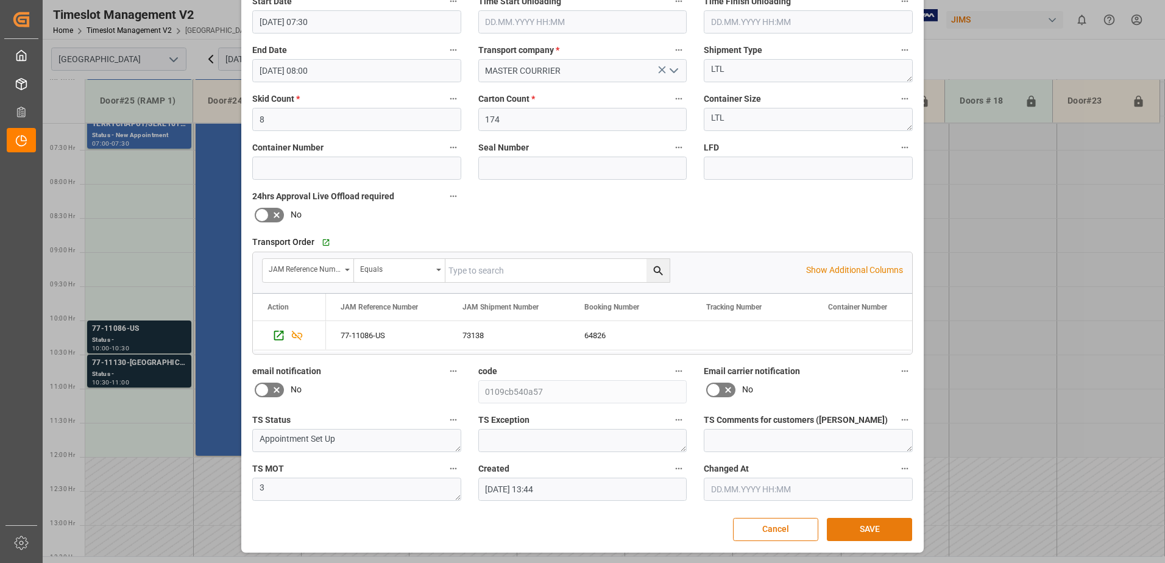
type textarea "HPC IN07(32)"
click at [872, 533] on button "SAVE" at bounding box center [869, 529] width 85 height 23
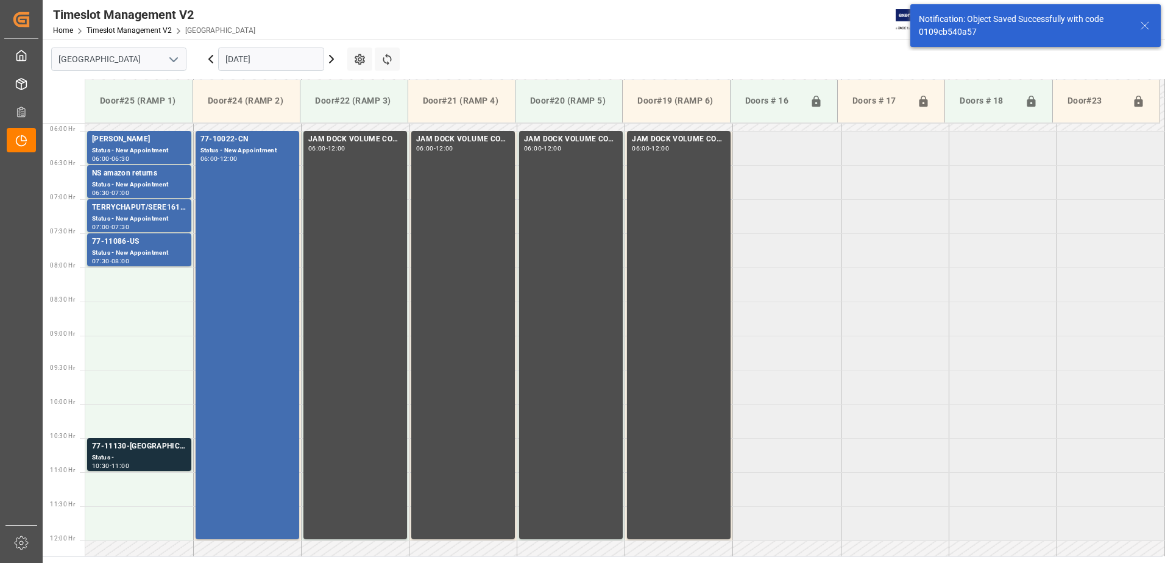
scroll to position [402, 0]
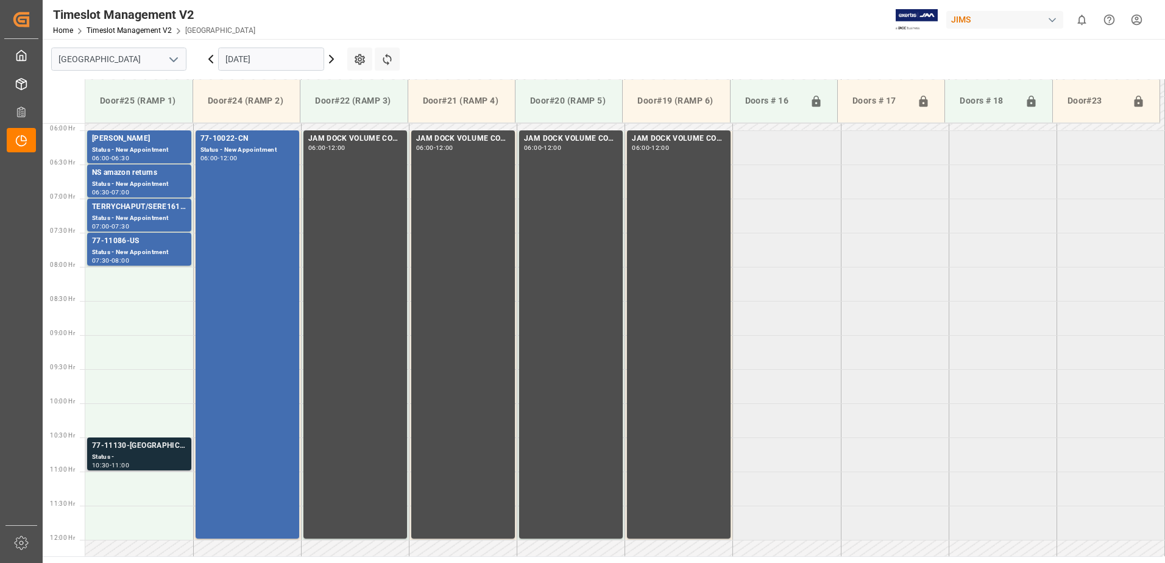
click at [124, 455] on div "Status -" at bounding box center [139, 457] width 94 height 10
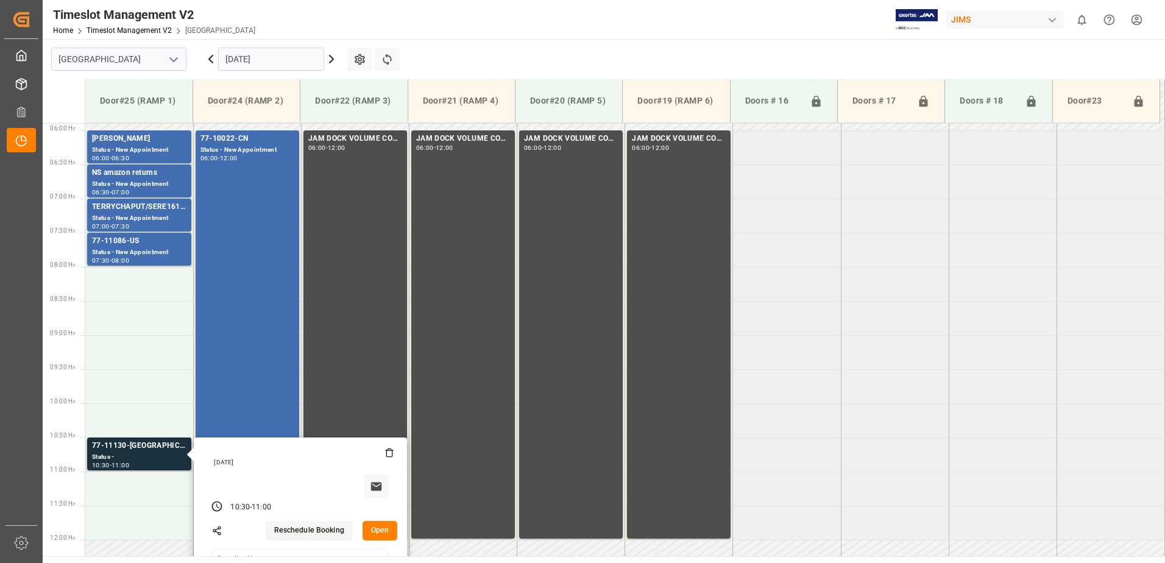
scroll to position [524, 0]
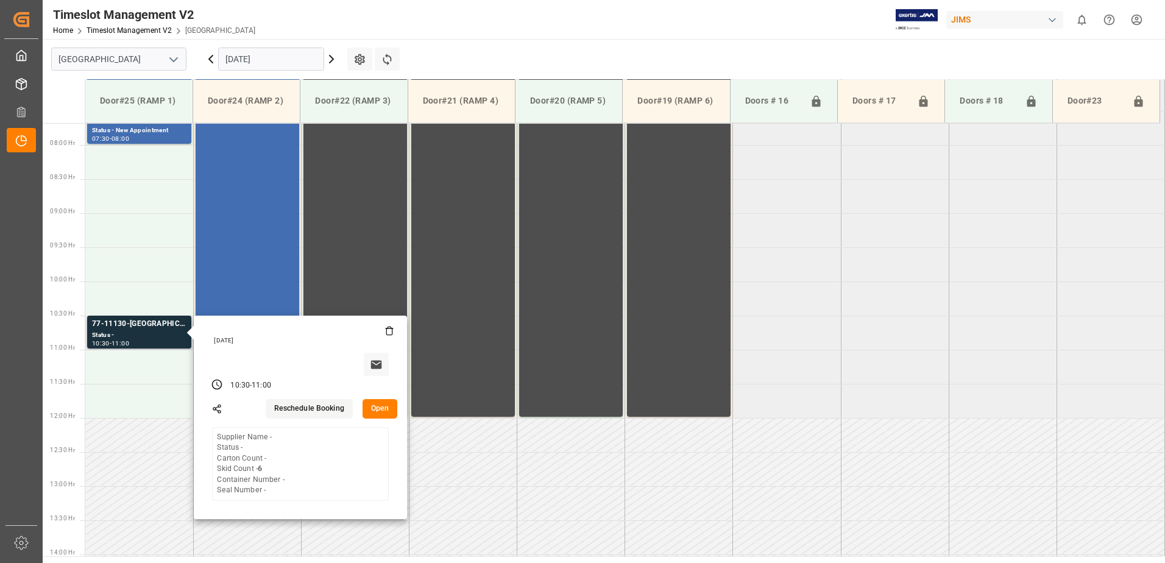
click at [376, 408] on button "Open" at bounding box center [380, 409] width 35 height 20
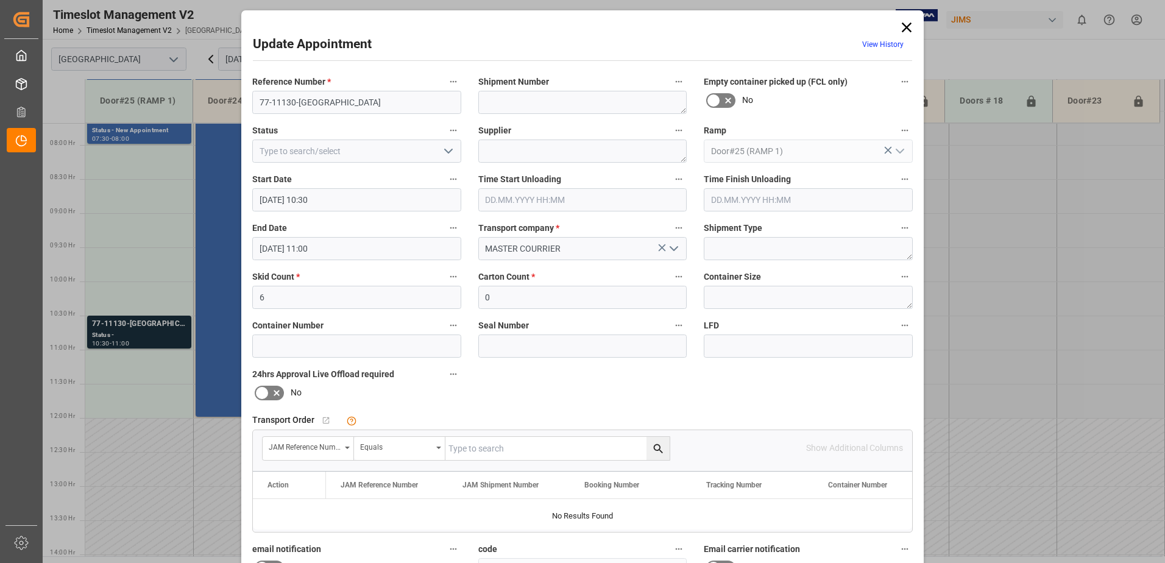
click at [346, 200] on input "[DATE] 10:30" at bounding box center [356, 199] width 209 height 23
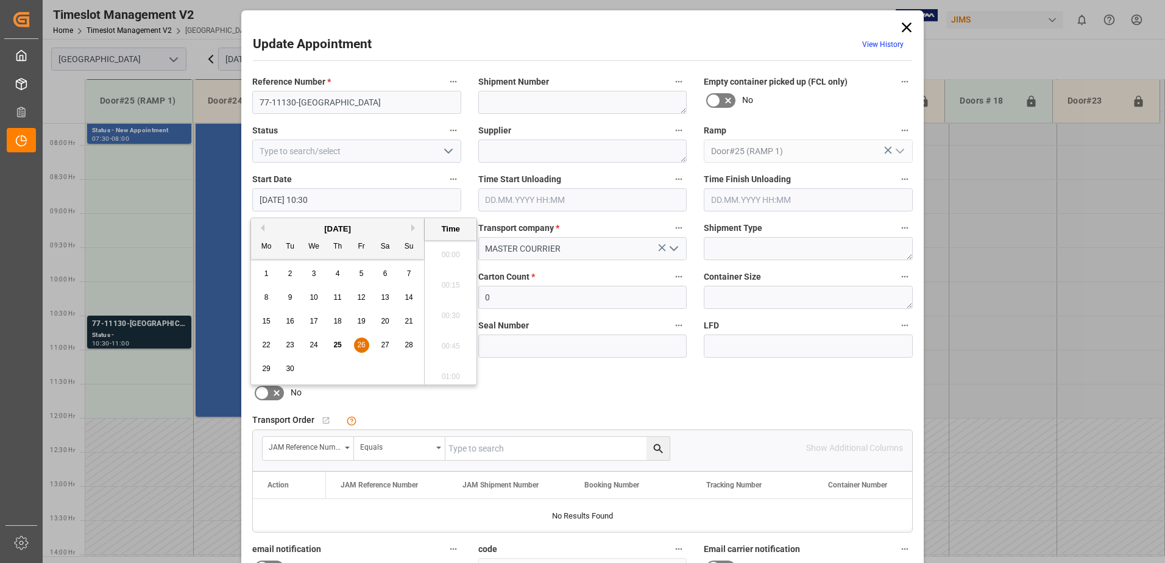
scroll to position [1223, 0]
click at [357, 341] on div "26" at bounding box center [361, 345] width 15 height 15
click at [452, 250] on li "08:00" at bounding box center [451, 251] width 52 height 30
type input "[DATE] 08:00"
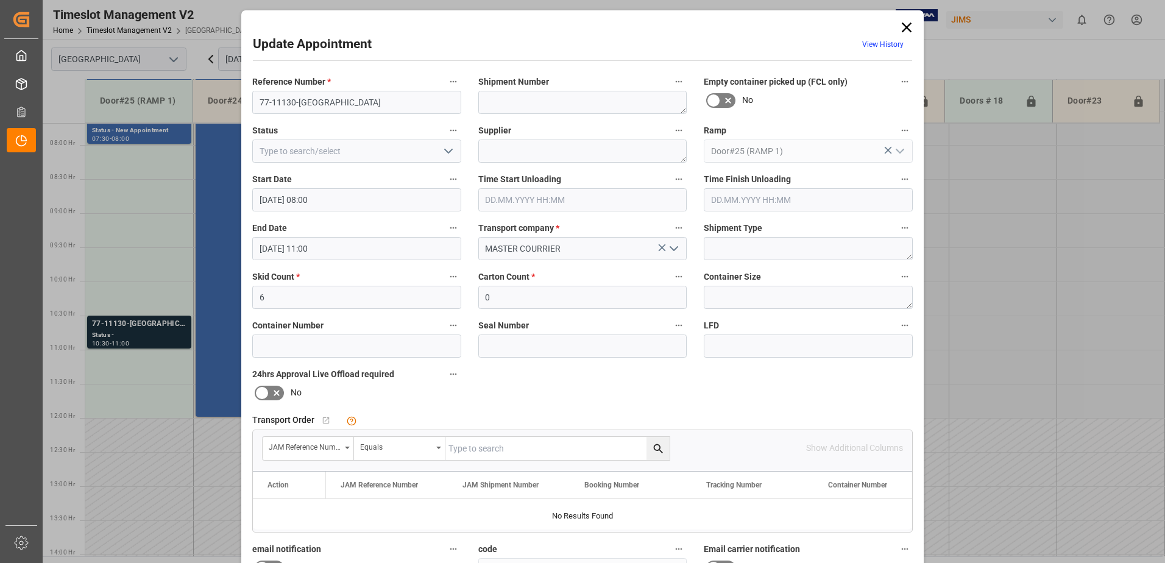
click at [347, 253] on input "[DATE] 11:00" at bounding box center [356, 248] width 209 height 23
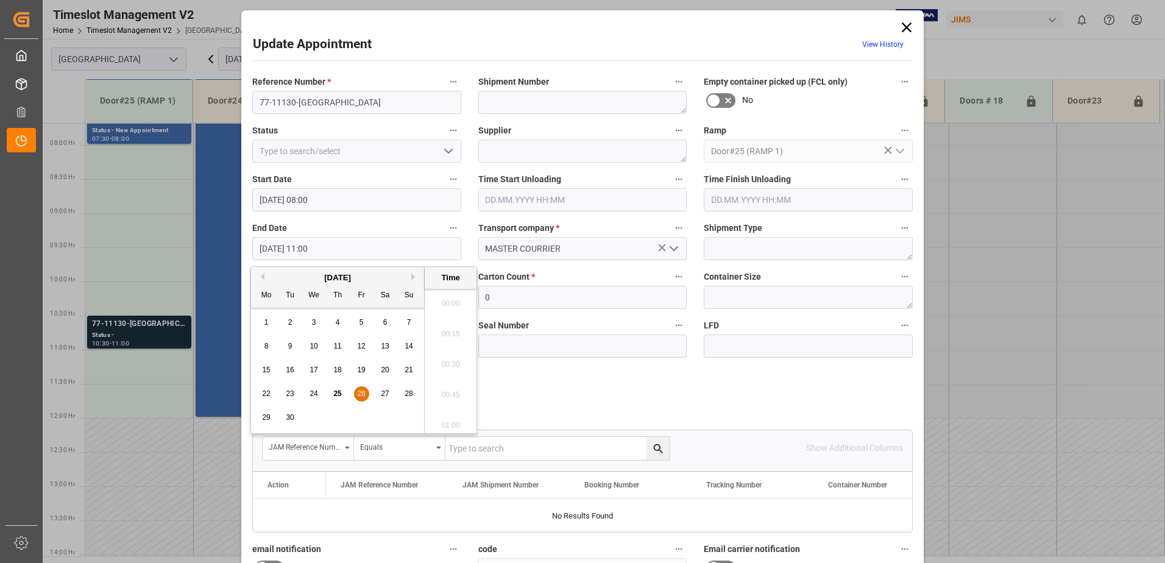
scroll to position [1284, 0]
click at [358, 394] on span "26" at bounding box center [361, 393] width 8 height 9
click at [449, 296] on li "08:30" at bounding box center [451, 300] width 52 height 30
type input "[DATE] 08:30"
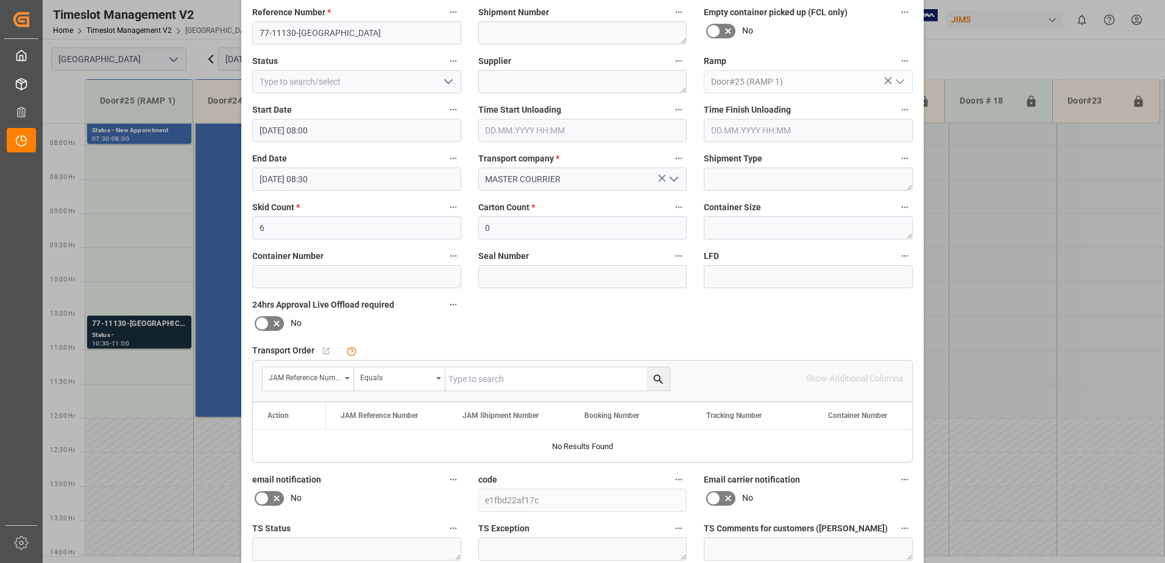
scroll to position [178, 0]
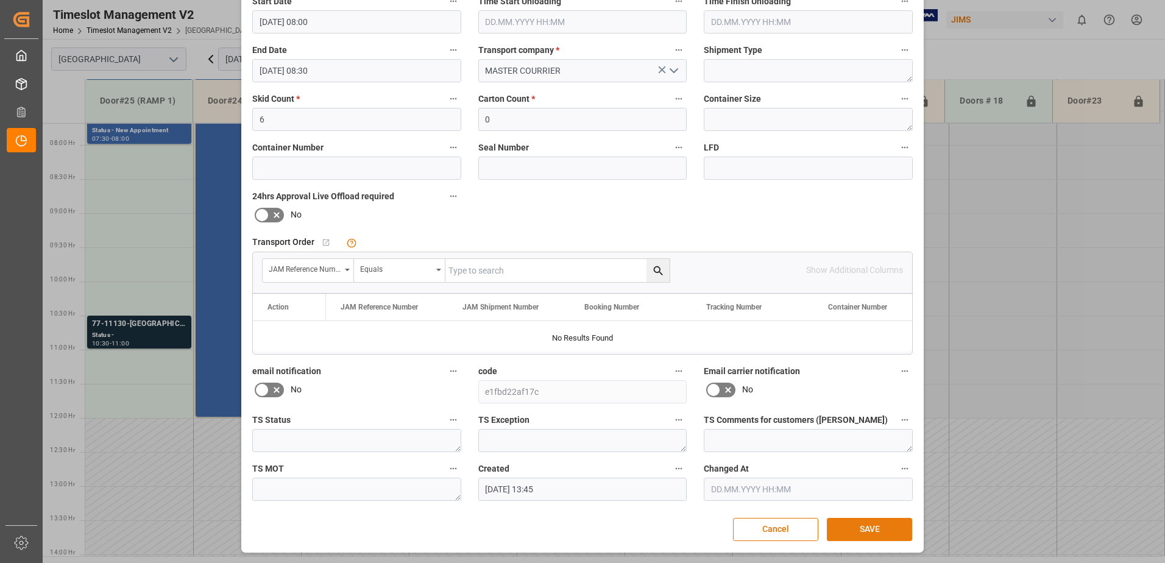
click at [866, 530] on button "SAVE" at bounding box center [869, 529] width 85 height 23
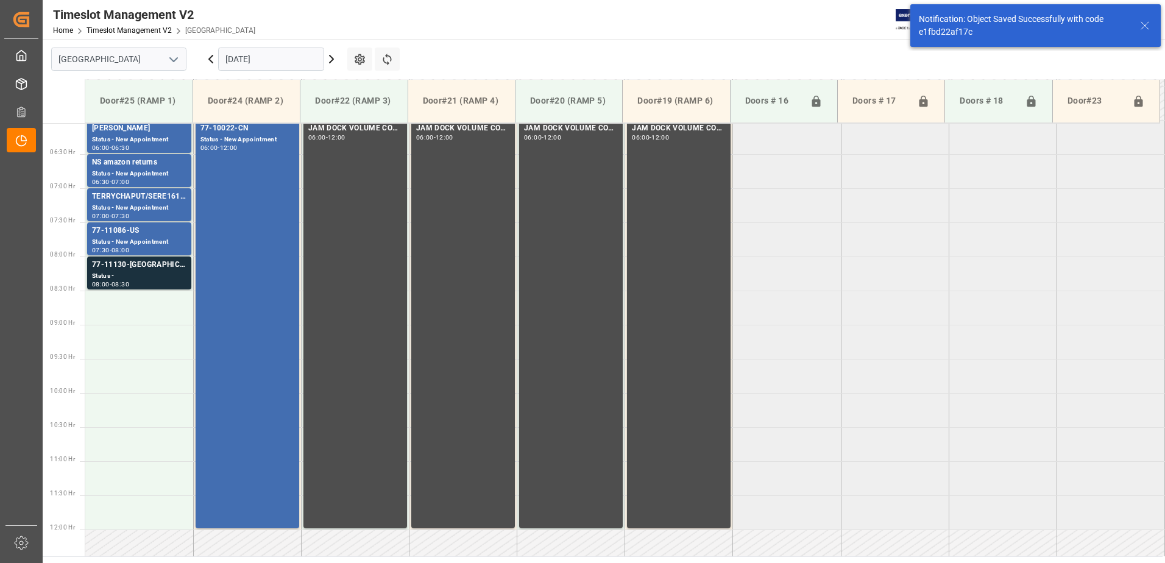
scroll to position [470, 0]
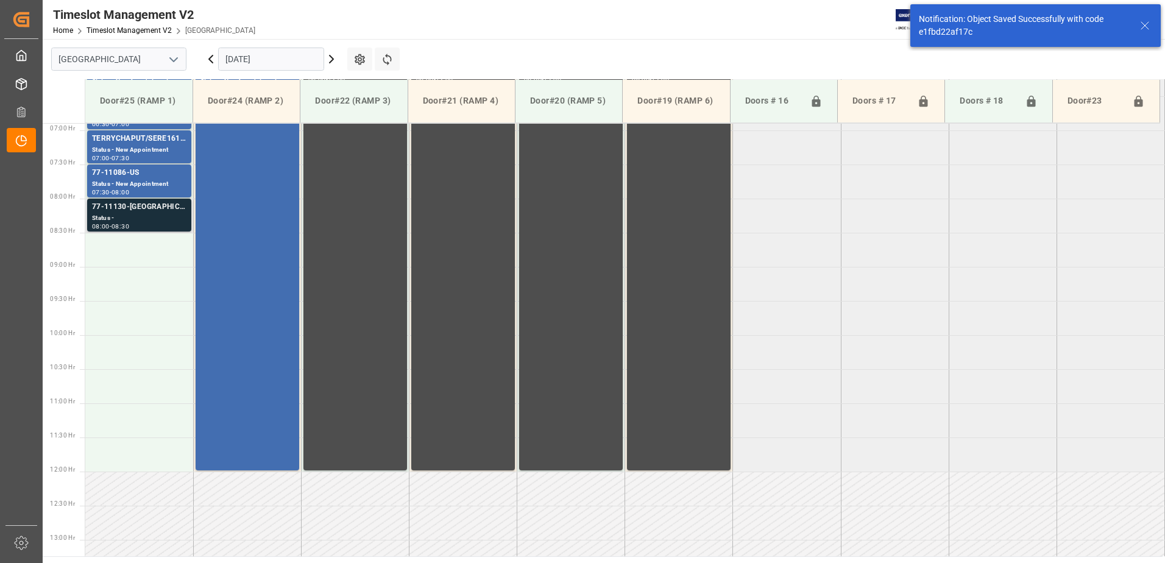
click at [133, 214] on div "Status -" at bounding box center [139, 218] width 94 height 10
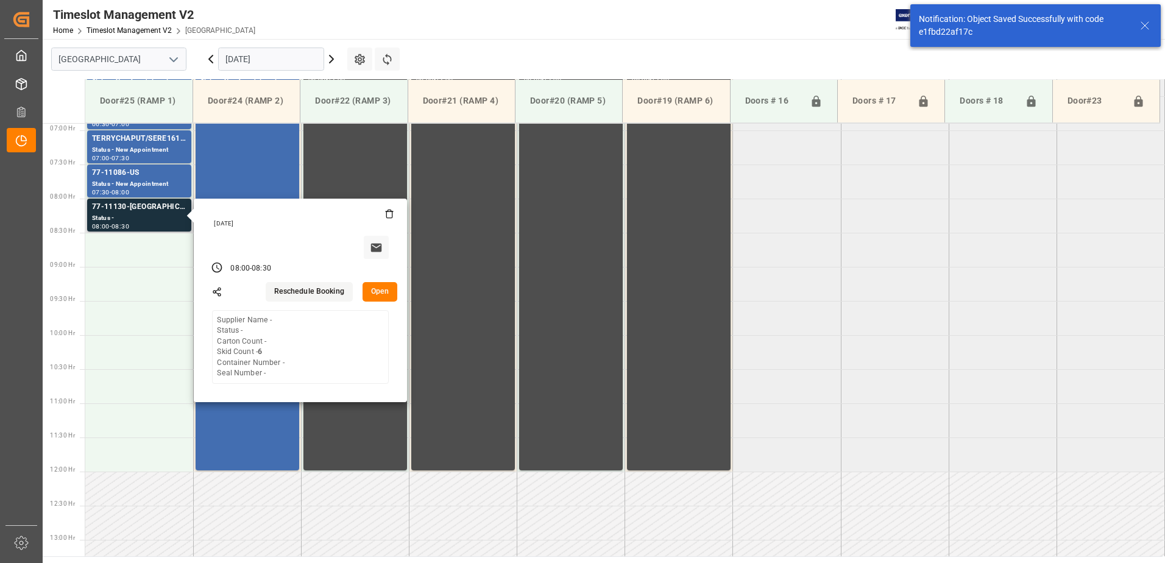
click at [382, 288] on button "Open" at bounding box center [380, 292] width 35 height 20
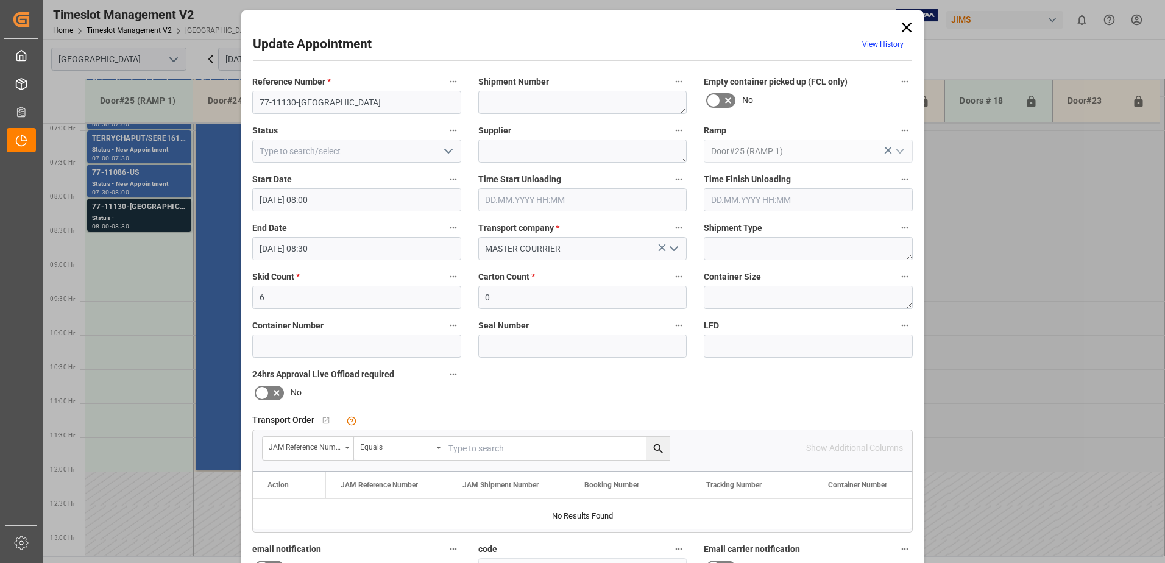
click at [485, 452] on input "text" at bounding box center [558, 448] width 224 height 23
type input "77-11130-[GEOGRAPHIC_DATA]"
click at [656, 446] on icon "search button" at bounding box center [658, 448] width 13 height 13
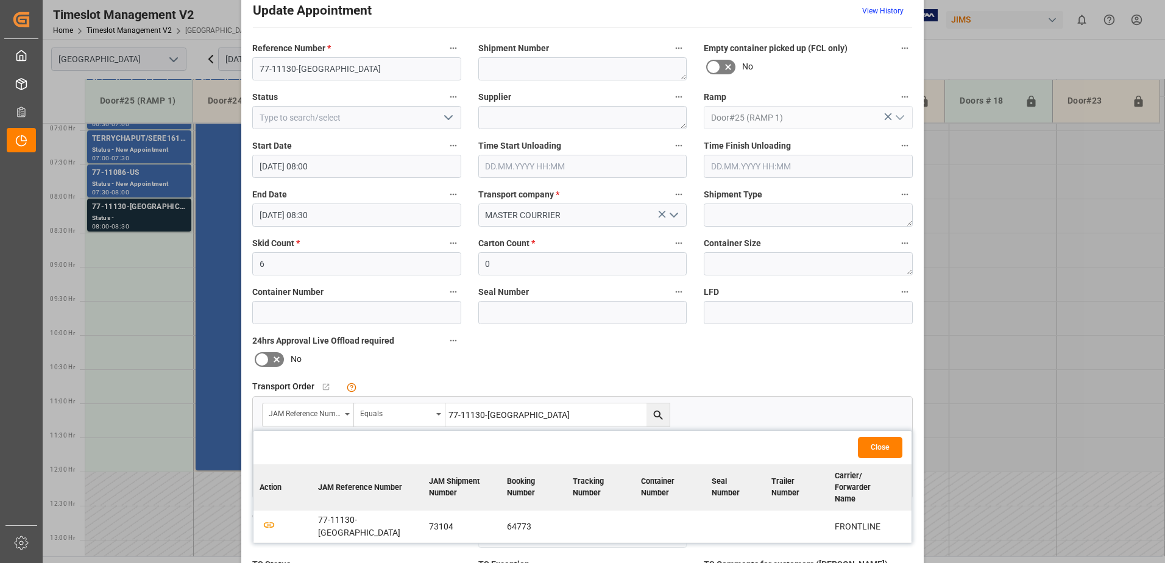
scroll to position [122, 0]
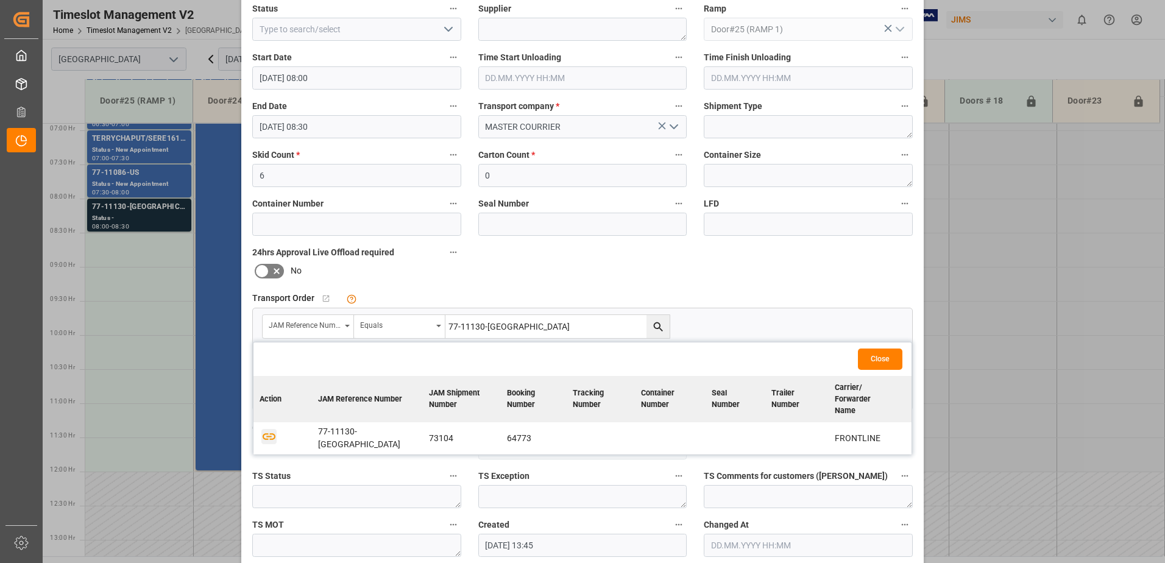
click at [271, 429] on icon "button" at bounding box center [268, 436] width 15 height 15
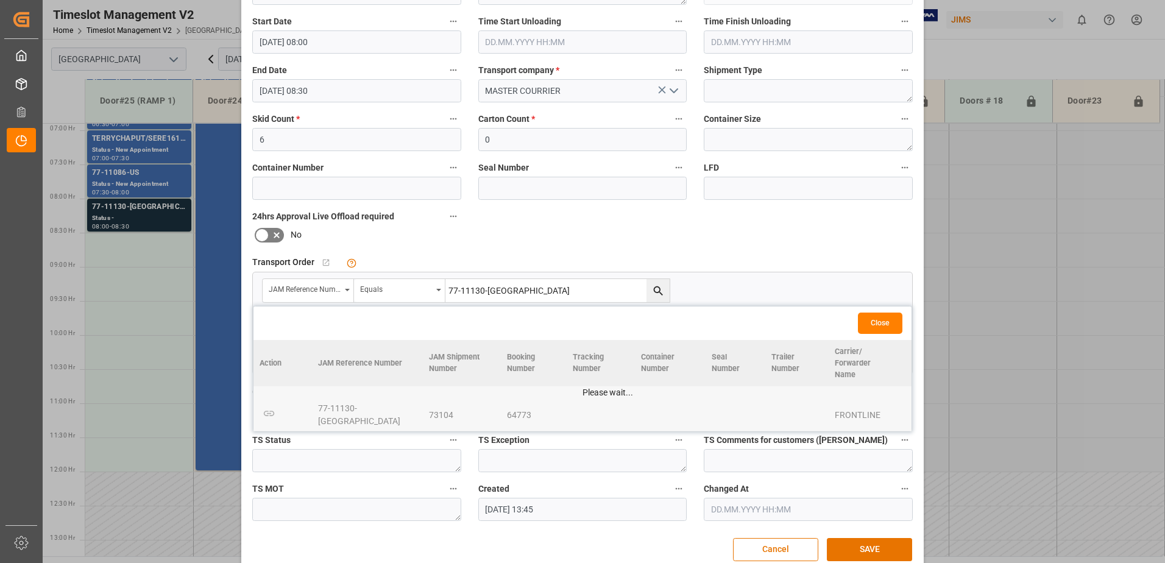
scroll to position [178, 0]
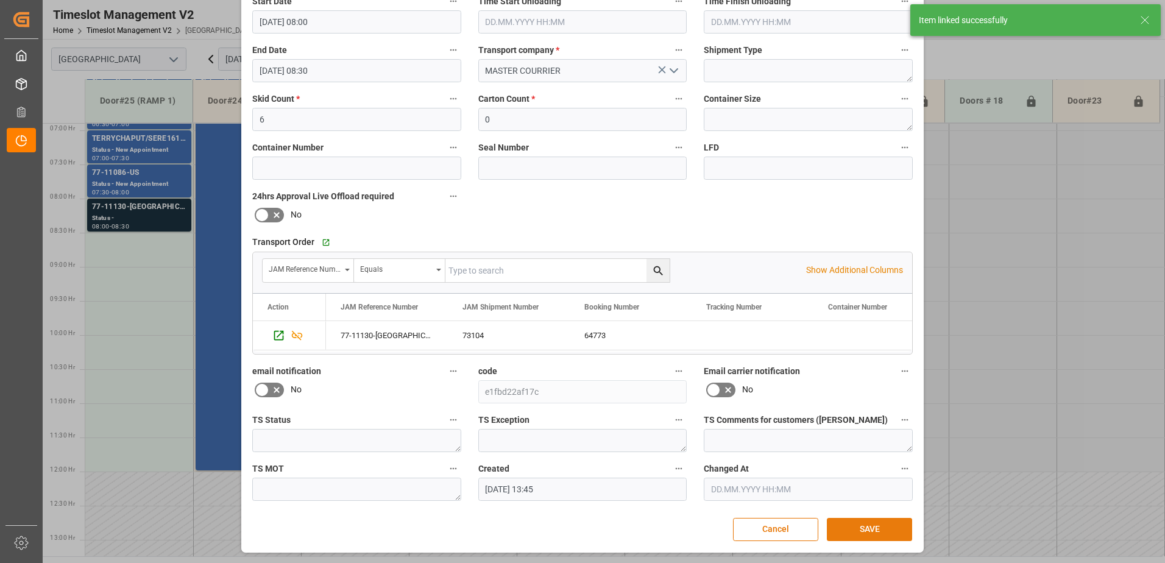
click at [868, 530] on button "SAVE" at bounding box center [869, 529] width 85 height 23
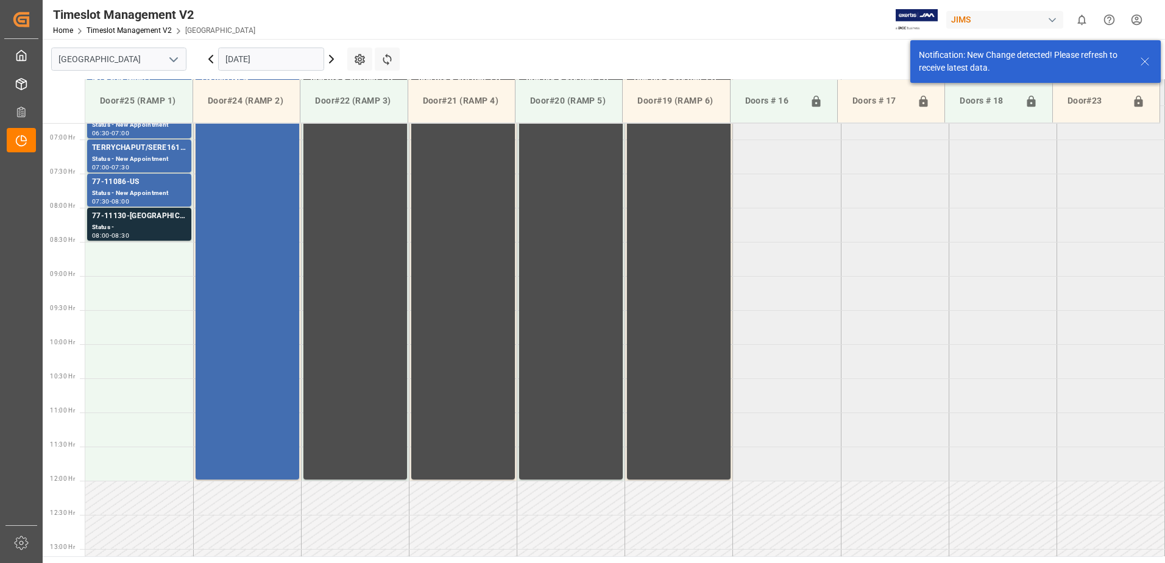
scroll to position [470, 0]
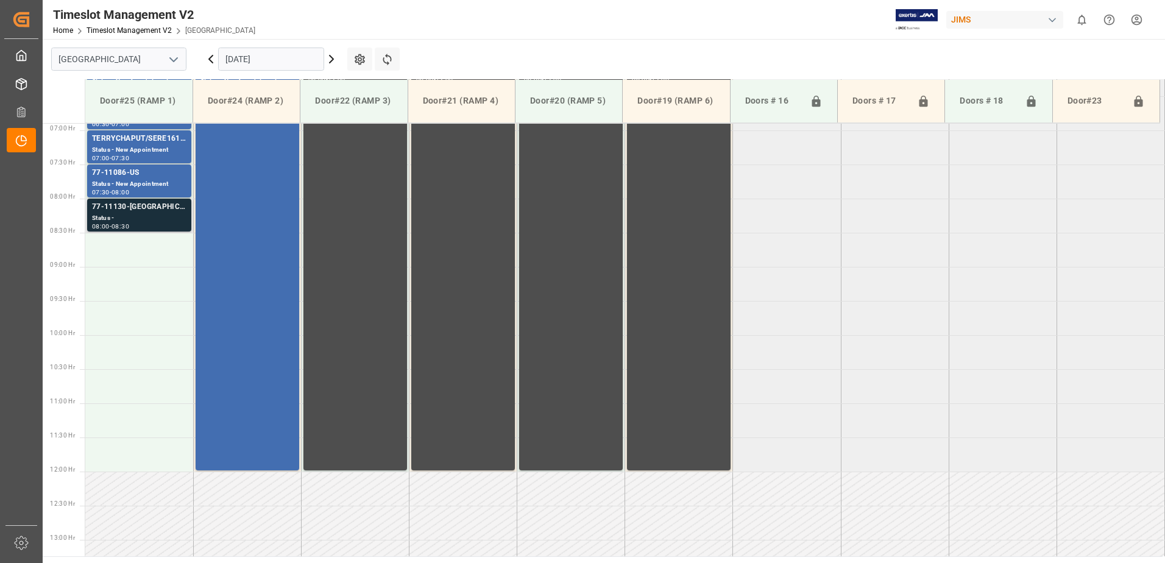
click at [141, 211] on div "77-11130-[GEOGRAPHIC_DATA]" at bounding box center [139, 207] width 94 height 12
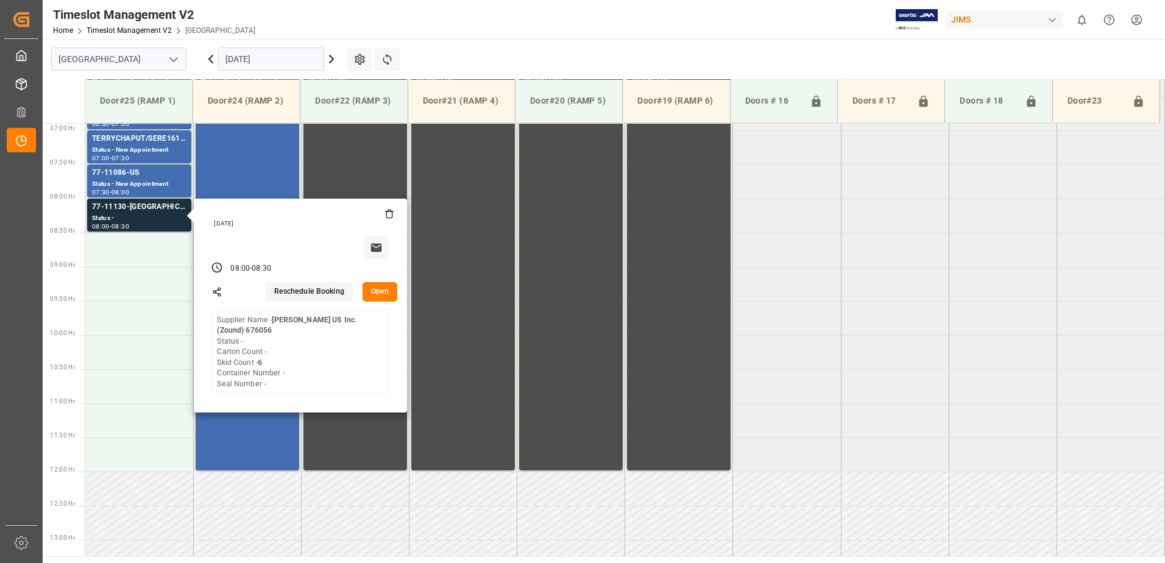
click at [378, 289] on button "Open" at bounding box center [380, 292] width 35 height 20
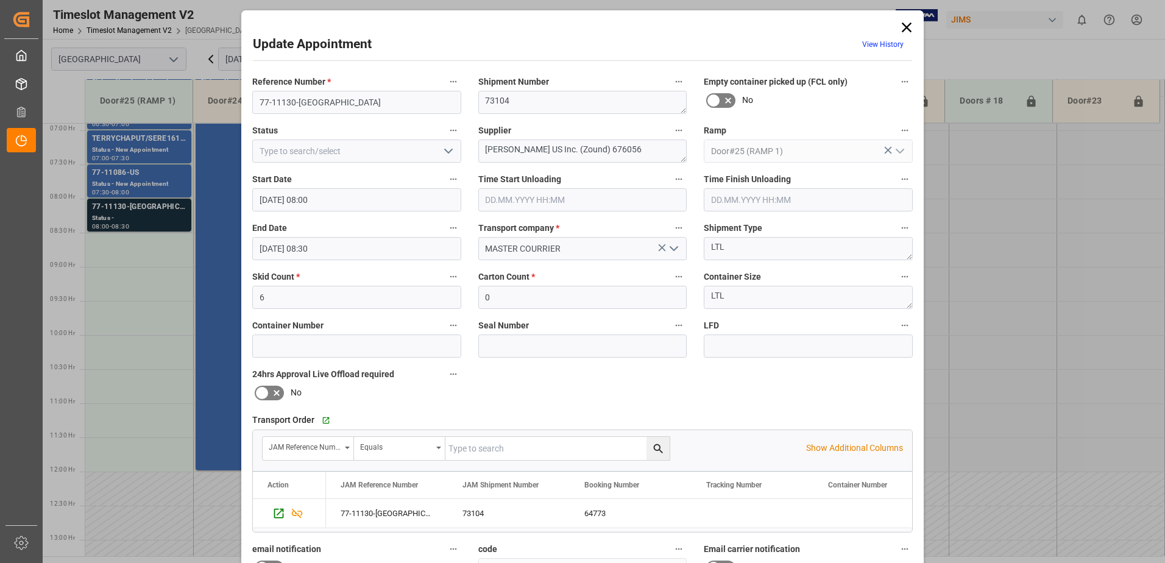
click at [447, 150] on icon "open menu" at bounding box center [448, 151] width 15 height 15
click at [319, 261] on div "New Appointment" at bounding box center [357, 260] width 208 height 27
type input "New Appointment"
drag, startPoint x: 550, startPoint y: 149, endPoint x: 518, endPoint y: 146, distance: 31.8
click at [518, 146] on textarea "[PERSON_NAME] US Inc. (Zound) 676056" at bounding box center [582, 151] width 209 height 23
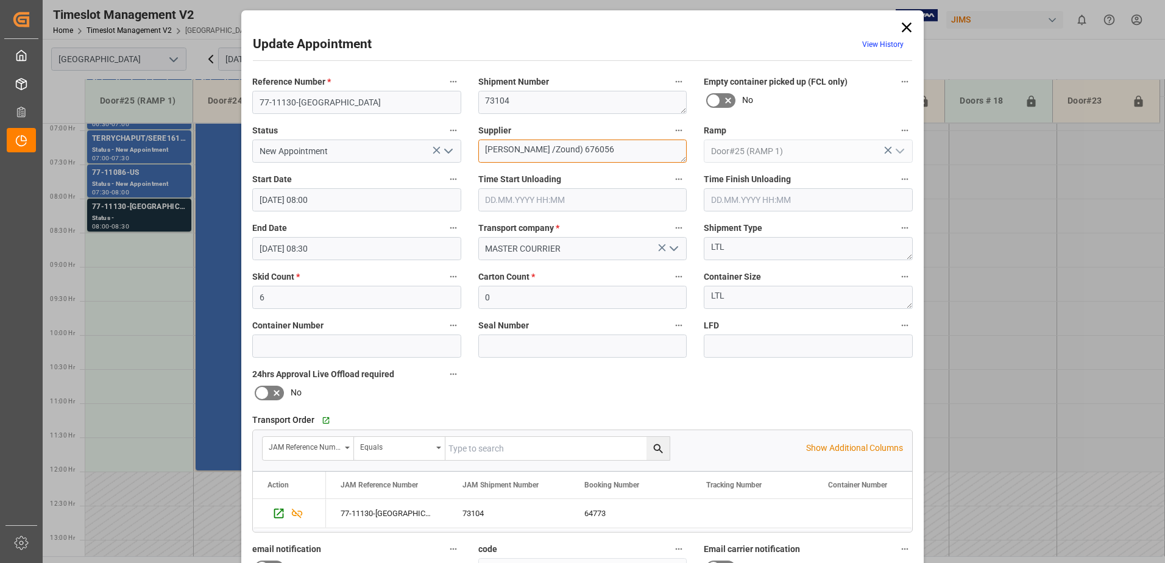
click at [550, 149] on textarea "[PERSON_NAME] /Zound) 676056" at bounding box center [582, 151] width 209 height 23
drag, startPoint x: 590, startPoint y: 150, endPoint x: 550, endPoint y: 144, distance: 40.6
click at [550, 144] on textarea "[PERSON_NAME] /Zound 676056" at bounding box center [582, 151] width 209 height 23
click at [538, 151] on textarea "[PERSON_NAME] /Zound" at bounding box center [582, 151] width 209 height 23
click at [535, 152] on textarea "[PERSON_NAME] /Zound" at bounding box center [582, 151] width 209 height 23
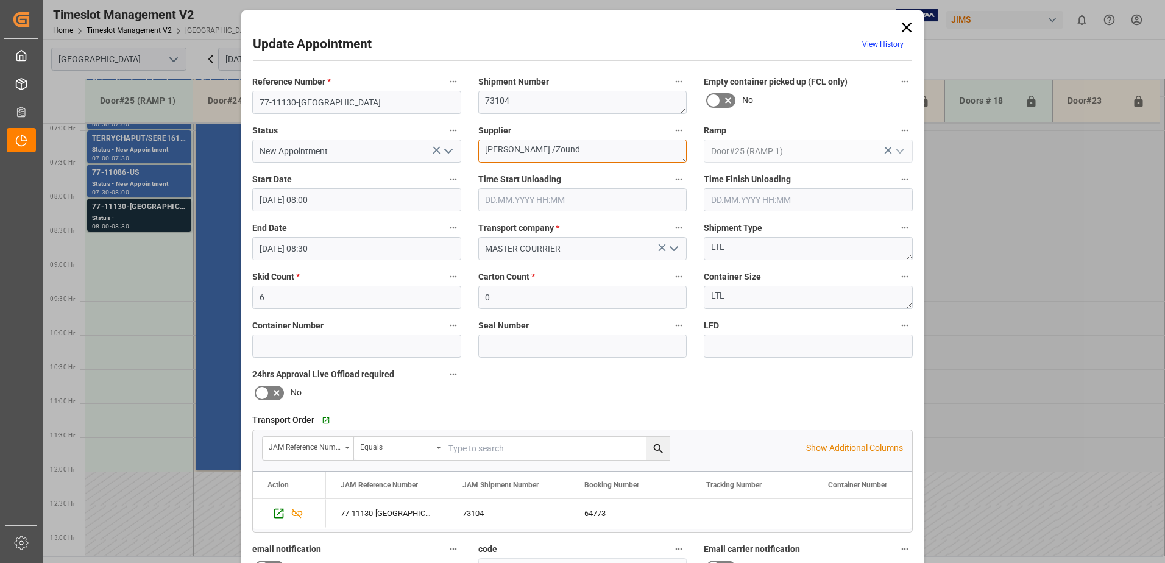
click at [519, 150] on textarea "[PERSON_NAME] /Zound" at bounding box center [582, 151] width 209 height 23
click at [520, 149] on textarea "[PERSON_NAME] /Zound" at bounding box center [582, 151] width 209 height 23
click at [566, 152] on textarea "[PERSON_NAME] / Zound" at bounding box center [582, 151] width 209 height 23
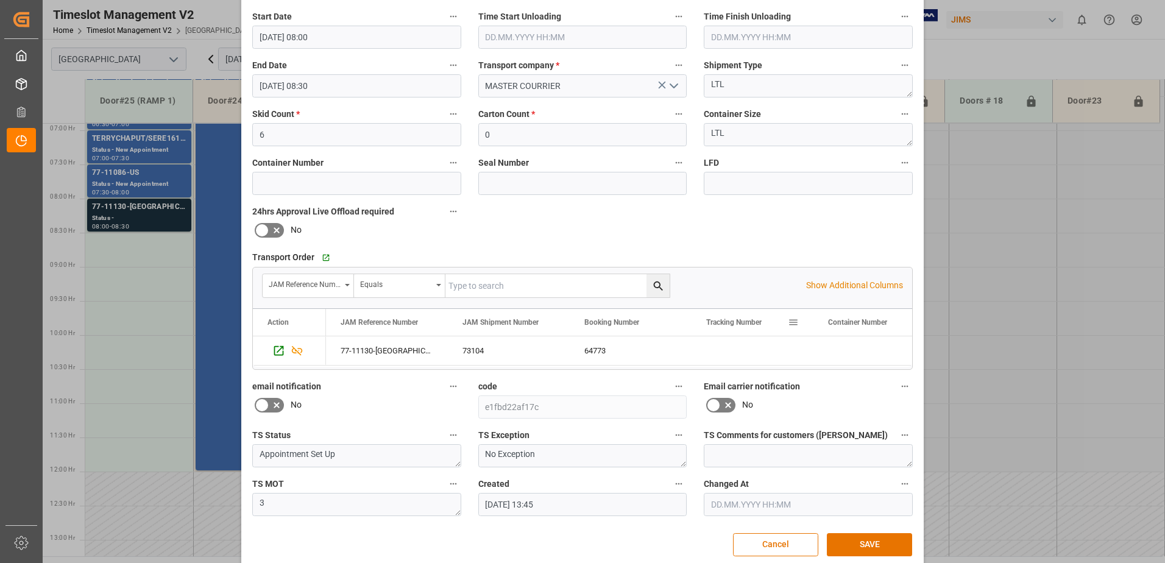
scroll to position [178, 0]
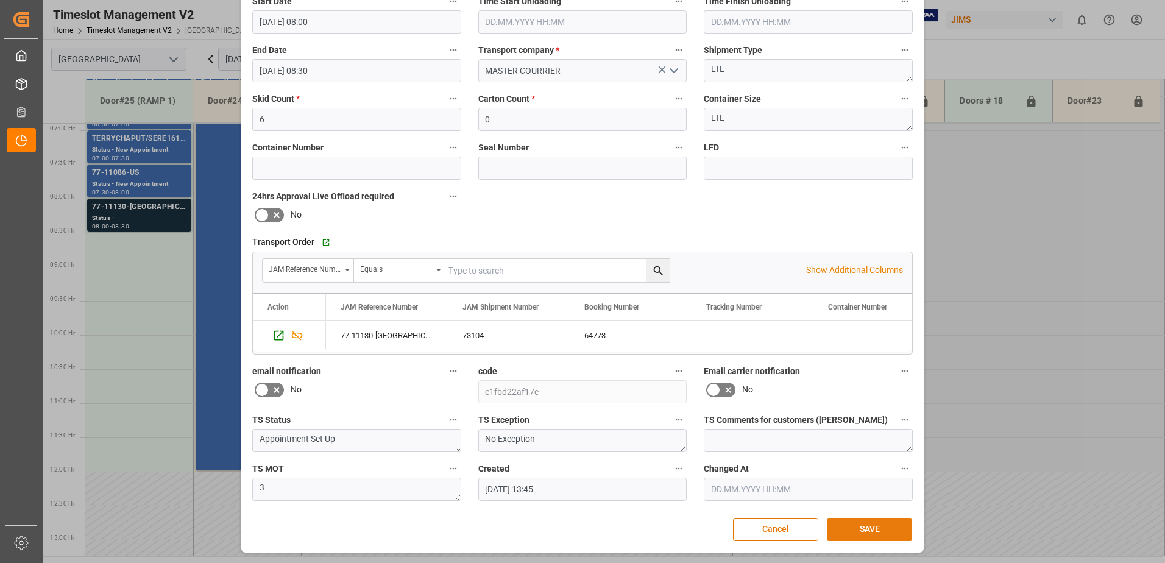
type textarea "[PERSON_NAME] / Zound INON(3)"
click at [867, 533] on button "SAVE" at bounding box center [869, 529] width 85 height 23
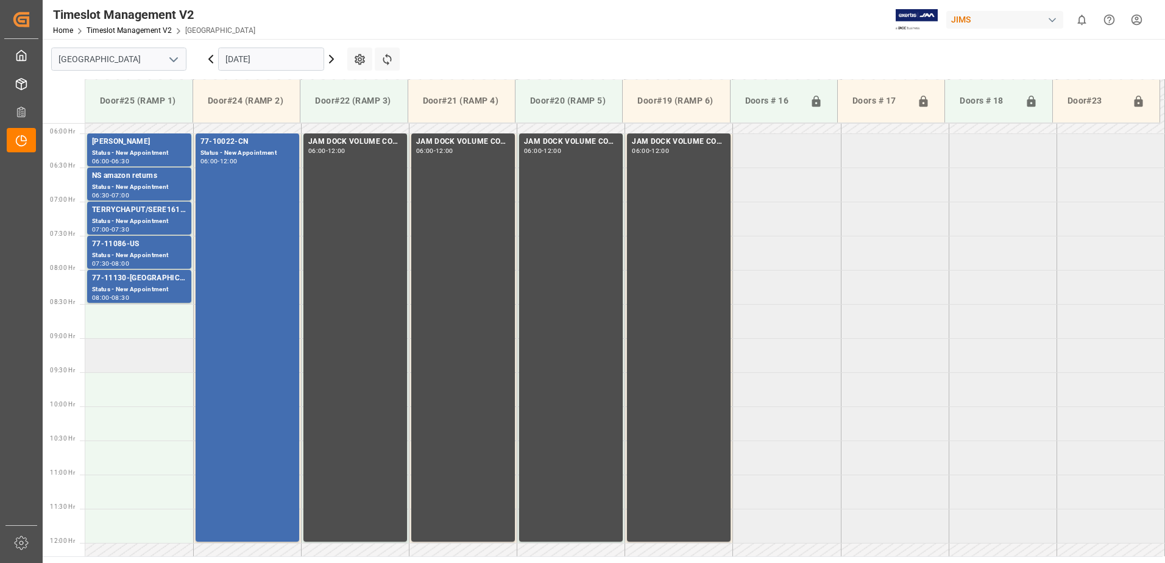
scroll to position [410, 0]
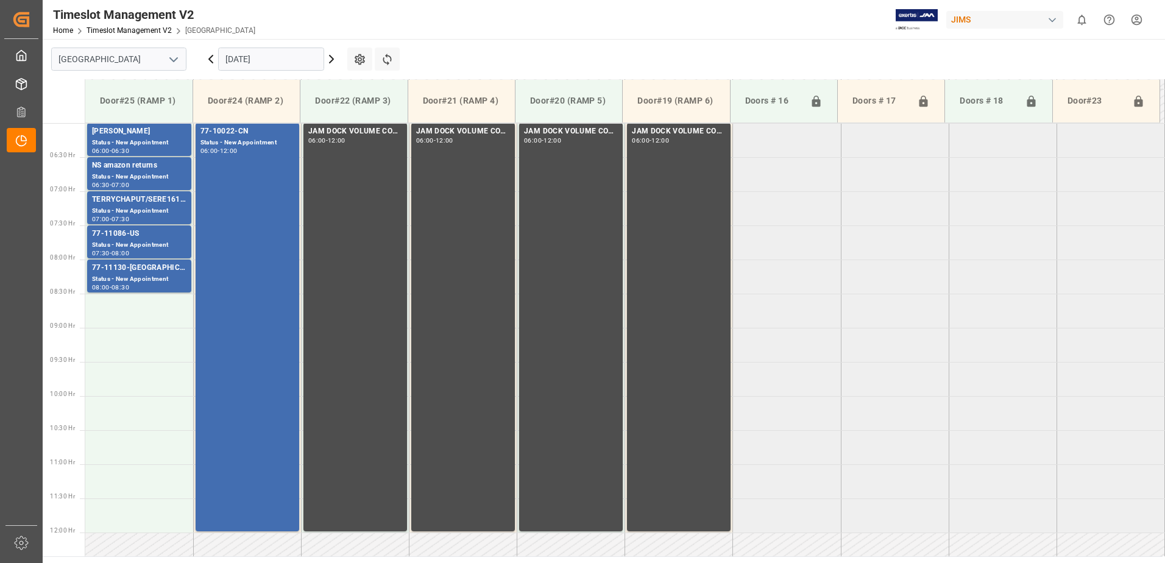
click at [210, 57] on icon at bounding box center [211, 59] width 15 height 15
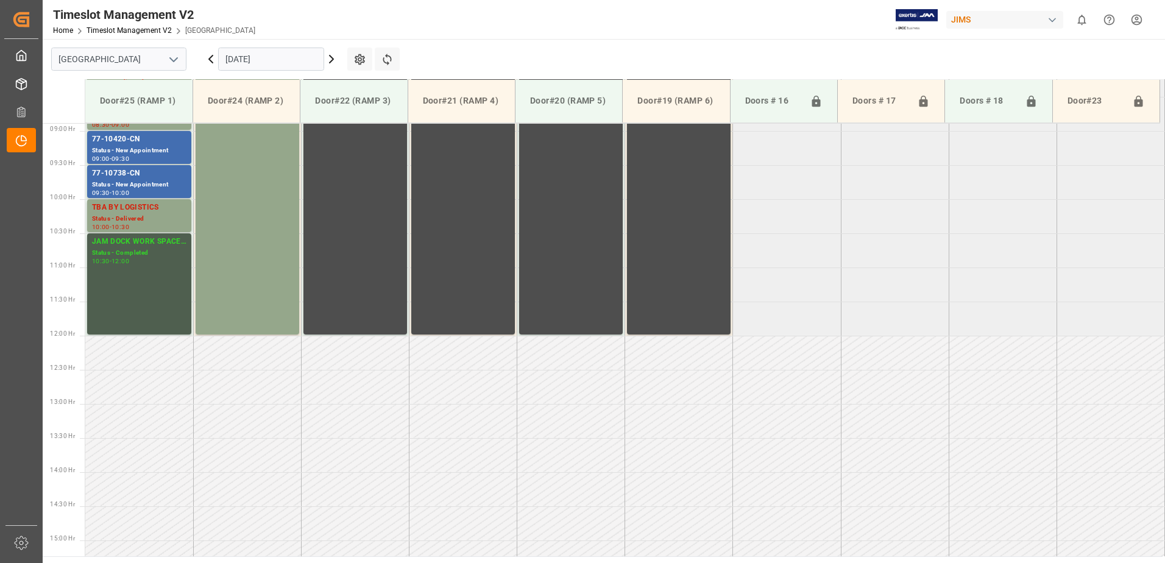
scroll to position [607, 0]
click at [210, 57] on icon at bounding box center [211, 59] width 15 height 15
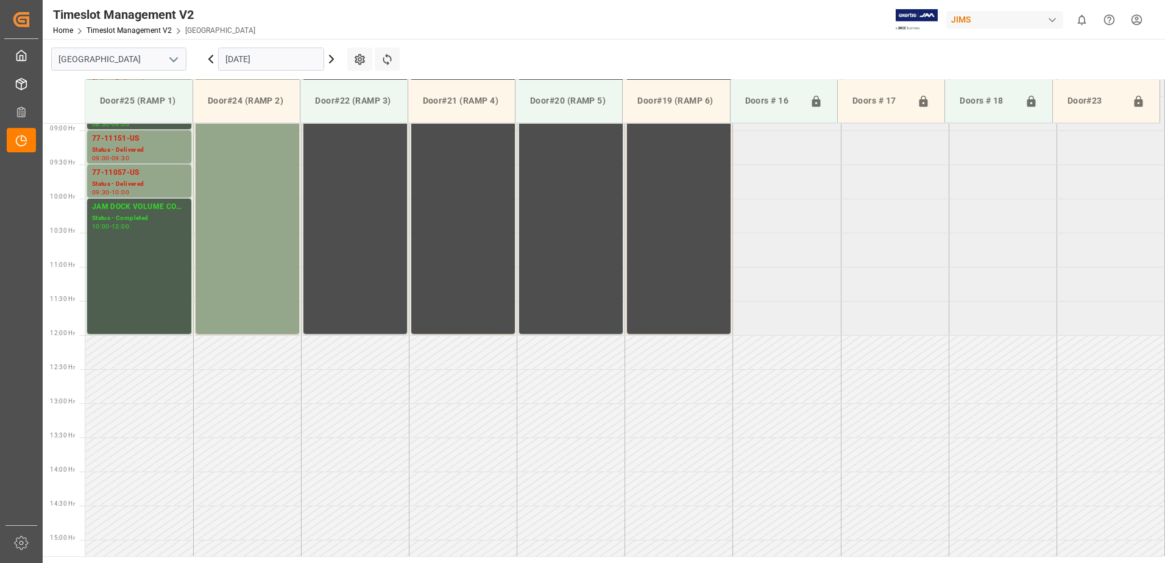
click at [332, 59] on icon at bounding box center [332, 58] width 4 height 7
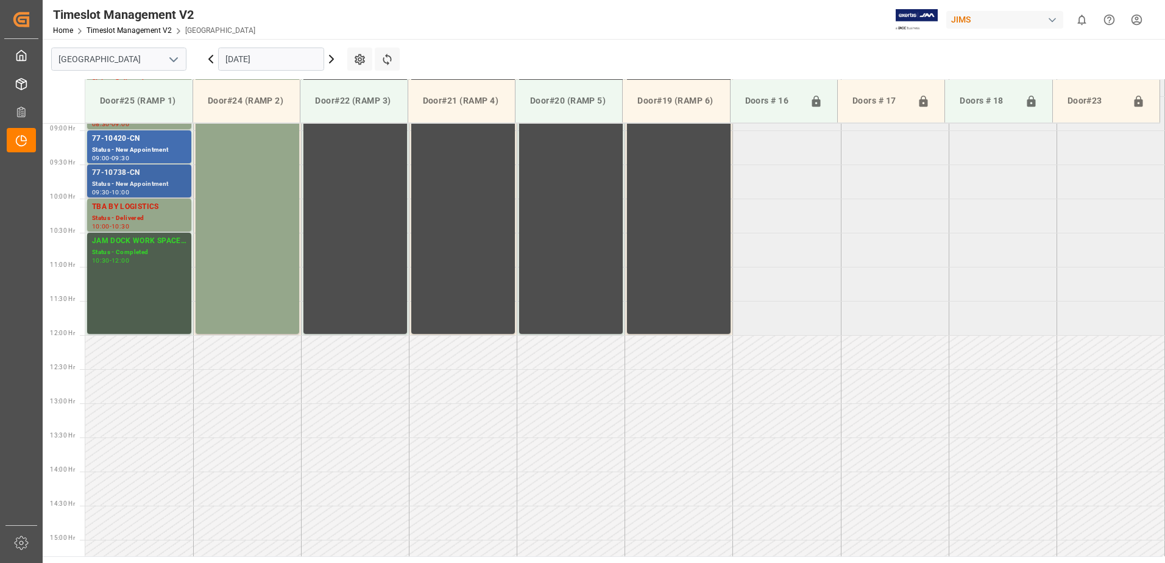
click at [118, 176] on div "77-10738-CN" at bounding box center [139, 173] width 94 height 12
